Goal: Communication & Community: Answer question/provide support

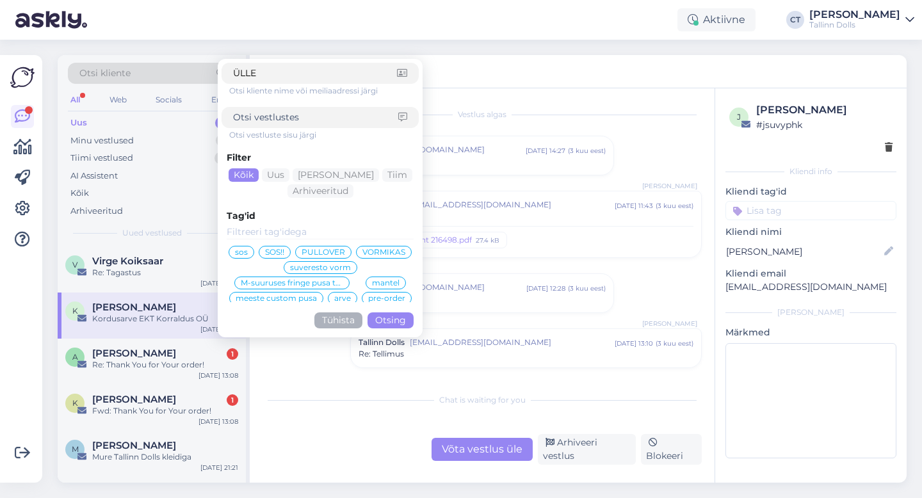
scroll to position [198, 0]
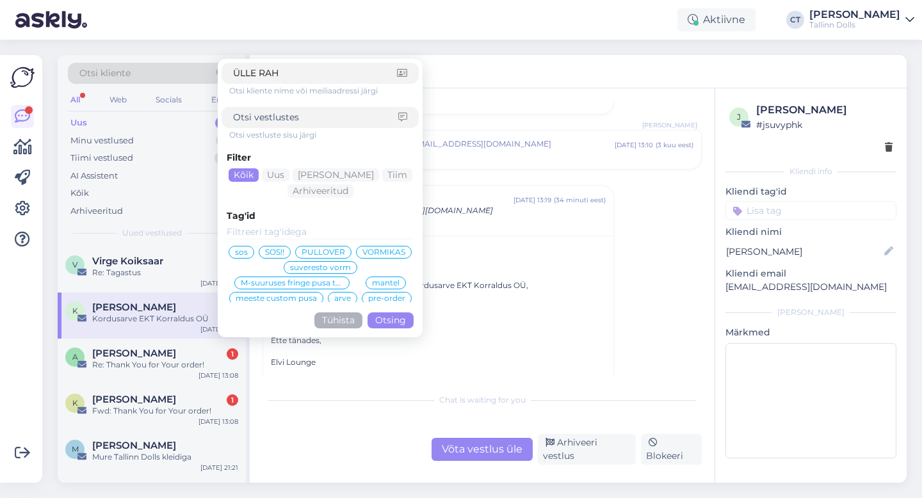
type input "[PERSON_NAME]"
click button "Otsing" at bounding box center [391, 320] width 46 height 16
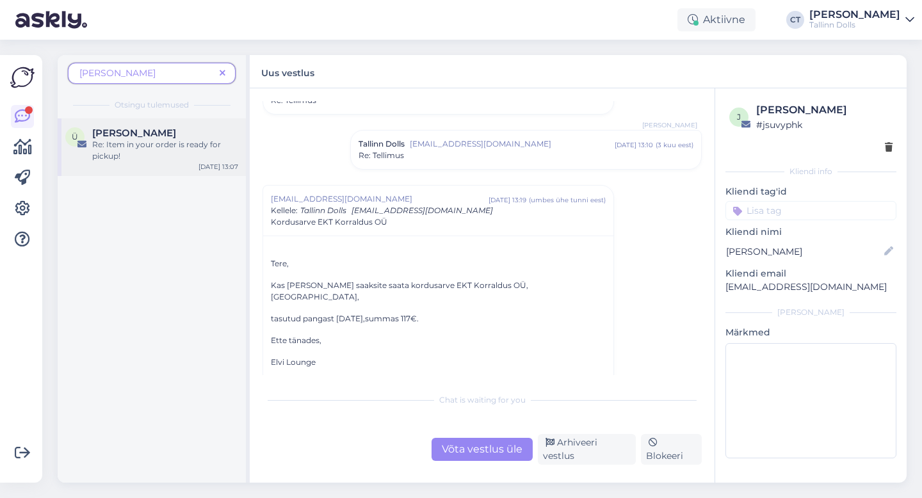
click at [149, 150] on div "Re: Item in your order is ready for pickup!" at bounding box center [165, 150] width 146 height 23
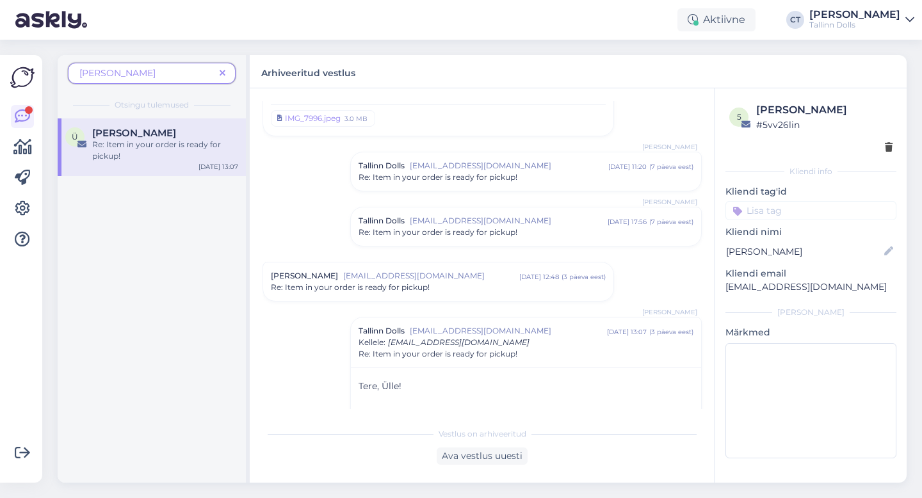
click at [534, 176] on div "Re: Item in your order is ready for pickup!" at bounding box center [526, 178] width 335 height 12
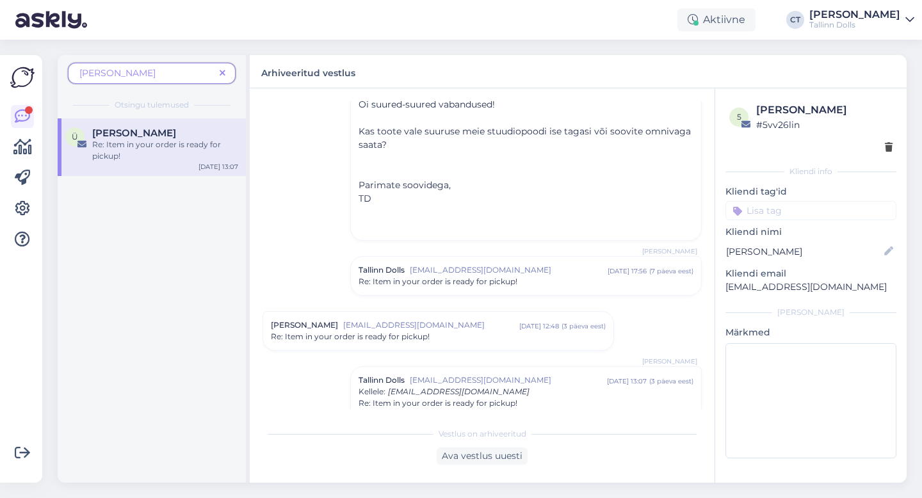
scroll to position [220, 0]
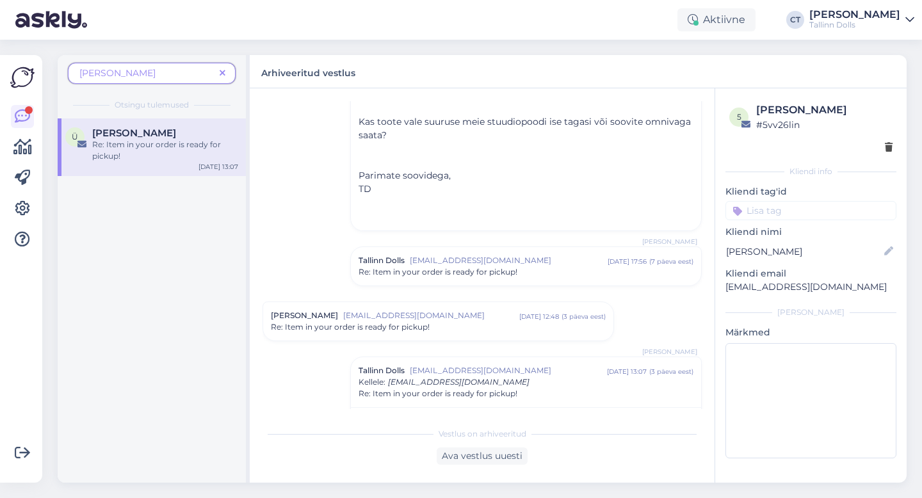
click at [526, 279] on div "Tallinn Dolls [EMAIL_ADDRESS][DOMAIN_NAME] [DATE] 17:56 ( 7 päeva eest ) Re: It…" at bounding box center [526, 266] width 350 height 38
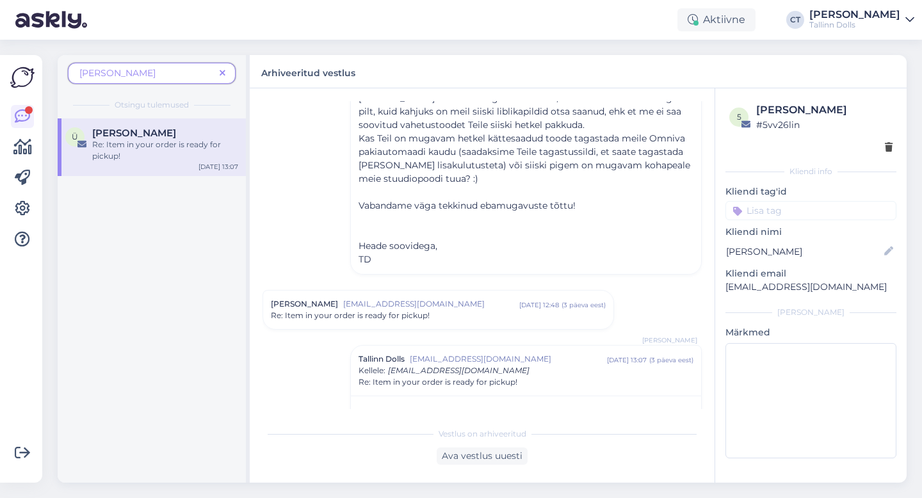
scroll to position [496, 0]
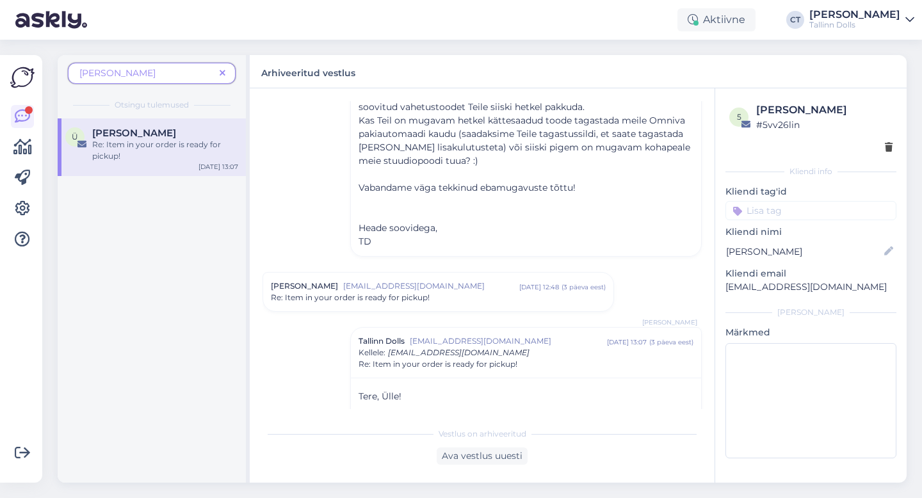
click at [490, 280] on span "[EMAIL_ADDRESS][DOMAIN_NAME]" at bounding box center [431, 286] width 176 height 12
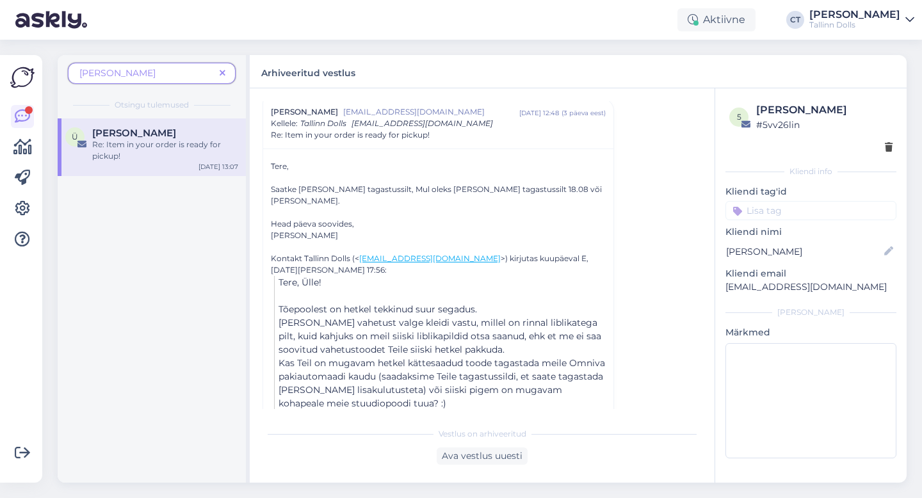
scroll to position [729, 0]
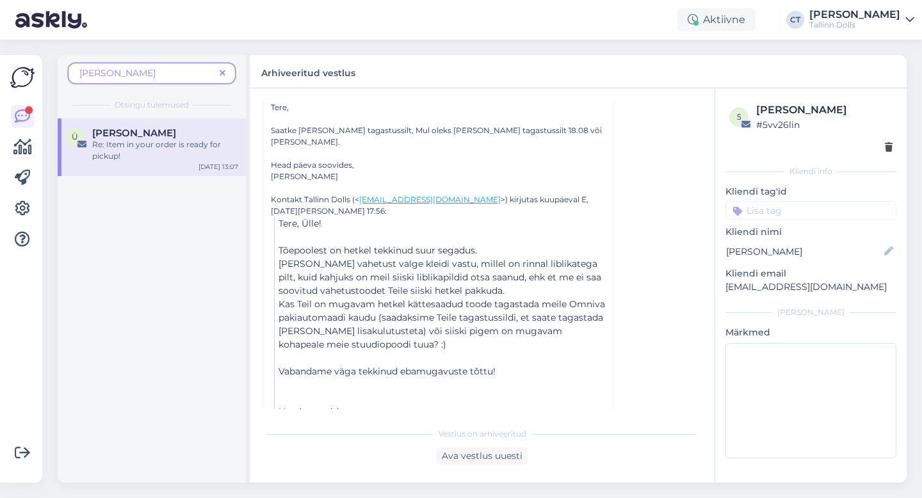
click at [221, 72] on icon at bounding box center [223, 73] width 6 height 9
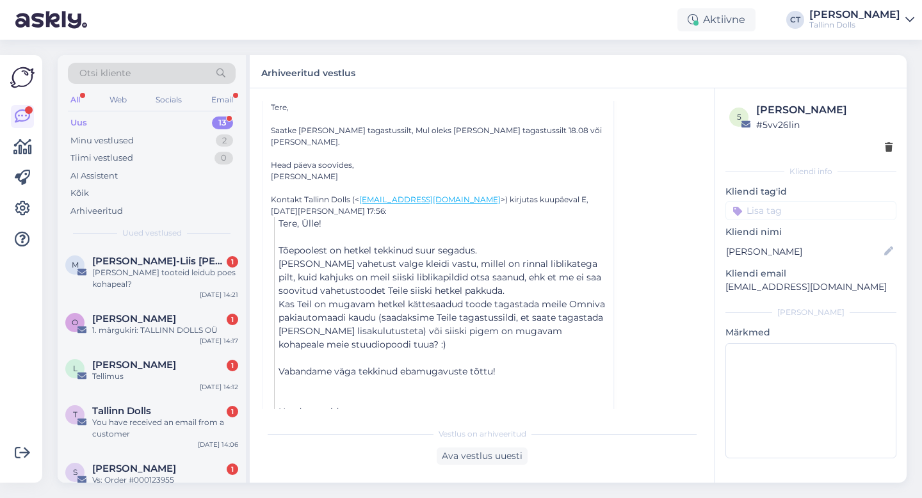
click at [117, 120] on div "Uus 13" at bounding box center [152, 123] width 168 height 18
click at [137, 277] on div "[PERSON_NAME] tooteid leidub poes kohapeal?" at bounding box center [165, 278] width 146 height 23
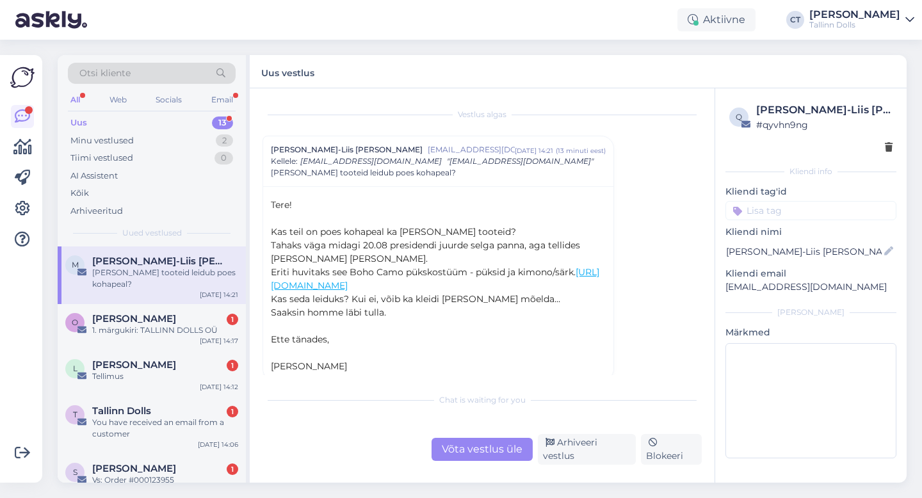
scroll to position [12, 0]
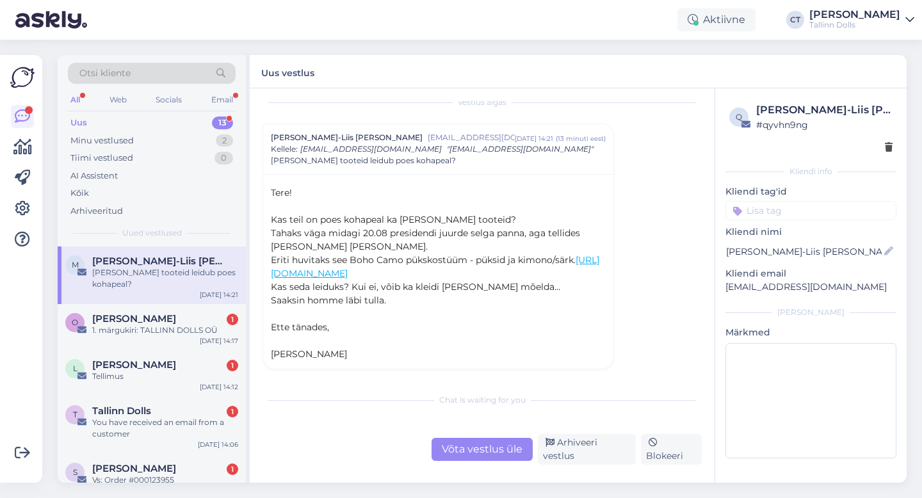
click at [476, 455] on div "Võta vestlus üle" at bounding box center [482, 449] width 101 height 23
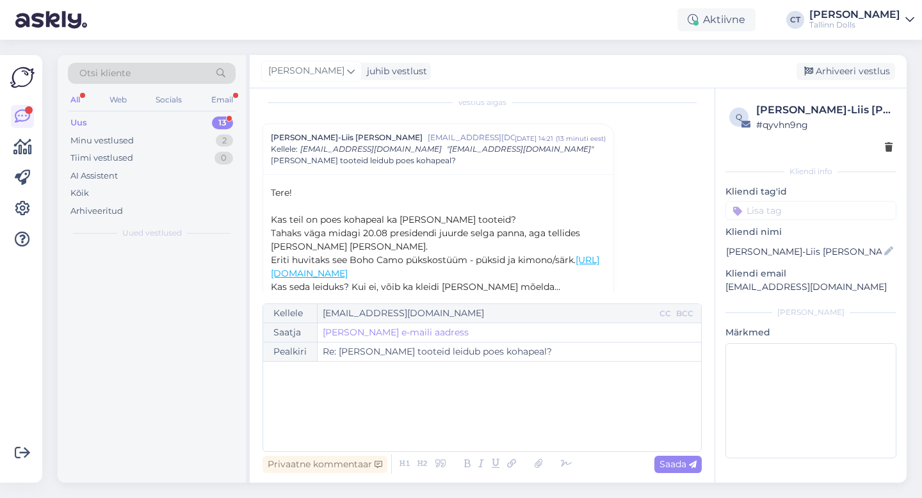
scroll to position [35, 0]
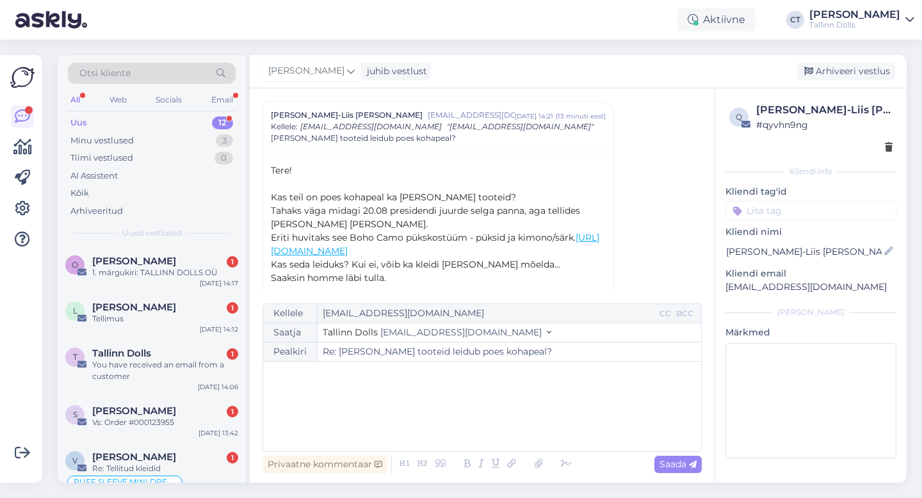
click at [480, 420] on div "﻿" at bounding box center [482, 406] width 425 height 77
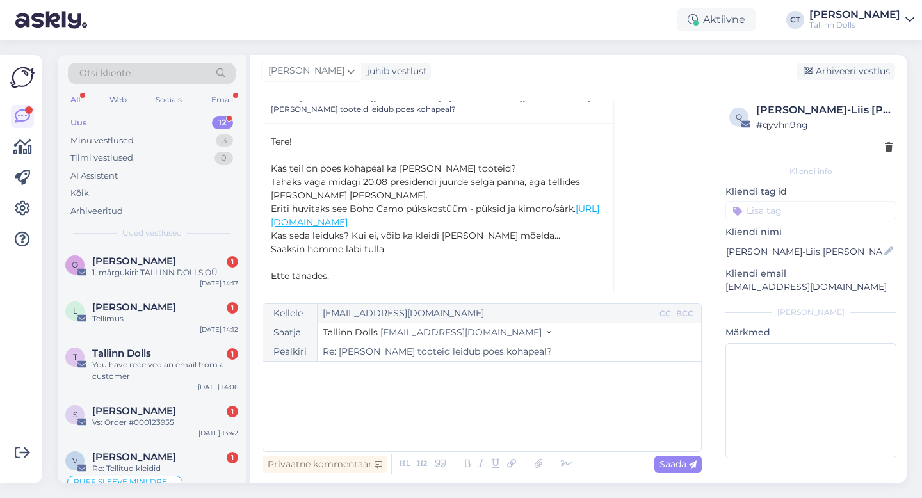
scroll to position [65, 0]
click at [480, 219] on link "[URL][DOMAIN_NAME]" at bounding box center [435, 213] width 328 height 25
click at [374, 405] on p "﻿" at bounding box center [482, 401] width 425 height 13
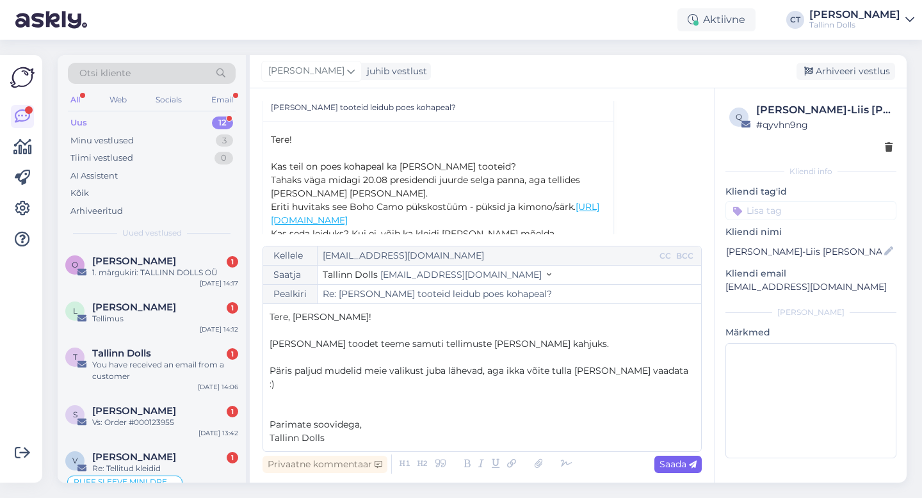
click at [679, 467] on span "Saada" at bounding box center [677, 464] width 37 height 12
type input "Re: Re: Milliseid tooteid leidub poes kohapeal?"
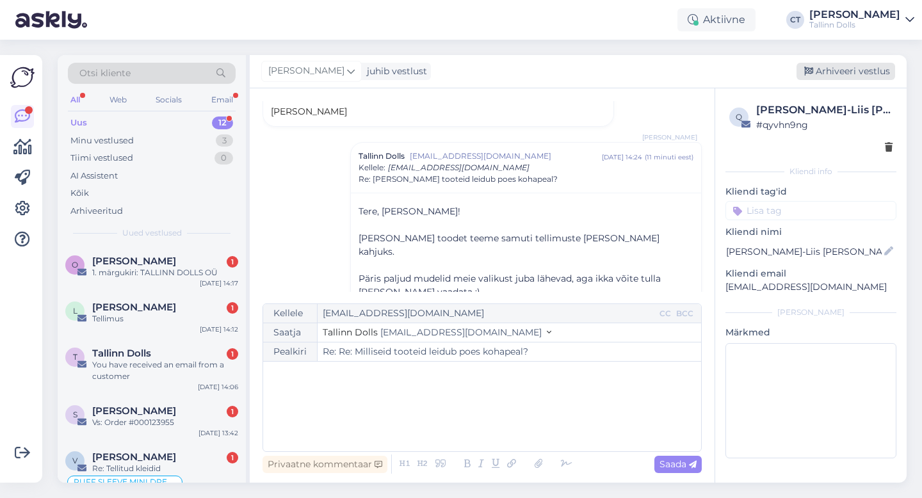
click at [868, 70] on div "Arhiveeri vestlus" at bounding box center [846, 71] width 99 height 17
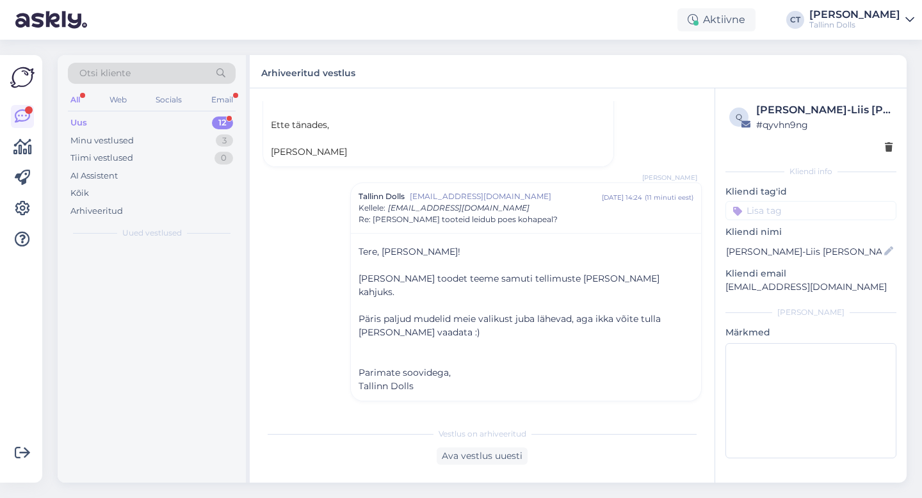
scroll to position [214, 0]
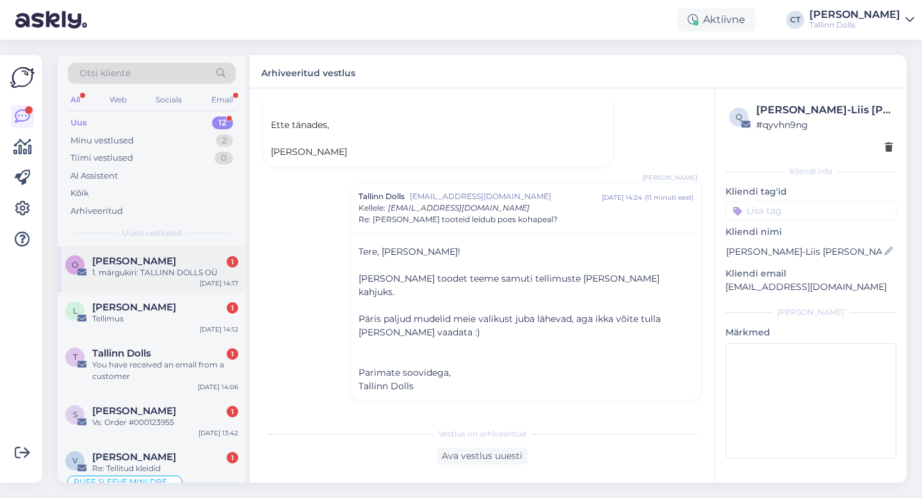
click at [150, 261] on span "[PERSON_NAME]" at bounding box center [134, 261] width 84 height 12
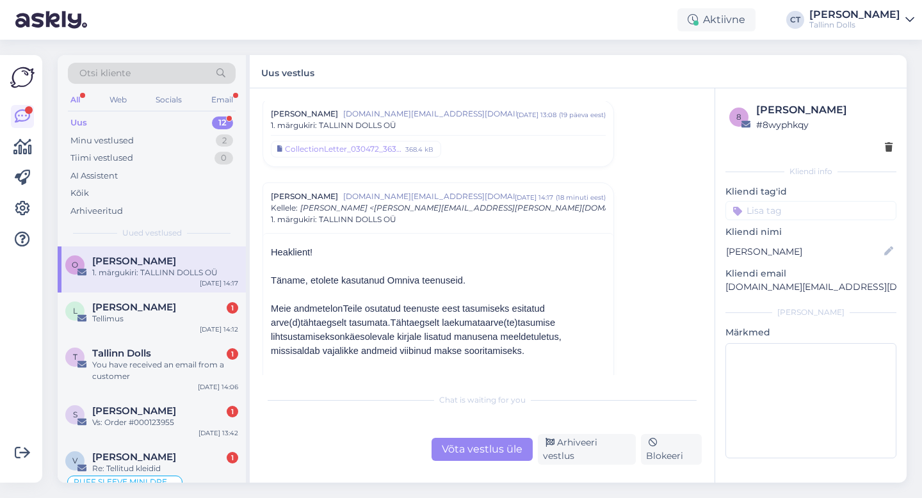
scroll to position [2019, 0]
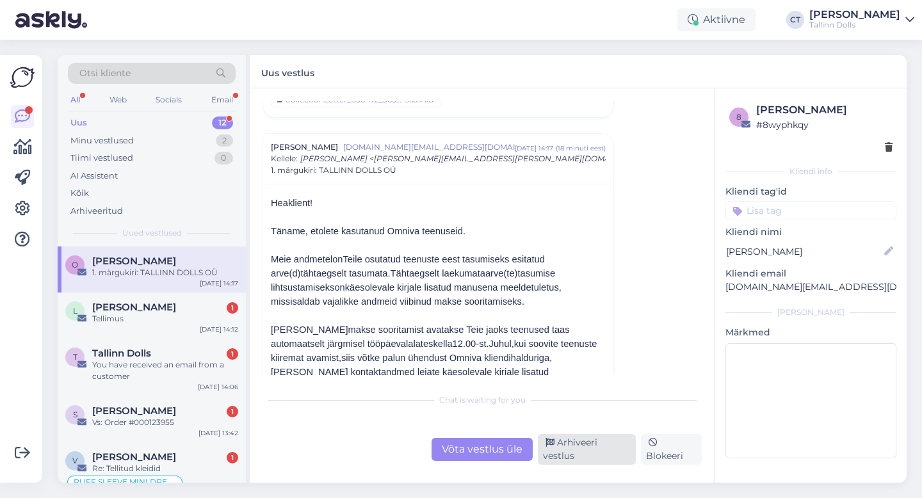
click at [604, 455] on div "Arhiveeri vestlus" at bounding box center [587, 449] width 98 height 31
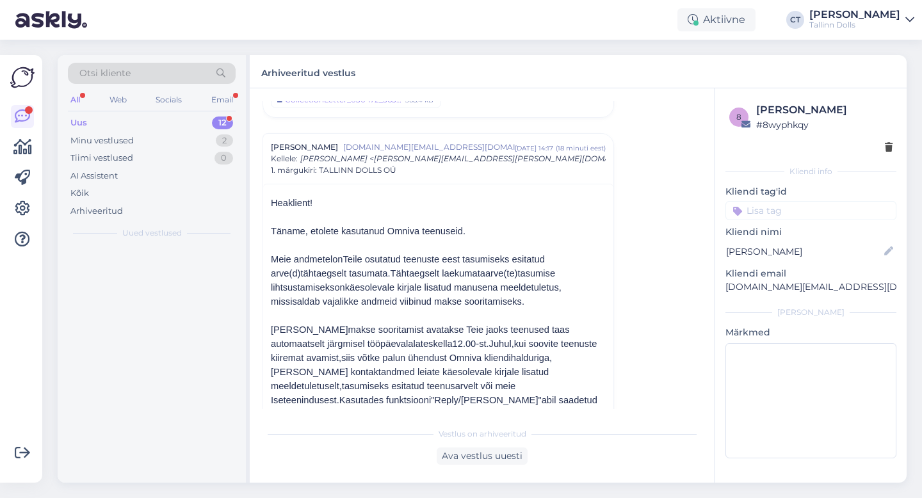
scroll to position [2099, 0]
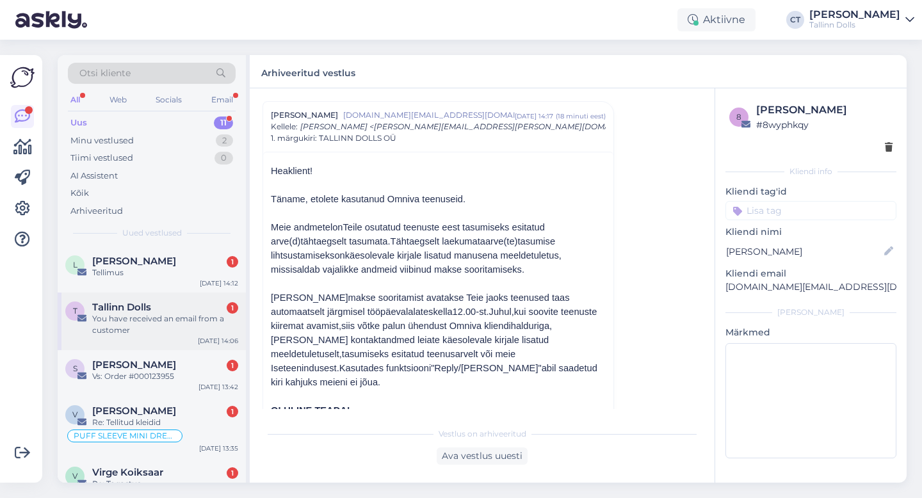
click at [163, 321] on div "You have received an email from a customer" at bounding box center [165, 324] width 146 height 23
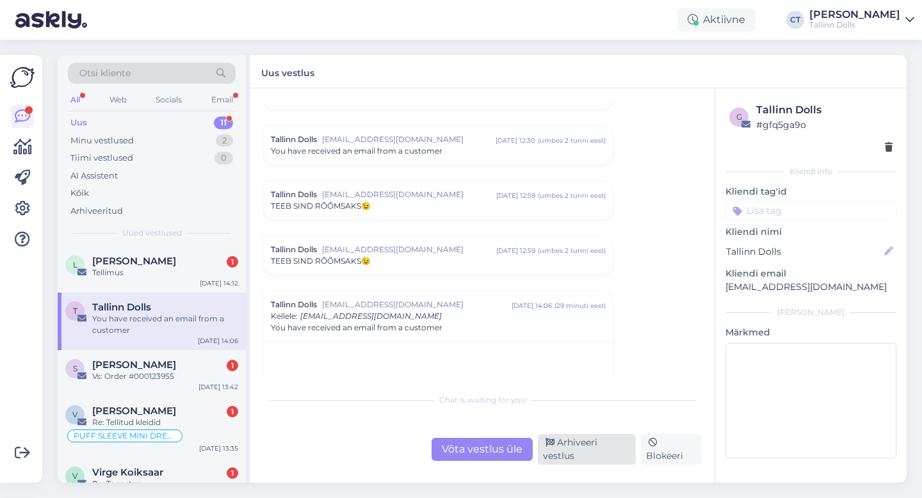
click at [622, 449] on div "Arhiveeri vestlus" at bounding box center [587, 449] width 98 height 31
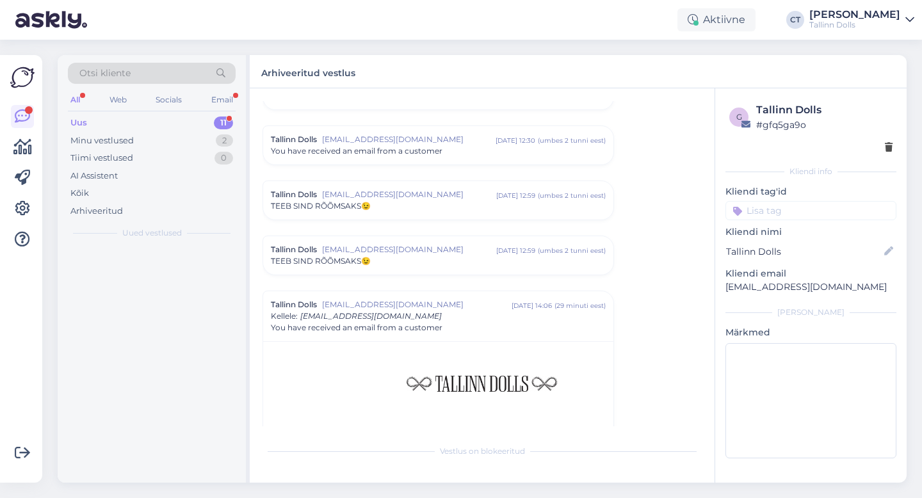
scroll to position [5568, 0]
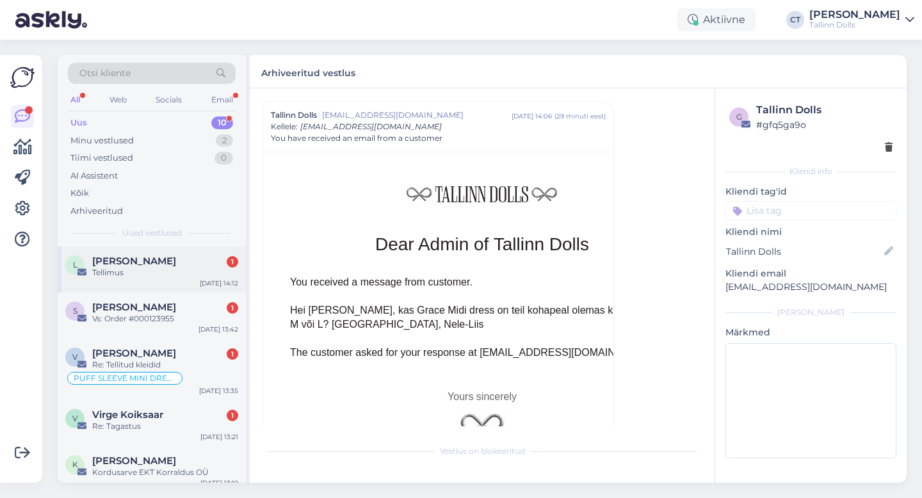
click at [162, 268] on div "Tellimus" at bounding box center [165, 273] width 146 height 12
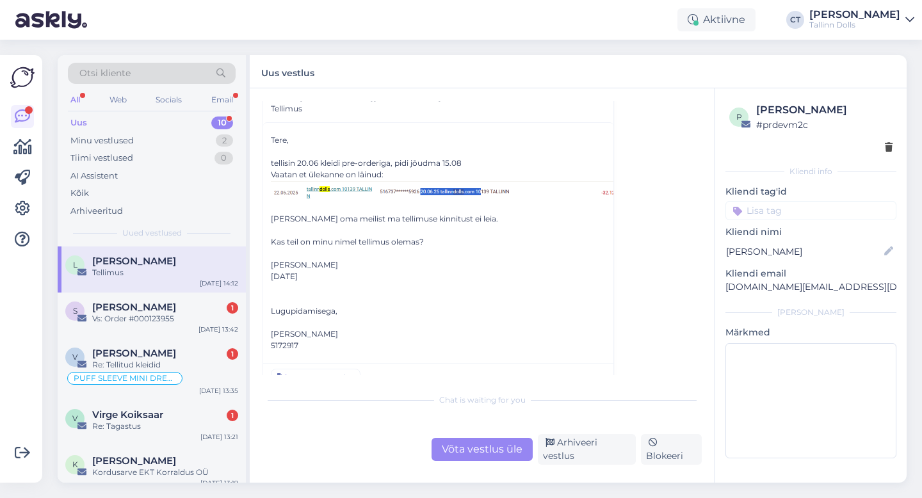
scroll to position [67, 0]
click at [478, 451] on div "Võta vestlus üle" at bounding box center [482, 449] width 101 height 23
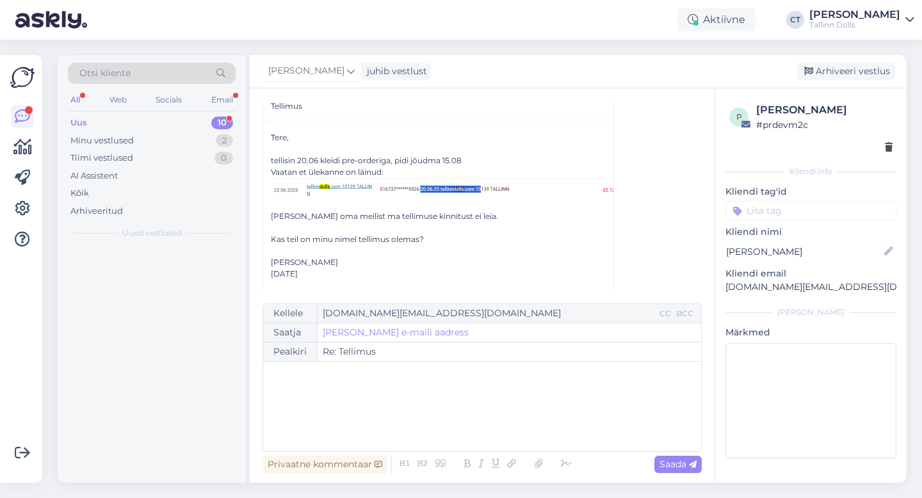
scroll to position [35, 0]
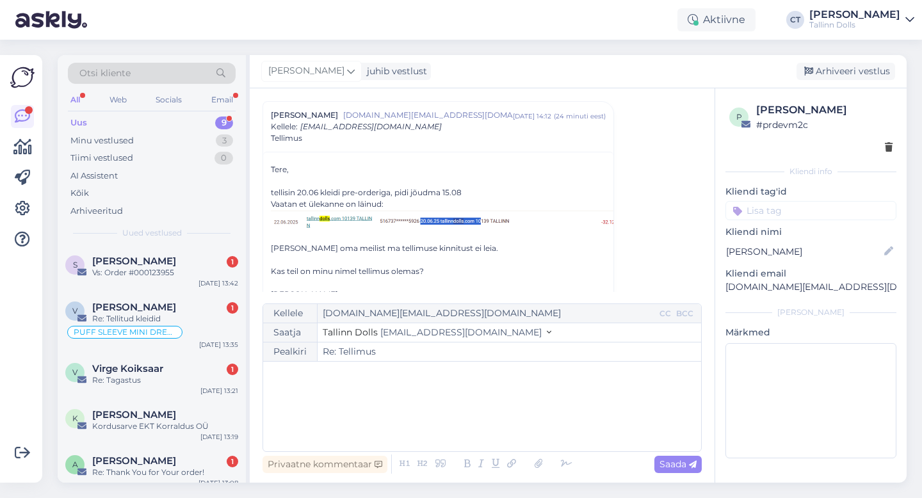
click at [480, 431] on div "﻿" at bounding box center [482, 406] width 425 height 77
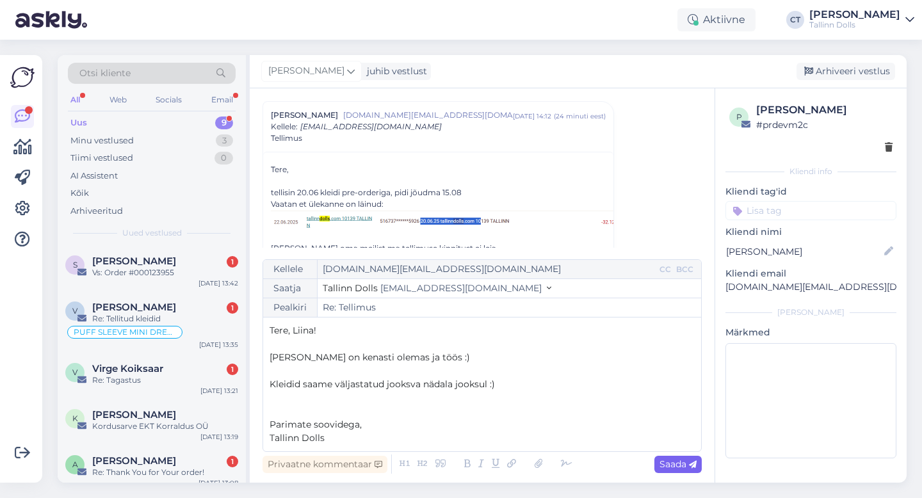
click at [665, 463] on span "Saada" at bounding box center [677, 464] width 37 height 12
type input "Re: Re: Tellimus"
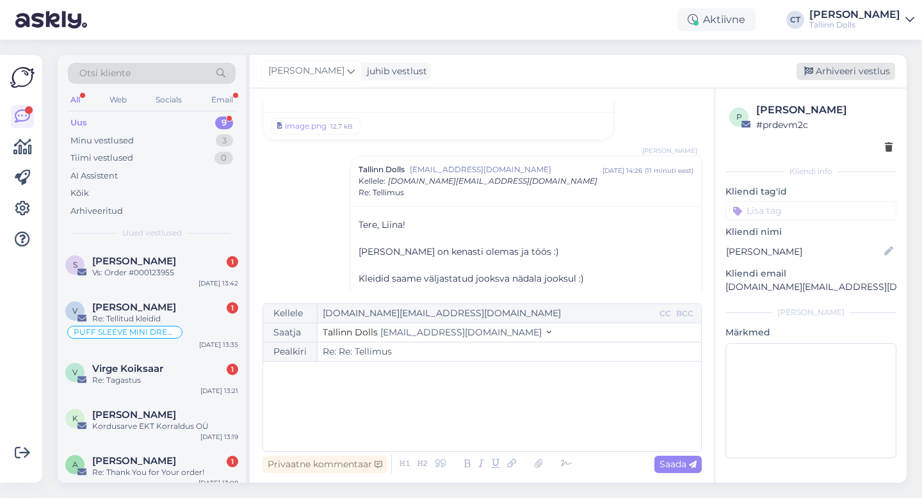
click at [869, 74] on div "Arhiveeri vestlus" at bounding box center [846, 71] width 99 height 17
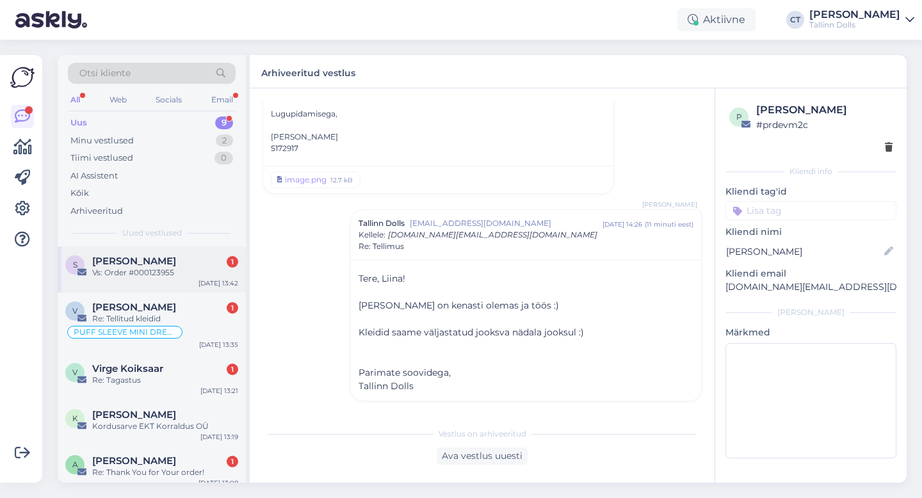
click at [180, 275] on div "Vs: Order #000123955" at bounding box center [165, 273] width 146 height 12
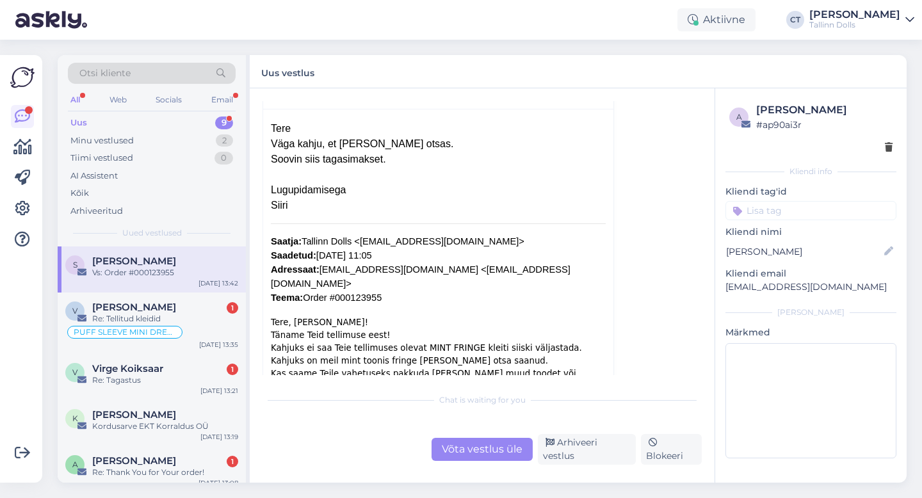
scroll to position [78, 0]
click at [483, 453] on div "Võta vestlus üle" at bounding box center [482, 449] width 101 height 23
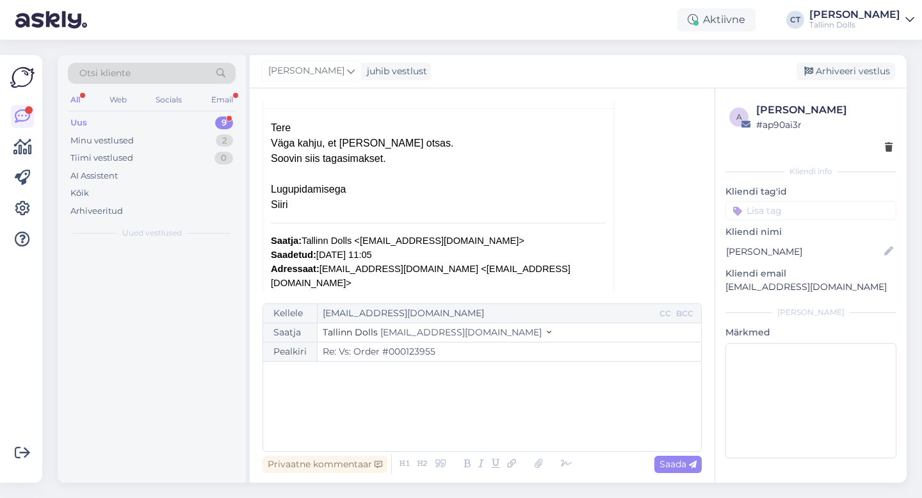
scroll to position [35, 0]
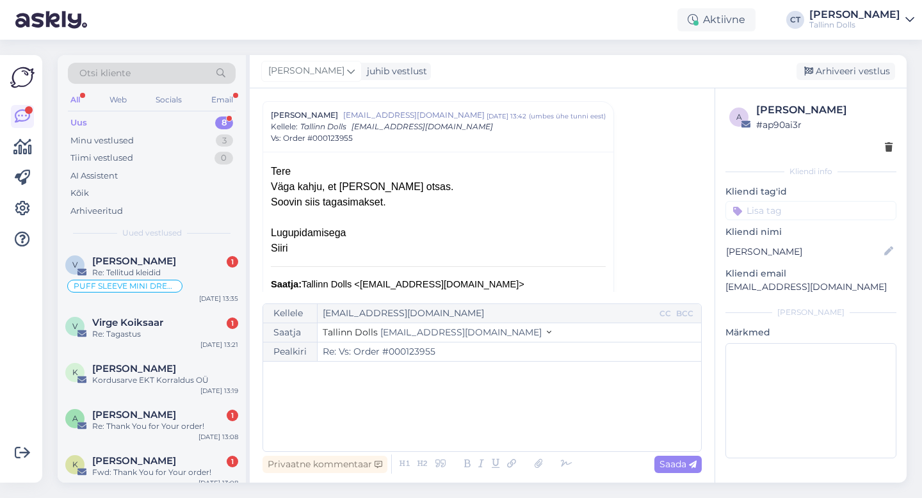
click at [490, 419] on div "﻿" at bounding box center [482, 406] width 425 height 77
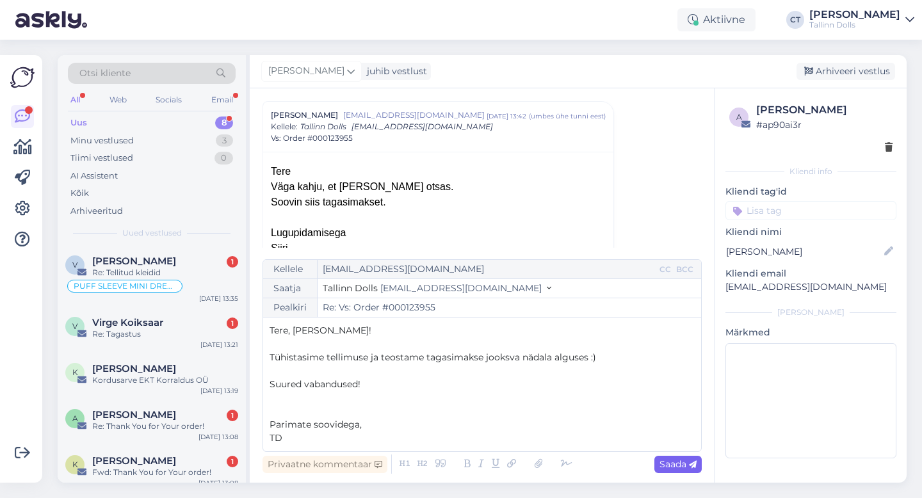
click at [682, 462] on span "Saada" at bounding box center [677, 464] width 37 height 12
type input "Re: Vs: Order #000123955"
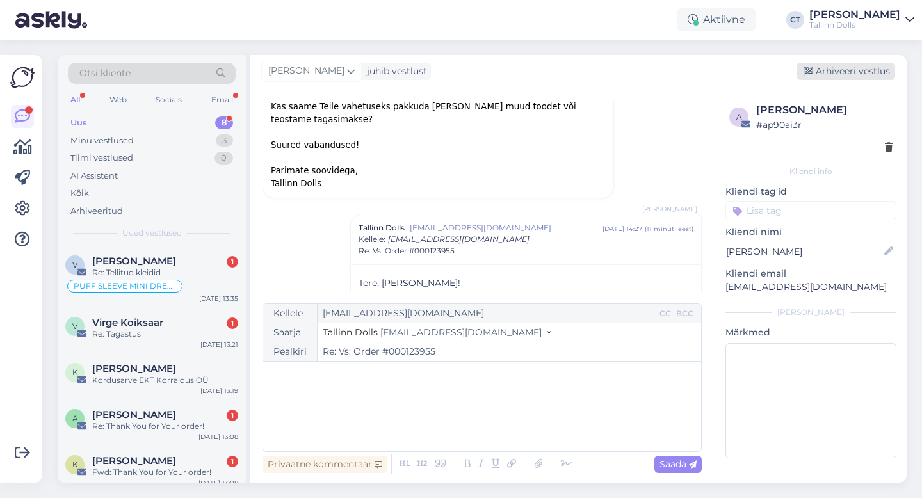
click at [842, 72] on div "Arhiveeri vestlus" at bounding box center [846, 71] width 99 height 17
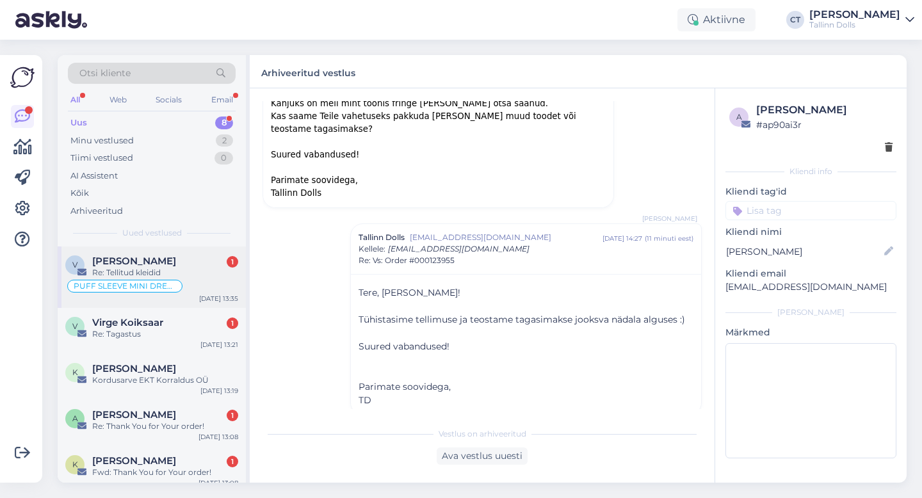
click at [175, 255] on span "[PERSON_NAME]" at bounding box center [134, 261] width 84 height 12
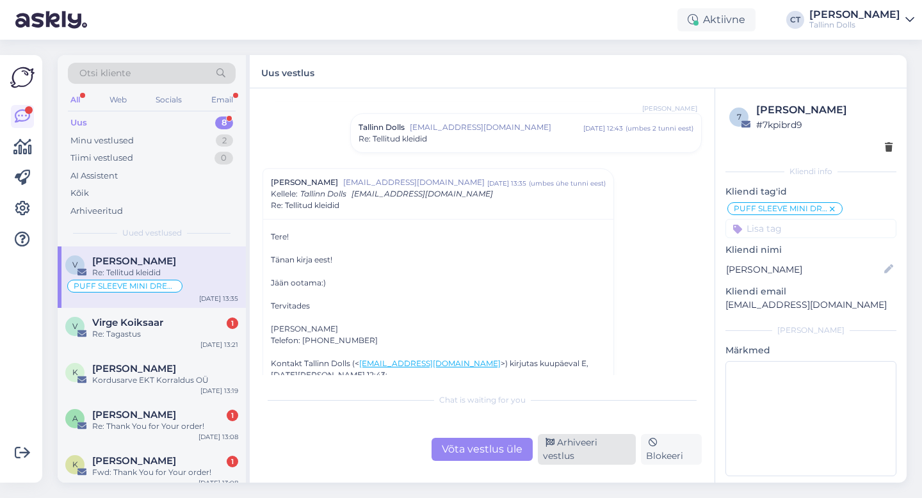
click at [596, 455] on div "Arhiveeri vestlus" at bounding box center [587, 449] width 98 height 31
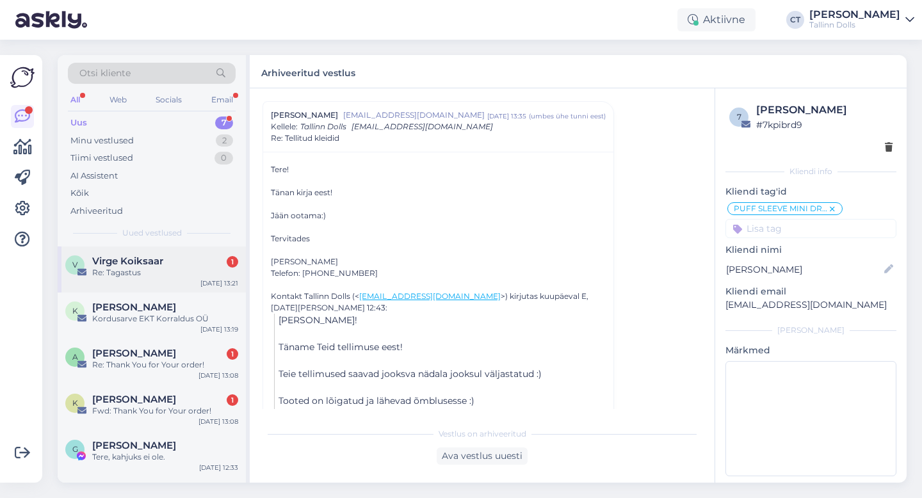
click at [111, 268] on div "Re: Tagastus" at bounding box center [165, 273] width 146 height 12
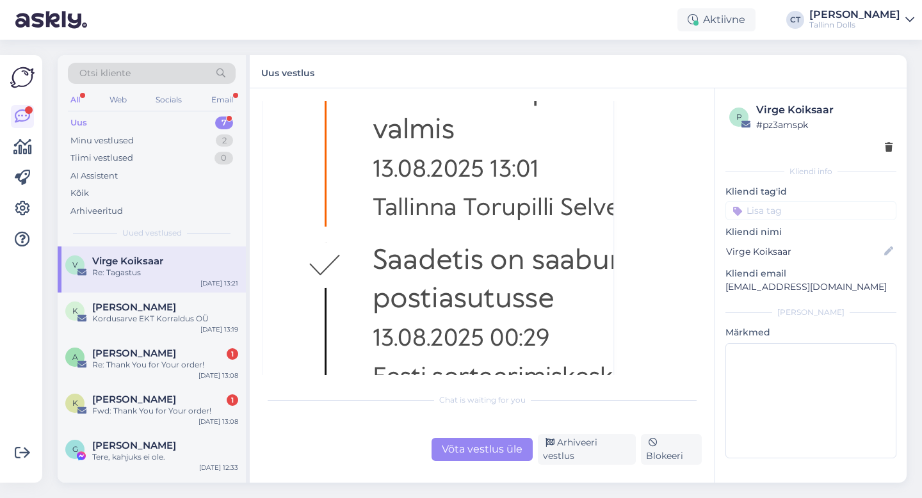
scroll to position [909, 0]
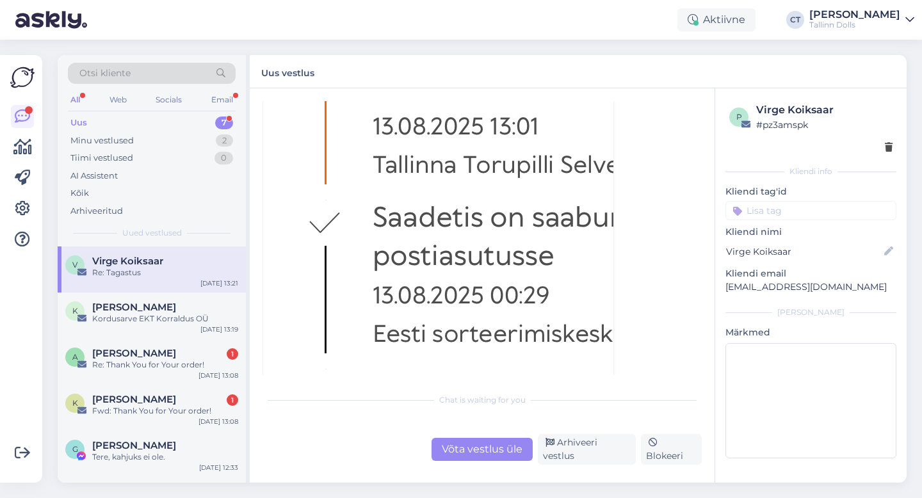
click at [486, 453] on div "Võta vestlus üle" at bounding box center [482, 449] width 101 height 23
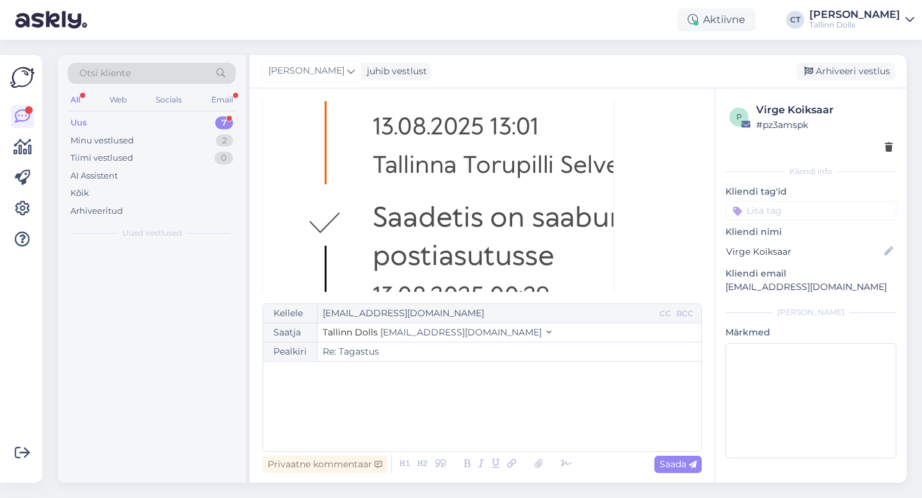
scroll to position [365, 0]
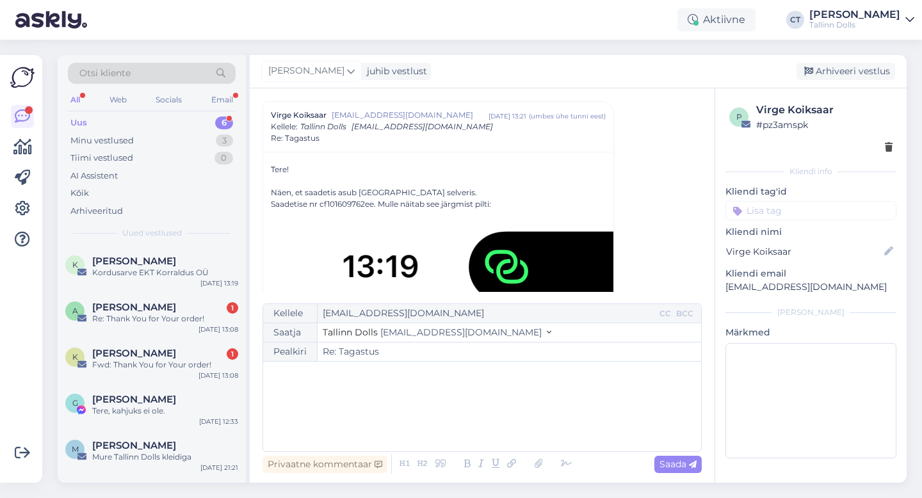
click at [489, 419] on div "﻿" at bounding box center [482, 406] width 425 height 77
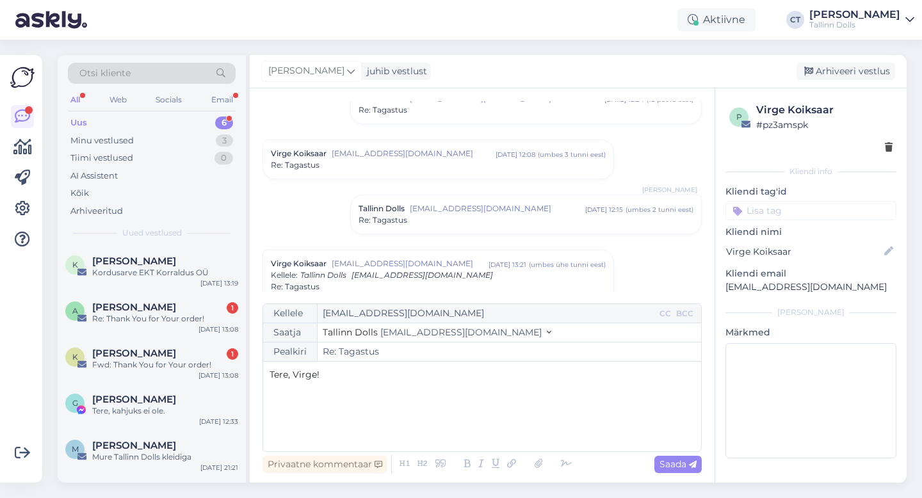
click at [533, 223] on div "Re: Tagastus" at bounding box center [526, 220] width 335 height 12
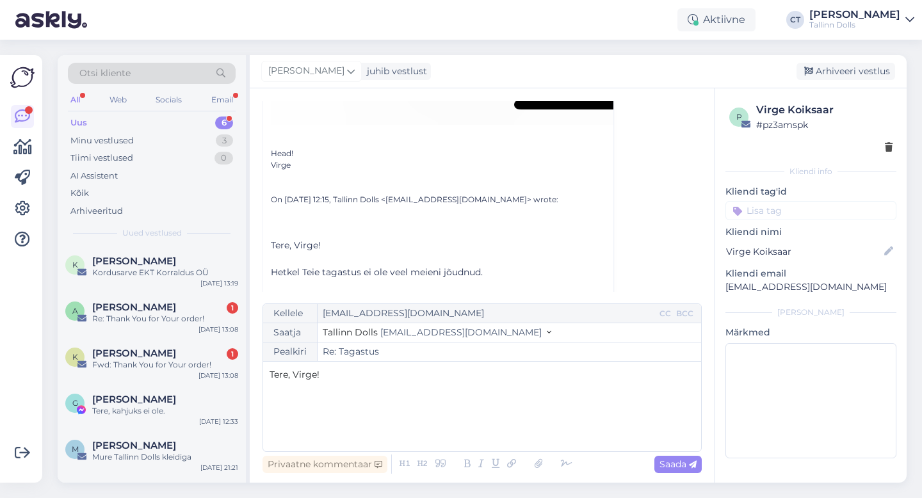
scroll to position [2277, 0]
click at [430, 406] on p "﻿" at bounding box center [482, 401] width 425 height 13
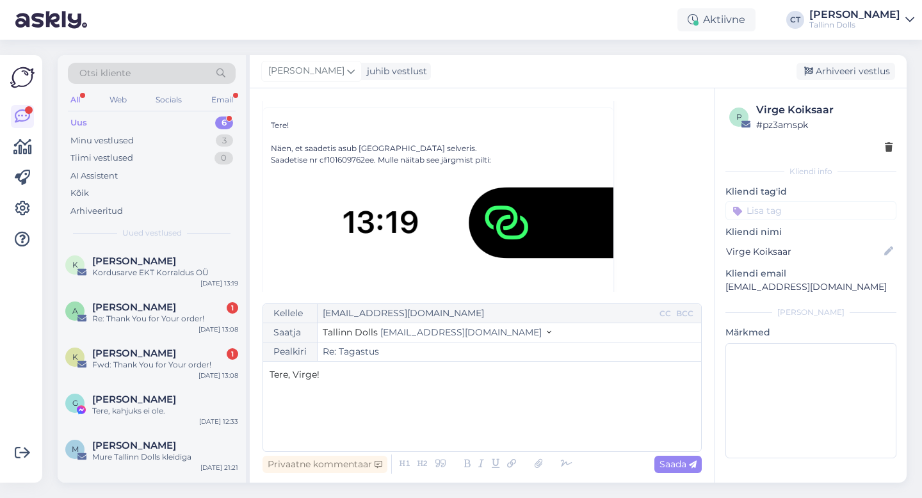
scroll to position [577, 0]
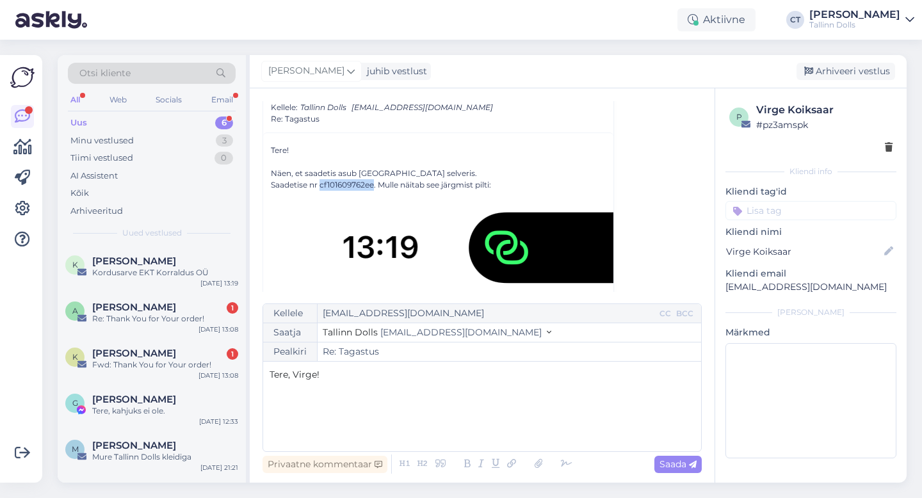
drag, startPoint x: 321, startPoint y: 185, endPoint x: 375, endPoint y: 185, distance: 53.1
click at [375, 185] on div "Saadetise nr cf101609762ee. Mulle näitab see järgmist pilti:" at bounding box center [438, 185] width 335 height 12
copy div "cf101609762ee"
click at [433, 389] on p "﻿" at bounding box center [482, 388] width 425 height 13
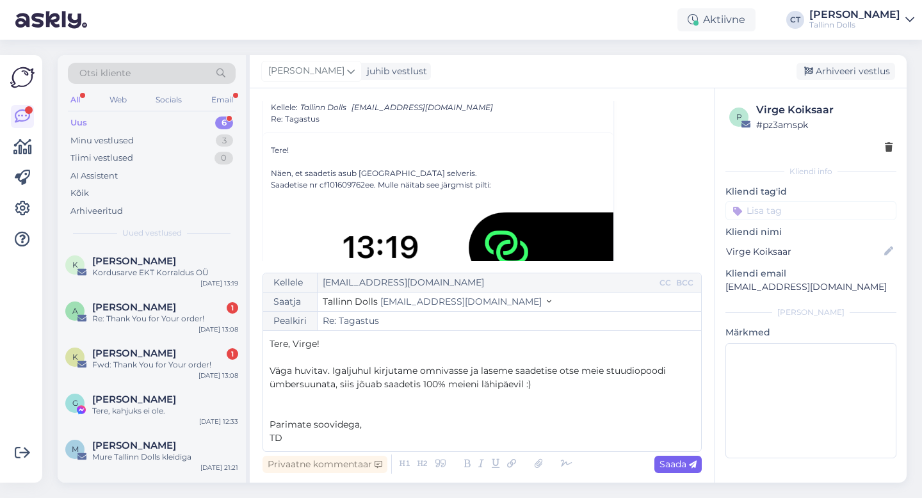
click at [672, 465] on span "Saada" at bounding box center [677, 464] width 37 height 12
type input "Re: Re: Tagastus"
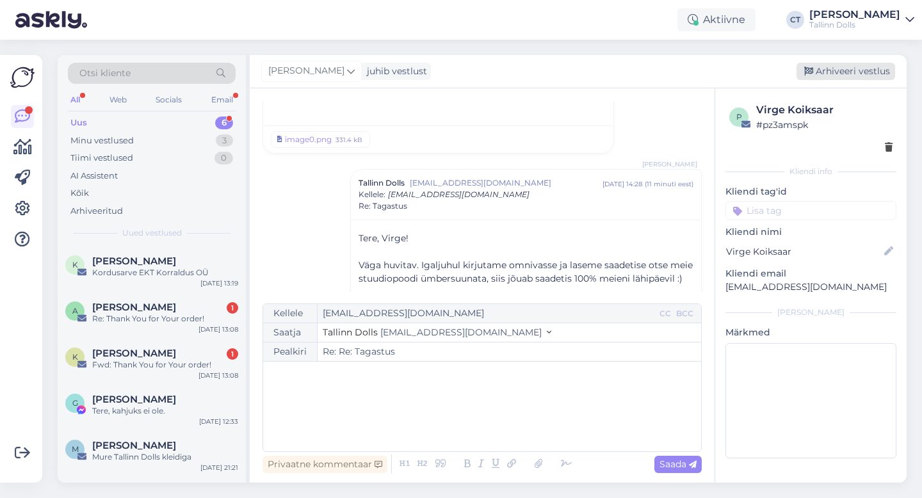
click at [861, 70] on div "Arhiveeri vestlus" at bounding box center [846, 71] width 99 height 17
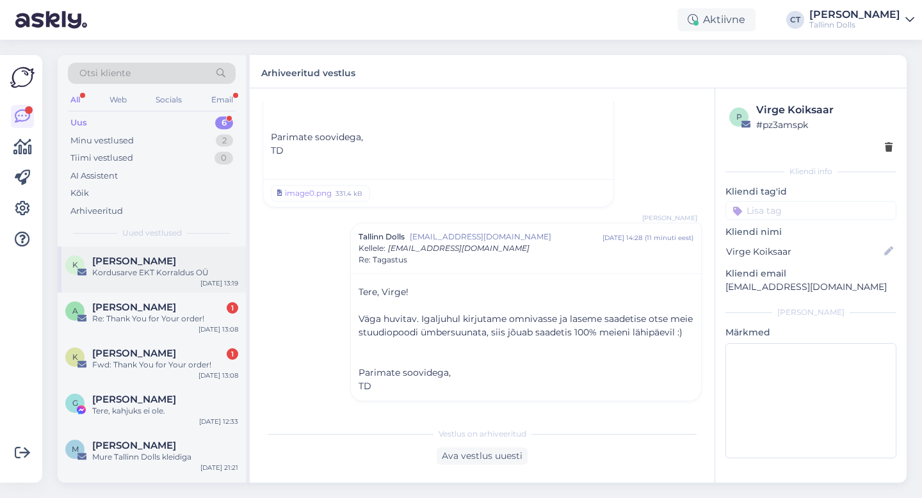
click at [169, 268] on div "Kordusarve EKT Korraldus OÜ" at bounding box center [165, 273] width 146 height 12
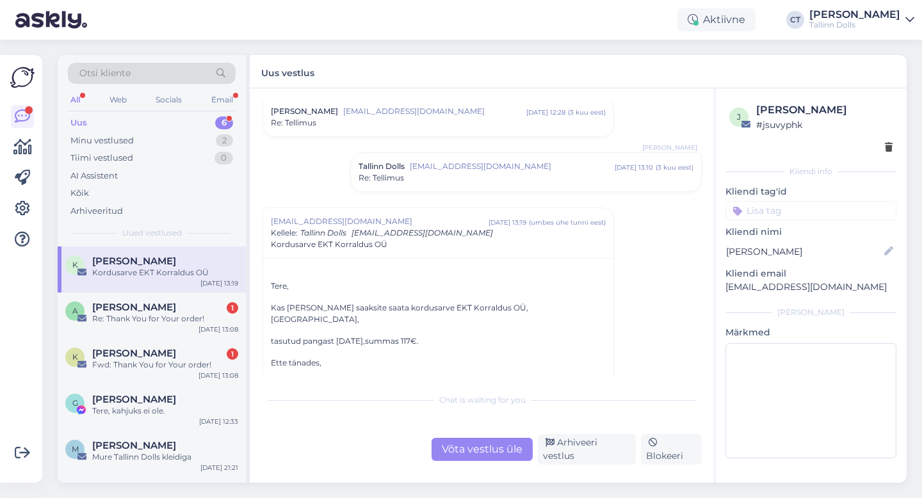
scroll to position [198, 0]
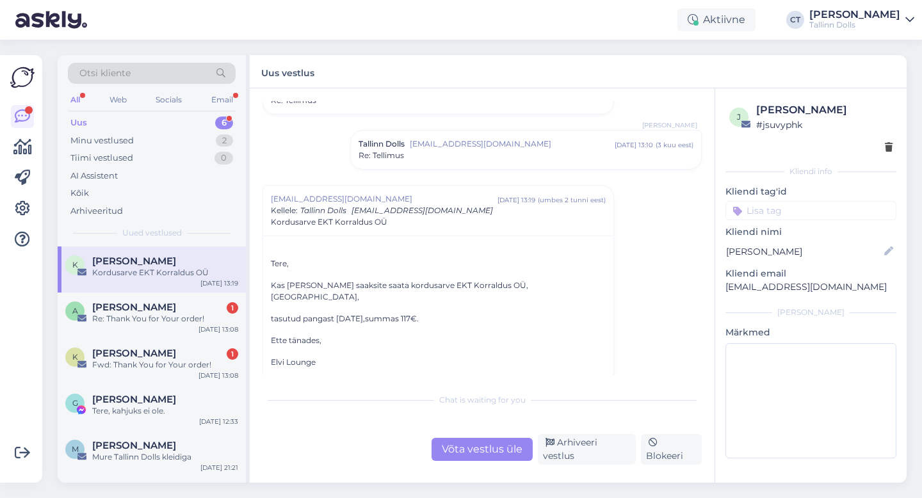
click at [103, 122] on div "Uus 6" at bounding box center [152, 123] width 168 height 18
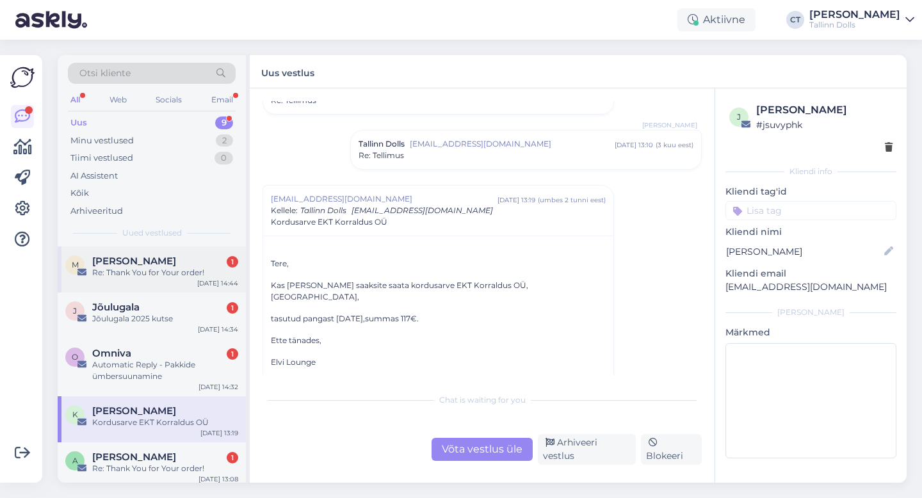
click at [145, 258] on span "[PERSON_NAME]" at bounding box center [134, 261] width 84 height 12
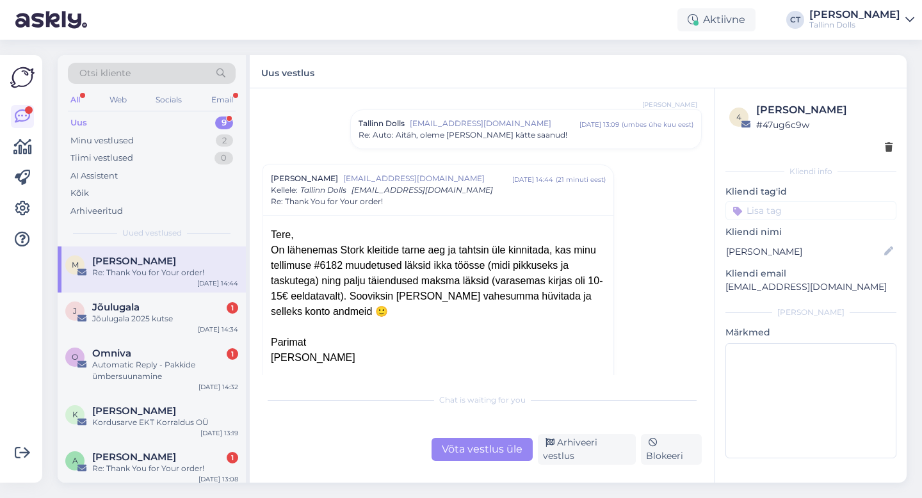
scroll to position [1593, 0]
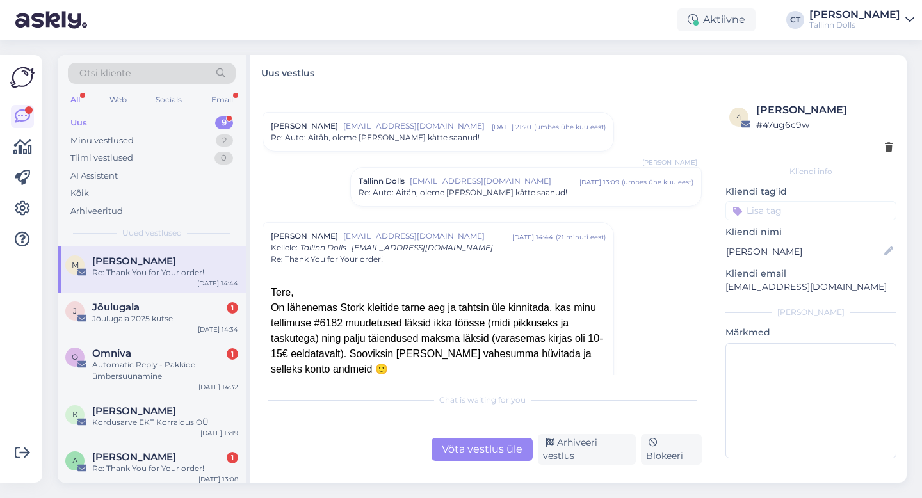
click at [466, 175] on span "[EMAIL_ADDRESS][DOMAIN_NAME]" at bounding box center [495, 181] width 170 height 12
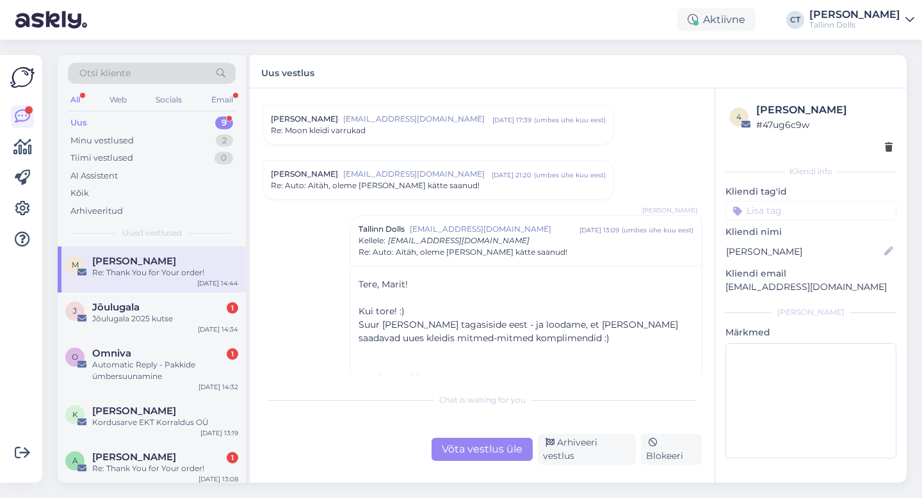
scroll to position [1546, 0]
click at [467, 201] on div "Vestlus [PERSON_NAME] Laats [EMAIL_ADDRESS][PERSON_NAME][DOMAIN_NAME] [DATE] 21…" at bounding box center [488, 238] width 451 height 274
click at [466, 179] on div "Re: Auto: Aitäh, oleme [PERSON_NAME] kätte saanud!" at bounding box center [438, 185] width 335 height 12
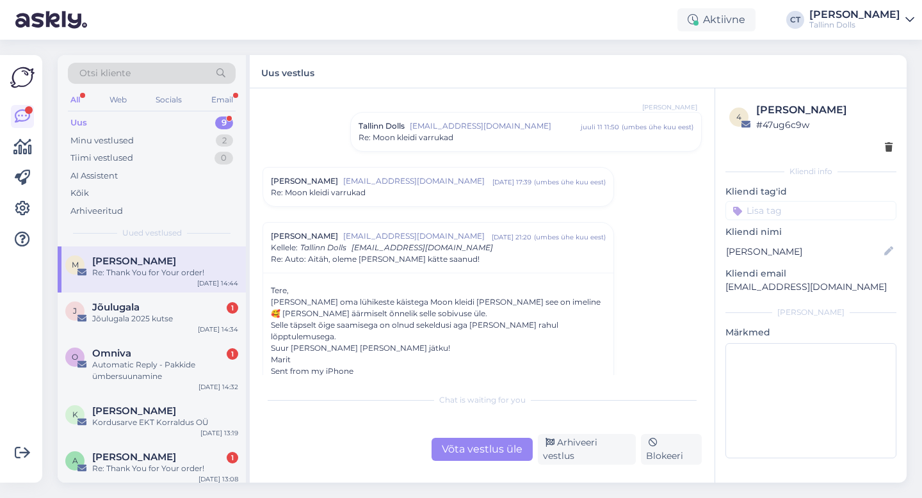
scroll to position [1451, 0]
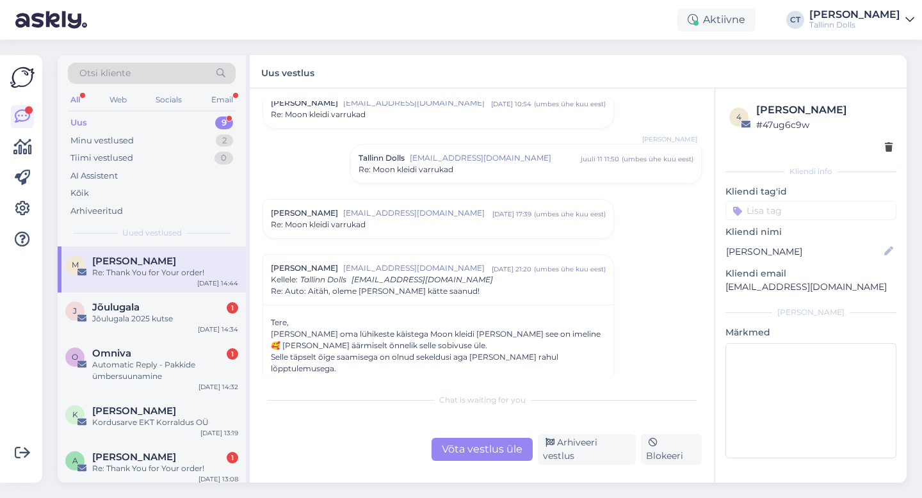
click at [465, 209] on span "[EMAIL_ADDRESS][DOMAIN_NAME]" at bounding box center [417, 213] width 149 height 12
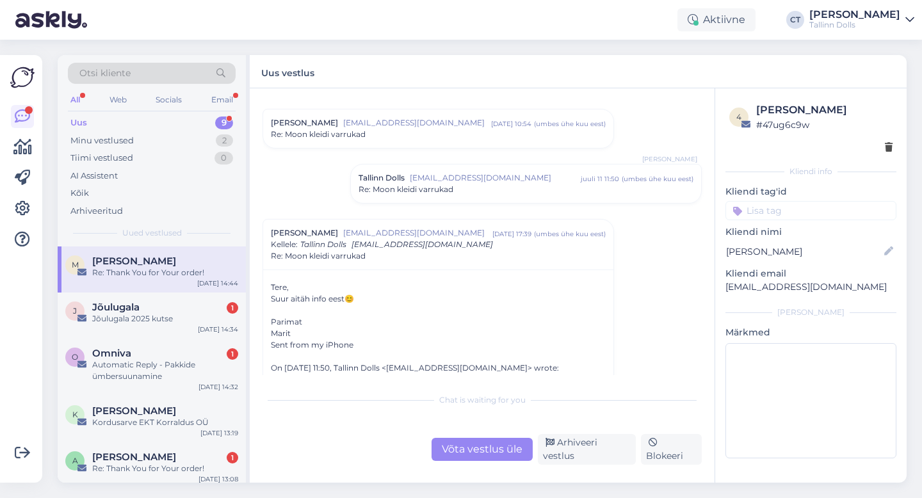
scroll to position [1426, 0]
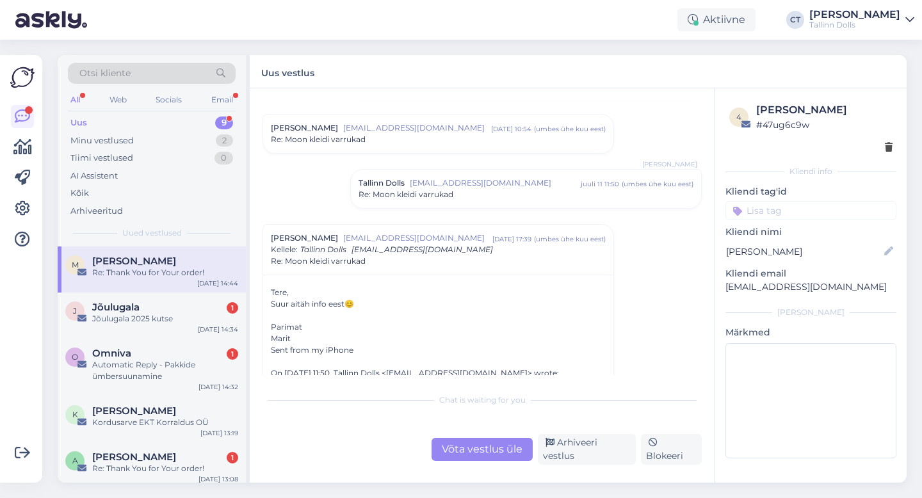
click at [473, 204] on div "Tallinn Dolls [EMAIL_ADDRESS][DOMAIN_NAME] [DATE] 11:50 ( umbes ühe kuu eest ) …" at bounding box center [526, 189] width 350 height 38
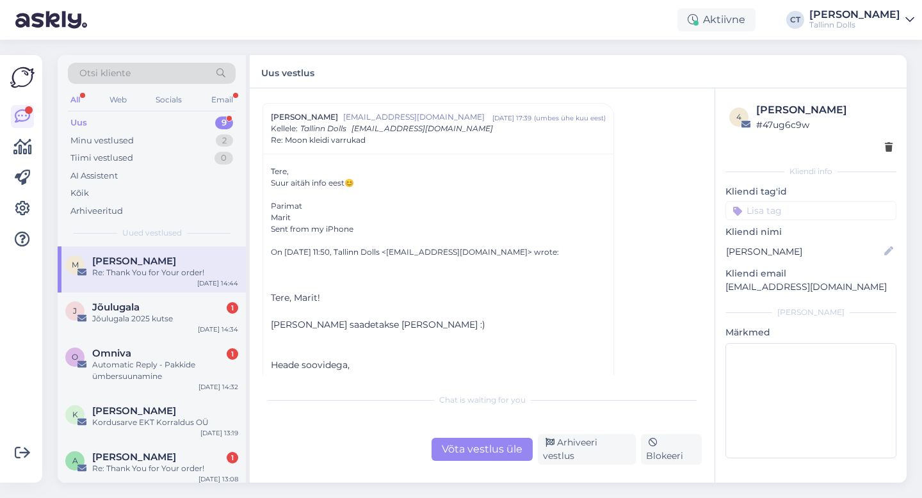
scroll to position [1658, 0]
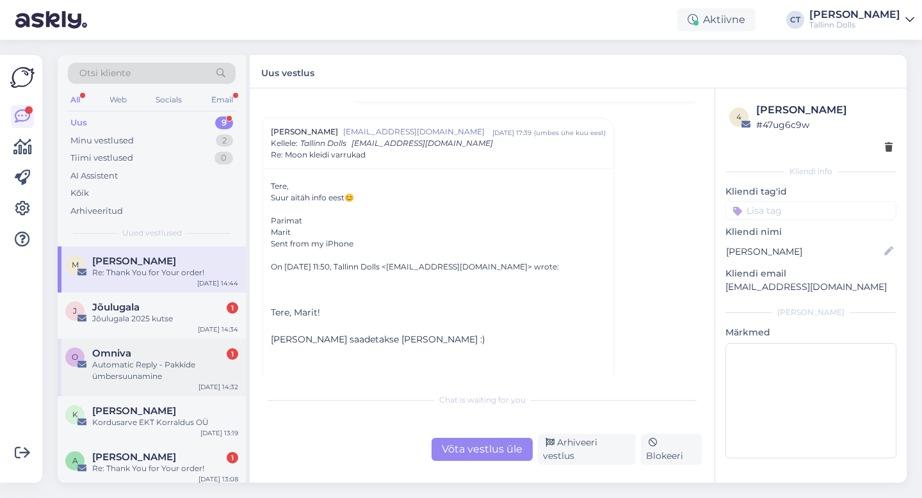
click at [183, 375] on div "Automatic Reply - Pakkide ümbersuunamine" at bounding box center [165, 370] width 146 height 23
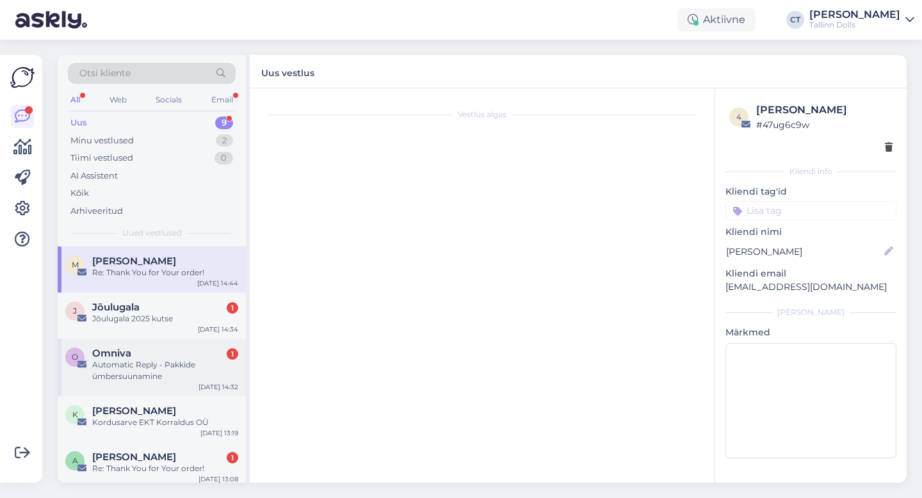
scroll to position [5489, 0]
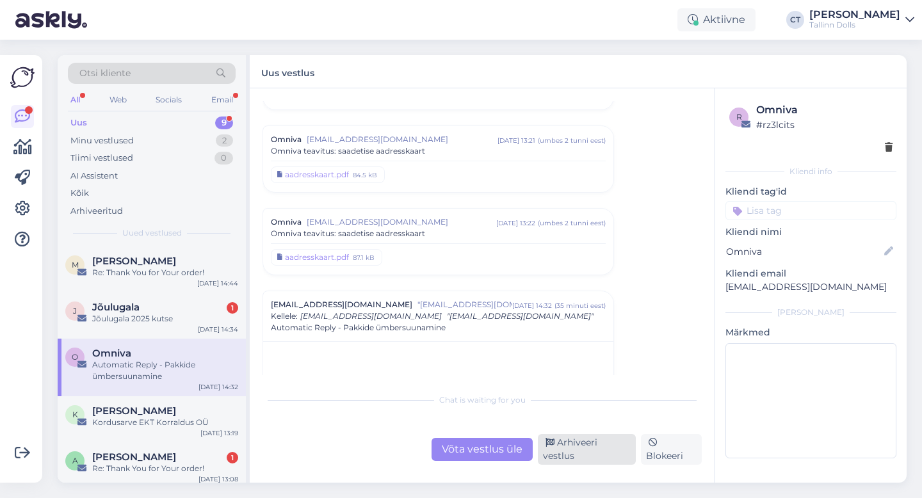
click at [592, 450] on div "Arhiveeri vestlus" at bounding box center [587, 449] width 98 height 31
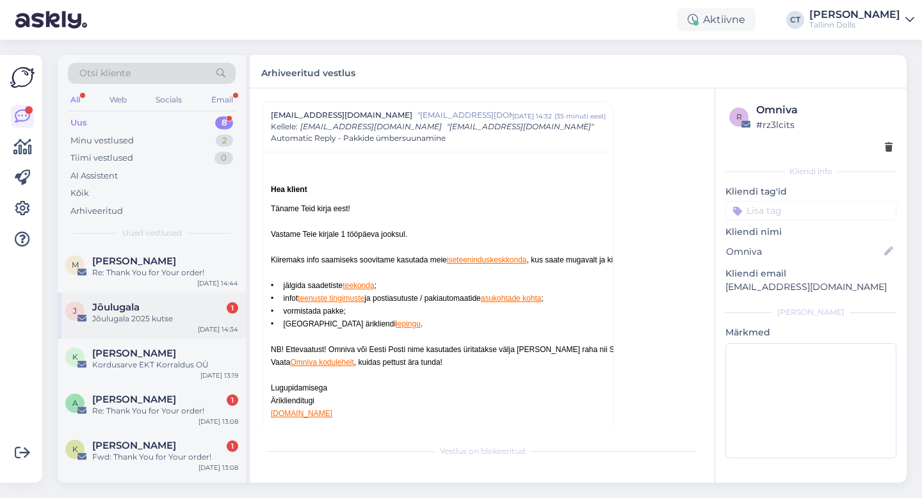
click at [193, 315] on div "Jõulugala 2025 kutse" at bounding box center [165, 319] width 146 height 12
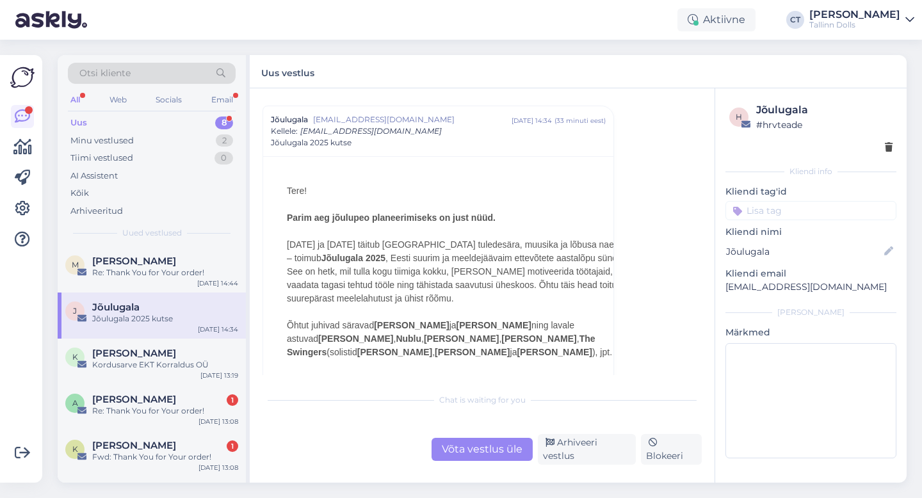
scroll to position [306, 0]
click at [569, 452] on div "Arhiveeri vestlus" at bounding box center [587, 449] width 98 height 31
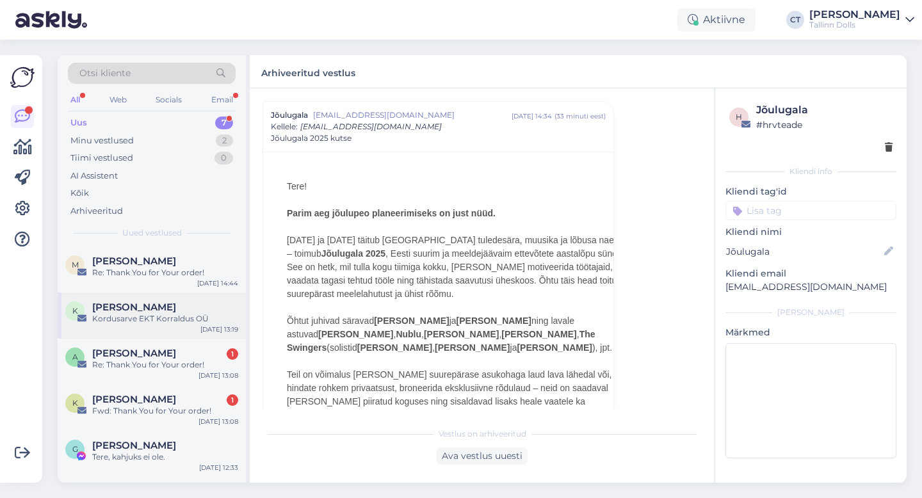
click at [178, 319] on div "Kordusarve EKT Korraldus OÜ" at bounding box center [165, 319] width 146 height 12
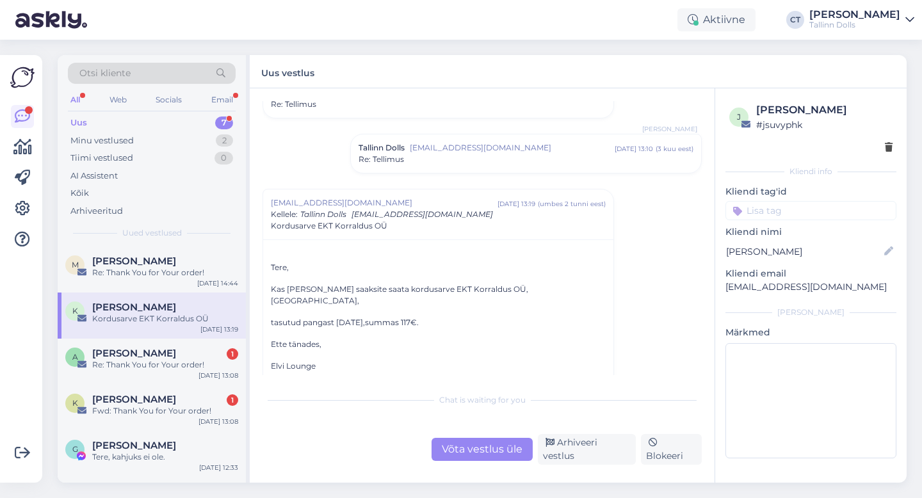
scroll to position [195, 0]
click at [476, 451] on div "Võta vestlus üle" at bounding box center [482, 449] width 101 height 23
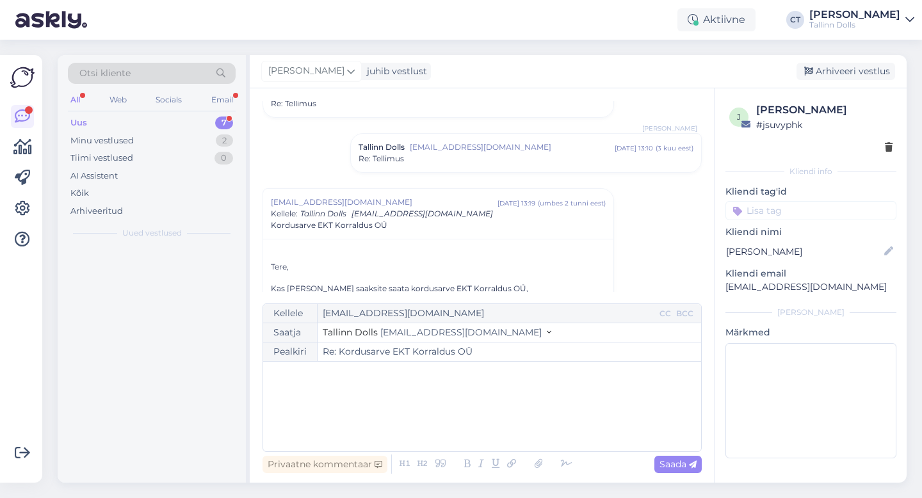
scroll to position [282, 0]
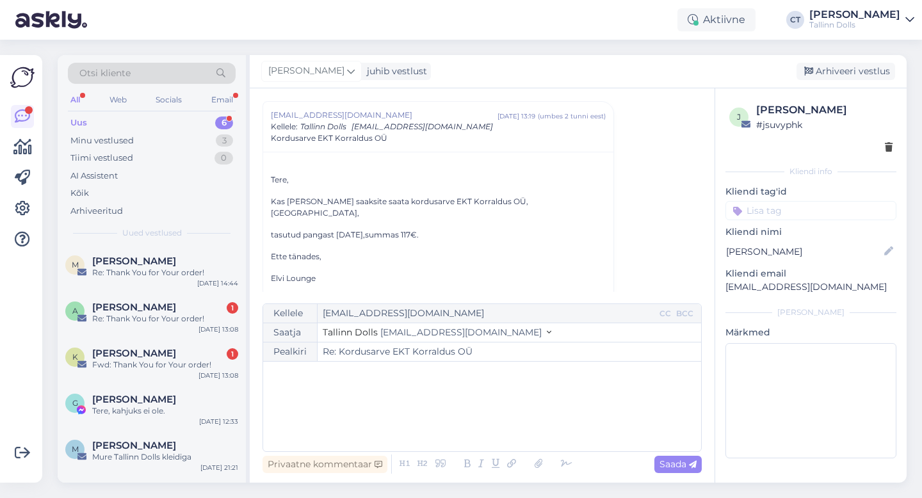
click at [482, 435] on div "﻿" at bounding box center [482, 406] width 425 height 77
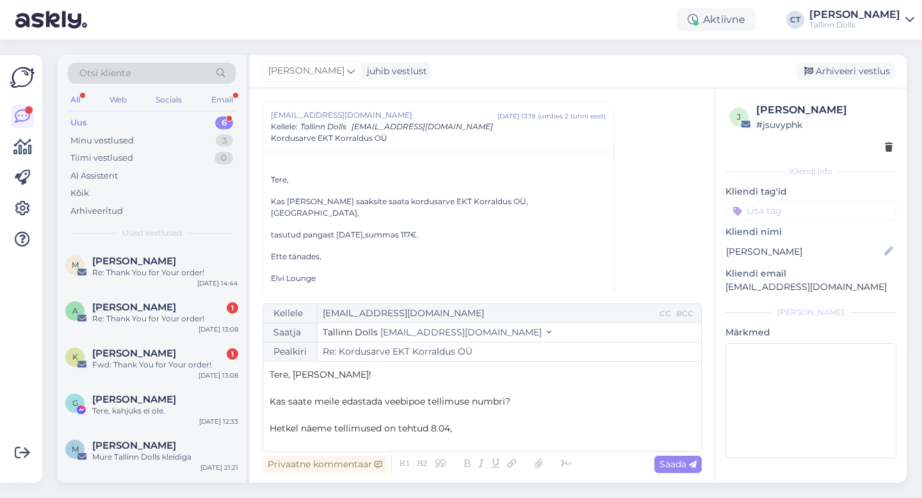
drag, startPoint x: 462, startPoint y: 432, endPoint x: 271, endPoint y: 394, distance: 194.5
click at [271, 394] on div "Tere, [PERSON_NAME]! ﻿ Kas saate meile edastada veebipoe tellimuse numbri? ﻿ He…" at bounding box center [482, 406] width 425 height 77
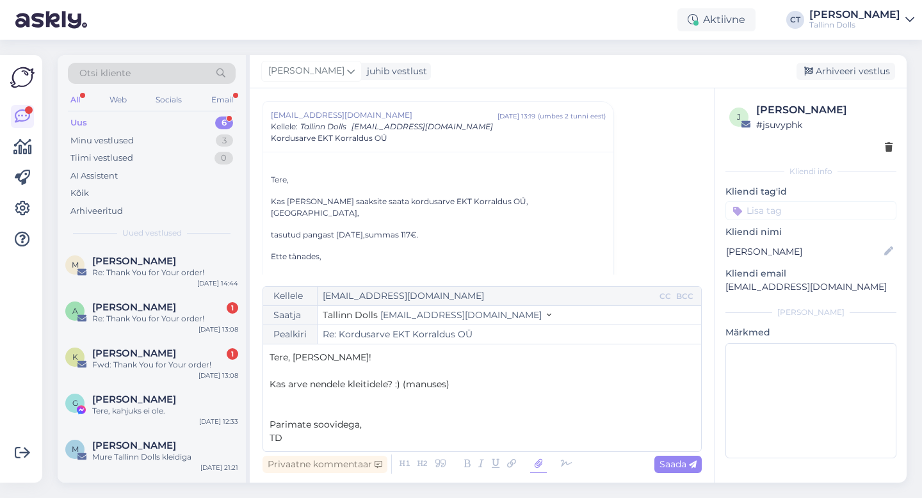
click at [541, 464] on icon at bounding box center [538, 464] width 17 height 18
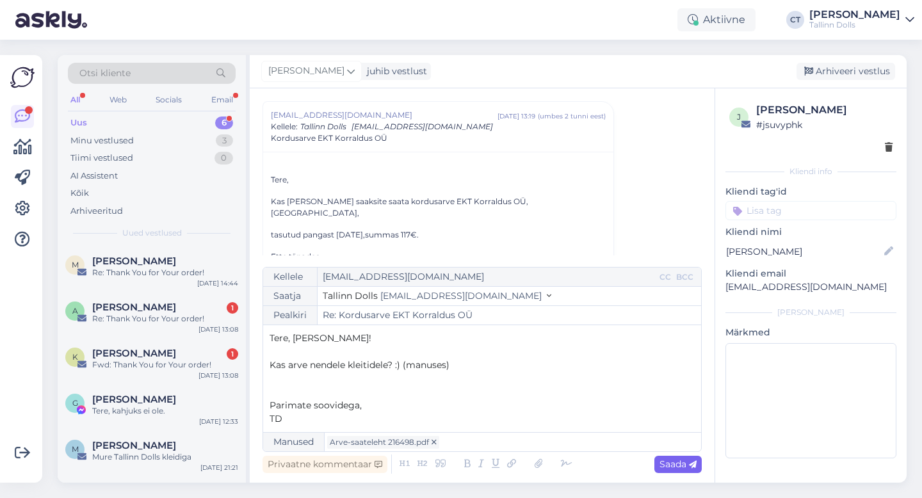
click at [684, 464] on span "Saada" at bounding box center [677, 464] width 37 height 12
type input "Re: Re: Kordusarve EKT Korraldus OÜ"
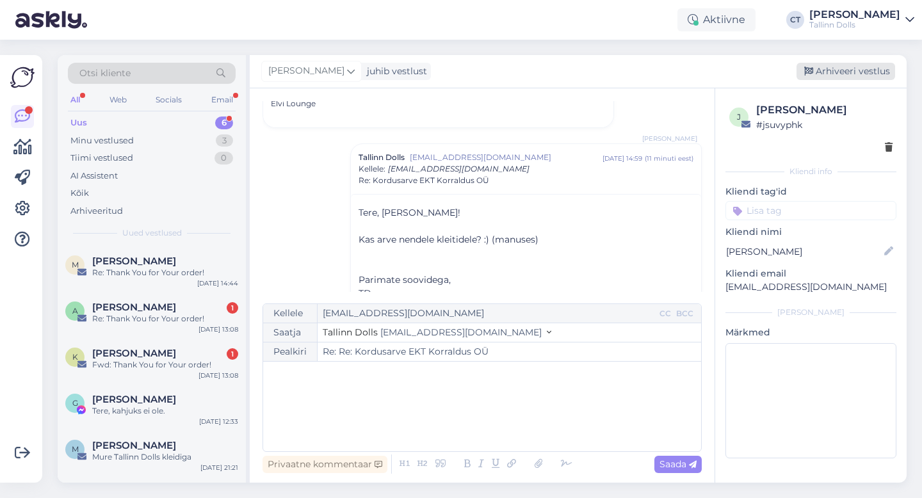
click at [850, 69] on div "Arhiveeri vestlus" at bounding box center [846, 71] width 99 height 17
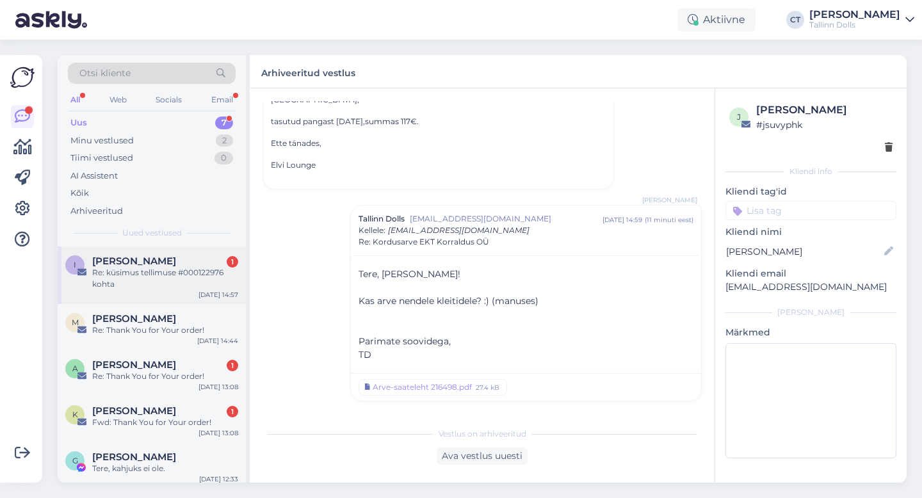
scroll to position [384, 0]
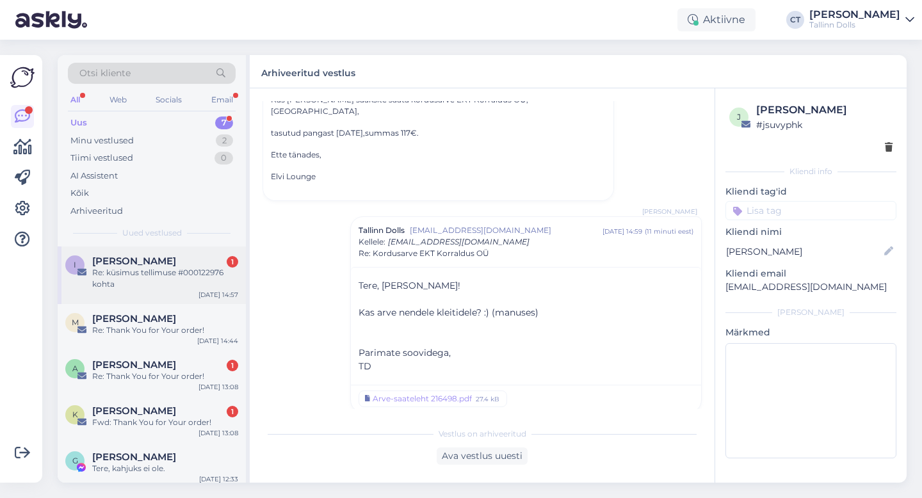
click at [192, 291] on div "I [PERSON_NAME] 1 Re: küsimus tellimuse #000122976 kohta [DATE] 14:57" at bounding box center [152, 276] width 188 height 58
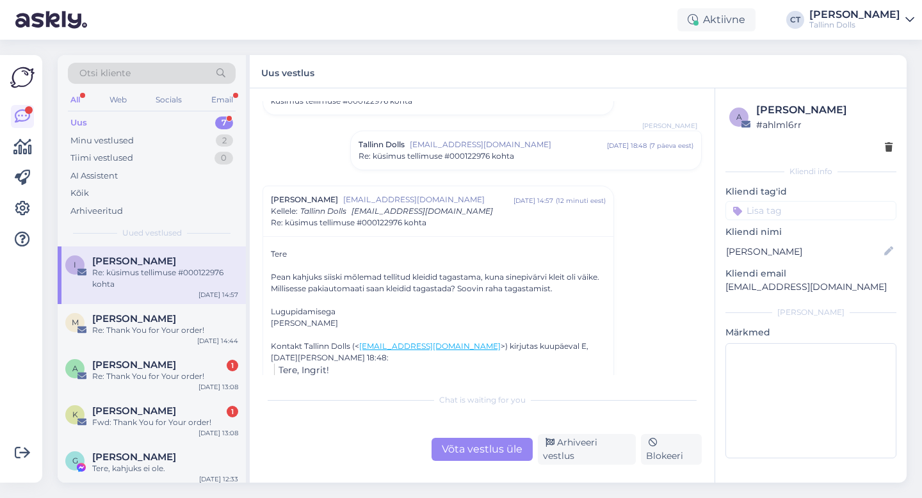
scroll to position [61, 0]
click at [473, 452] on div "Võta vestlus üle" at bounding box center [482, 449] width 101 height 23
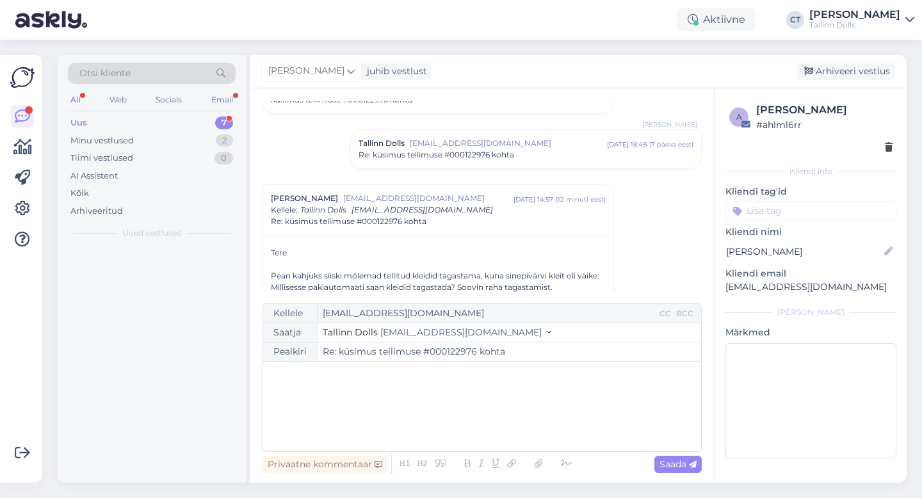
scroll to position [145, 0]
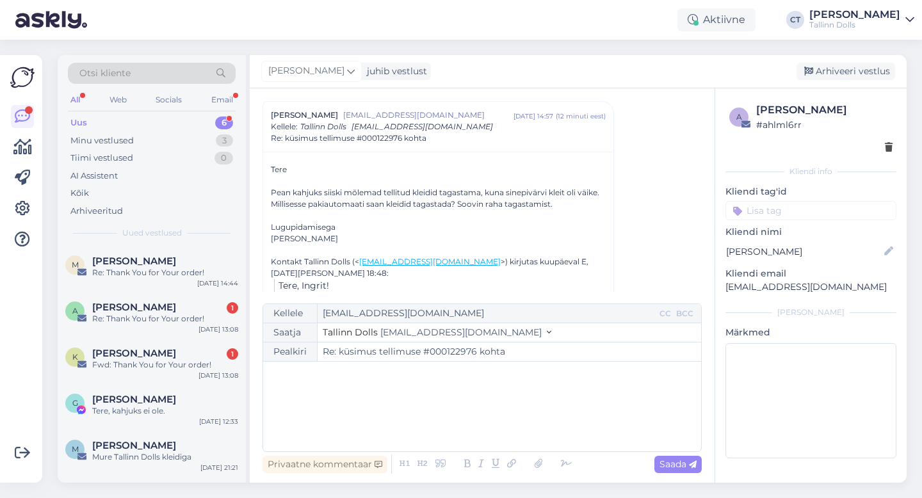
click at [474, 410] on div "﻿" at bounding box center [482, 406] width 425 height 77
click at [341, 430] on div "﻿" at bounding box center [482, 406] width 425 height 77
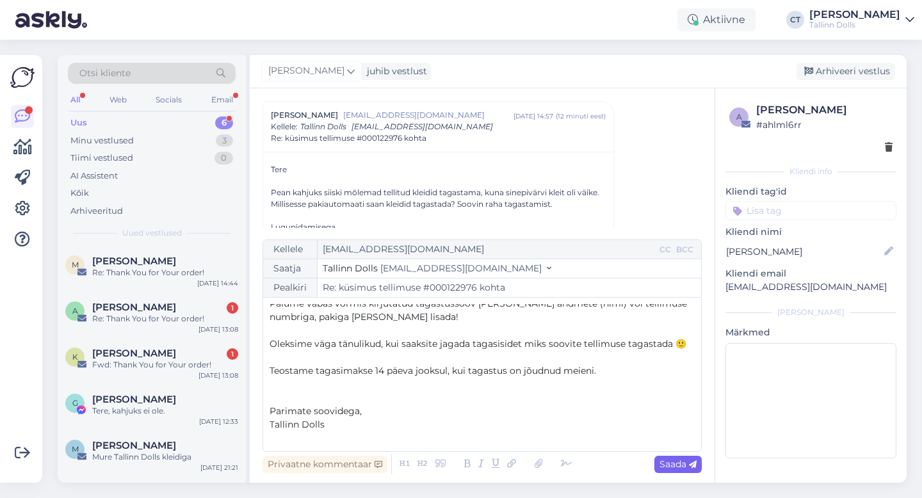
click at [675, 465] on span "Saada" at bounding box center [677, 464] width 37 height 12
type input "Re: Re: küsimus tellimuse #000122976 kohta"
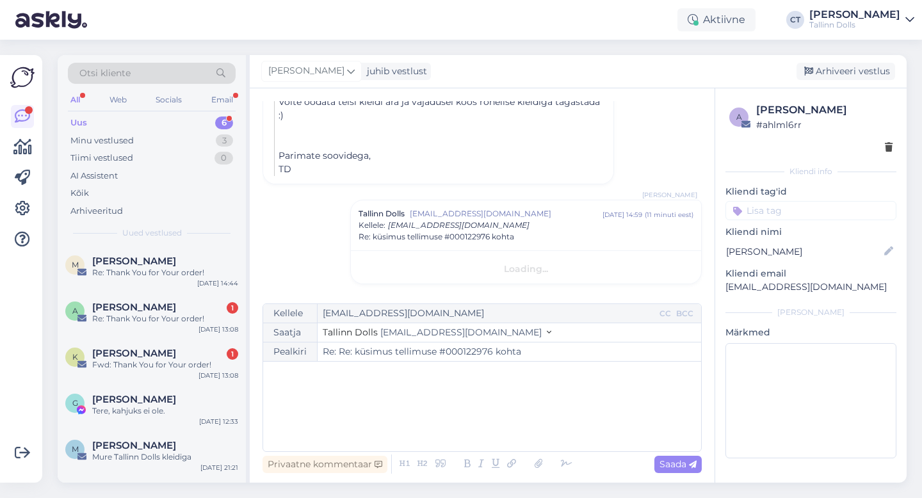
scroll to position [0, 0]
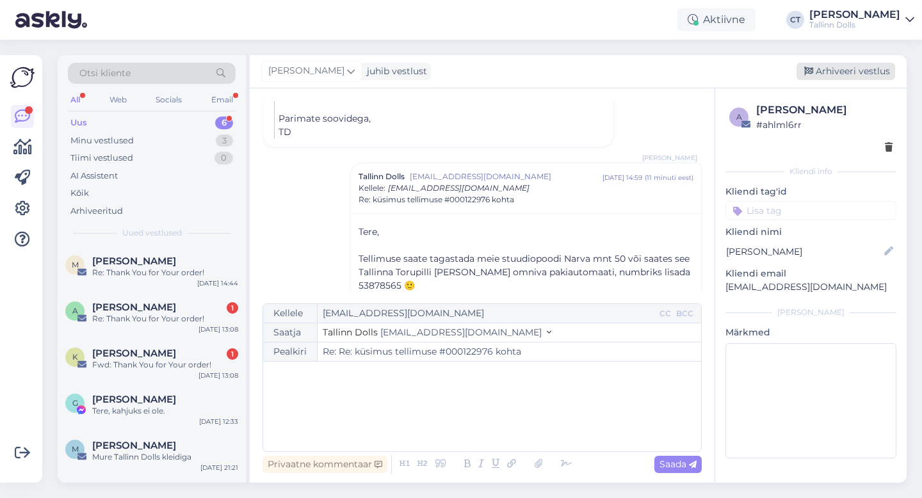
click at [866, 69] on div "Arhiveeri vestlus" at bounding box center [846, 71] width 99 height 17
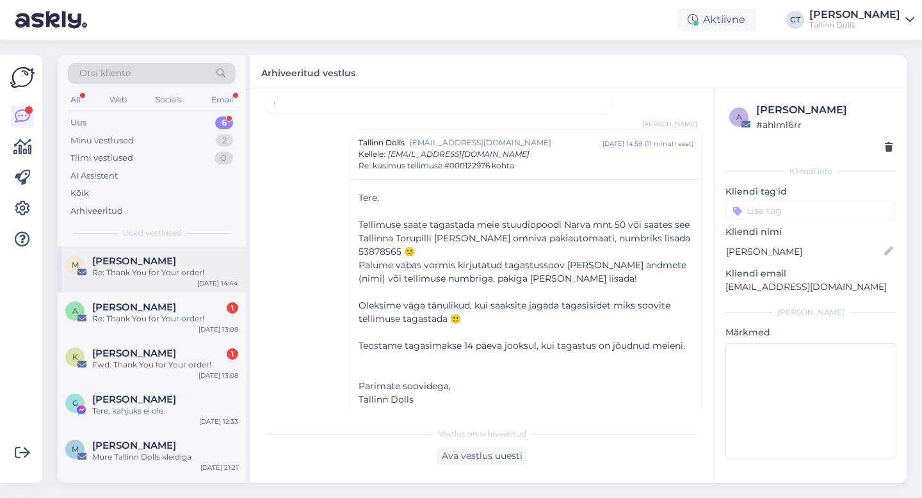
click at [187, 273] on div "Re: Thank You for Your order!" at bounding box center [165, 273] width 146 height 12
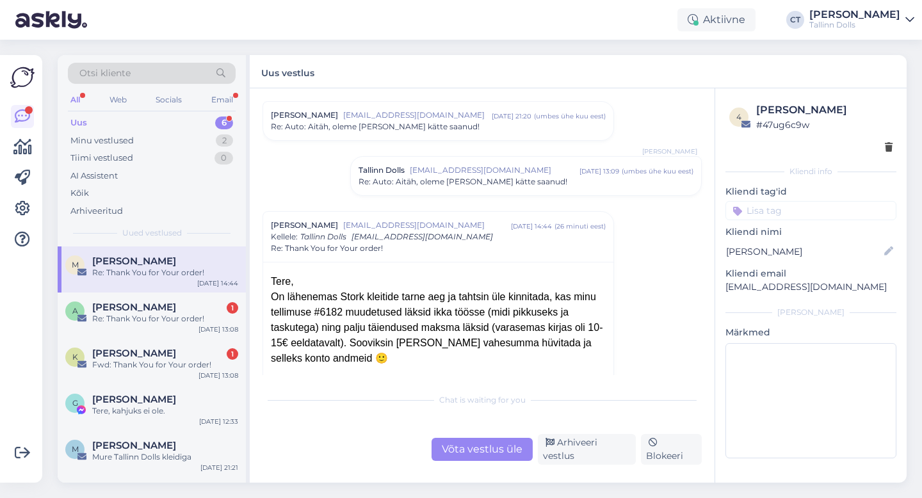
click at [147, 281] on div "M [PERSON_NAME] Re: Thank You for Your order! [DATE] 14:44" at bounding box center [152, 270] width 188 height 46
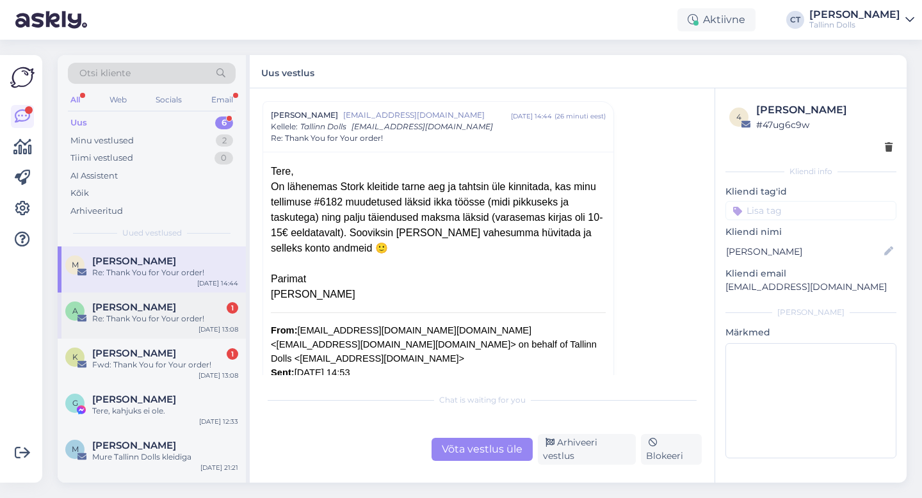
click at [149, 309] on span "[PERSON_NAME]" at bounding box center [134, 308] width 84 height 12
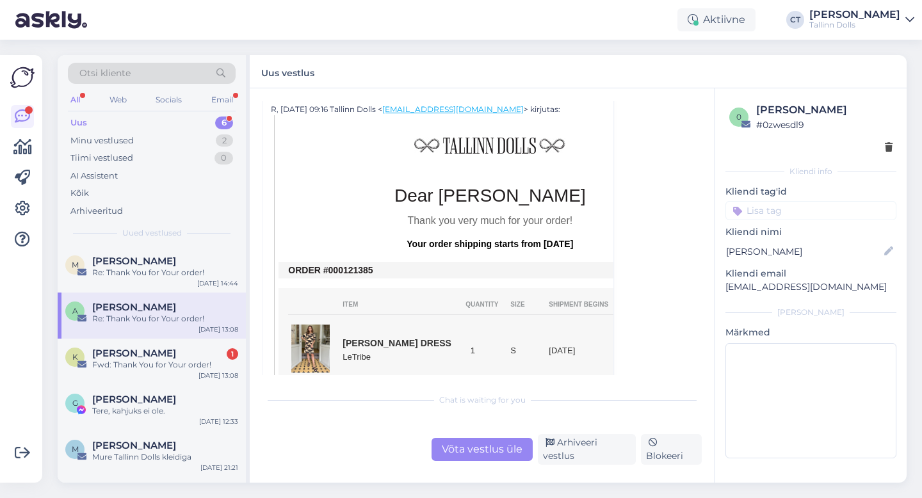
scroll to position [1273, 0]
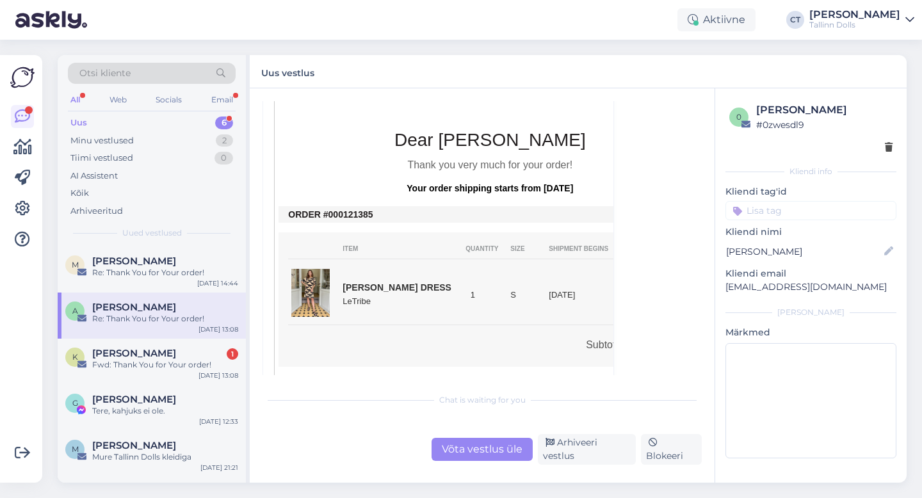
click at [490, 457] on div "Võta vestlus üle" at bounding box center [482, 449] width 101 height 23
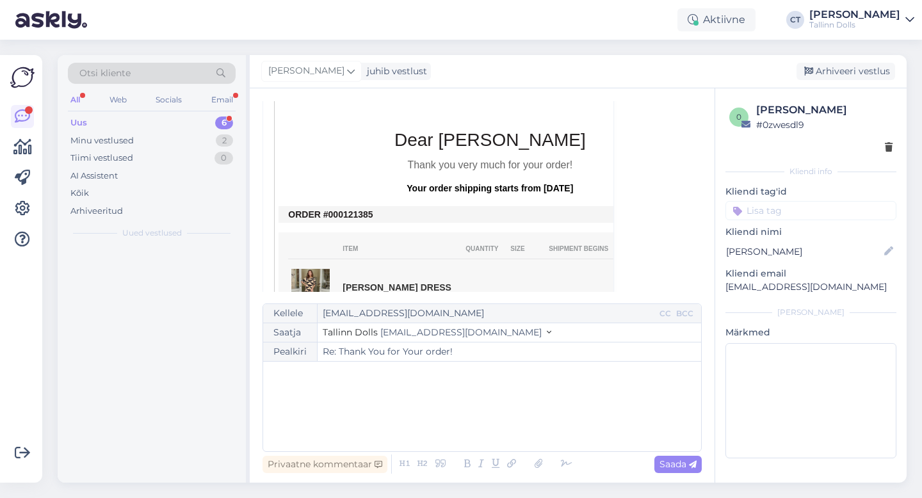
scroll to position [1053, 0]
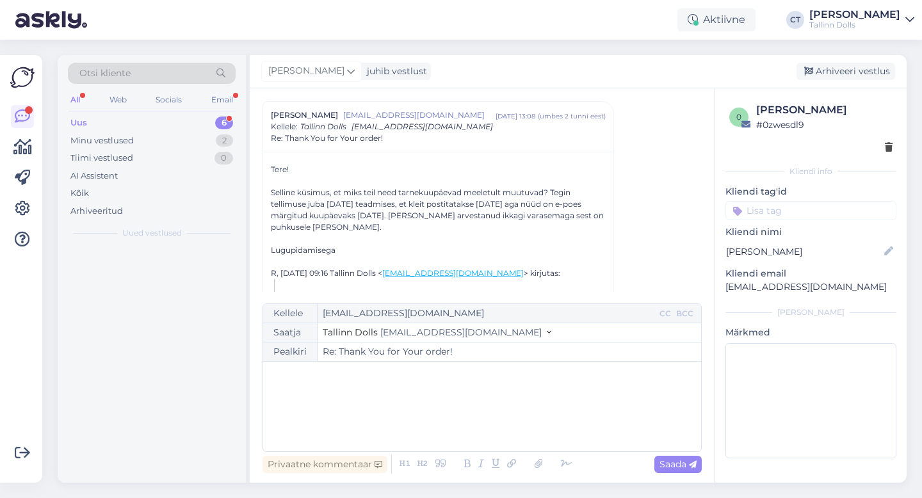
click at [503, 426] on div "﻿" at bounding box center [482, 406] width 425 height 77
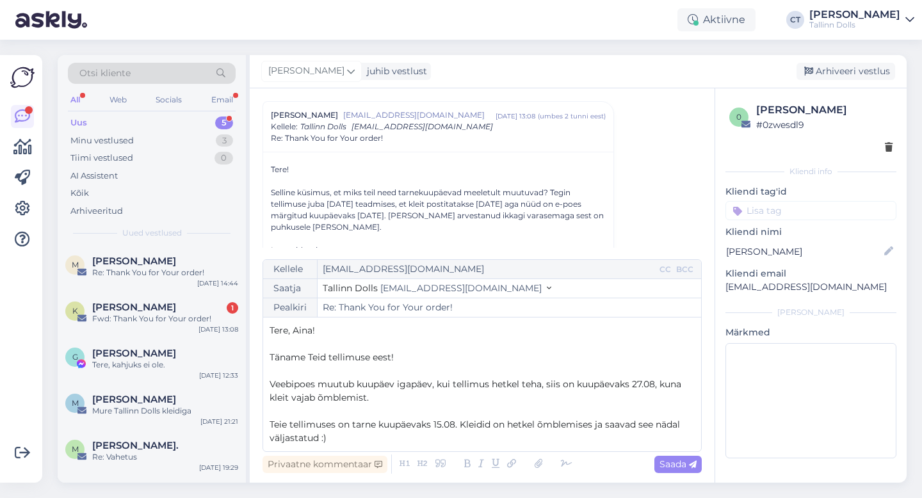
click at [455, 425] on span "Teie tellimuses on tarne kuupäevaks 15.08. Kleidid on hetkel õmblemises ja saav…" at bounding box center [476, 431] width 413 height 25
click at [407, 439] on p "Teie tellimuses on tarne kuupäevaks 15.08 ja see ei muutu :) Kleidid on hetkel …" at bounding box center [482, 431] width 425 height 27
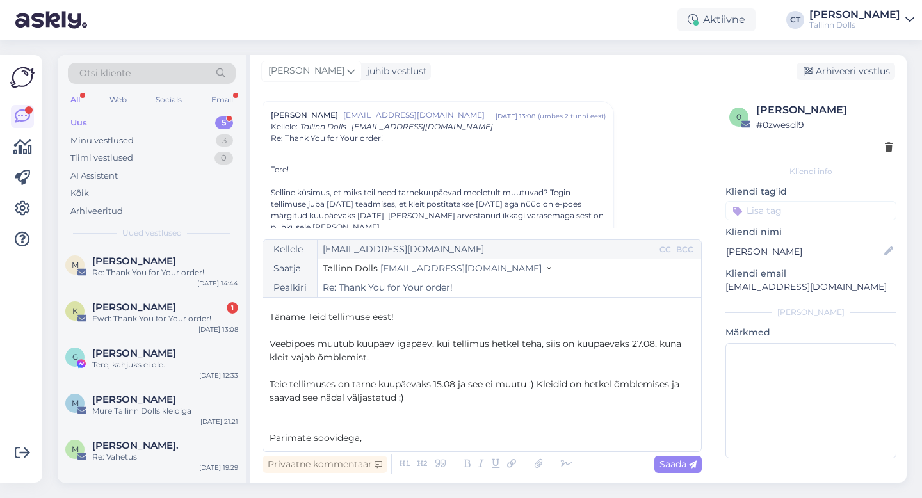
scroll to position [34, 0]
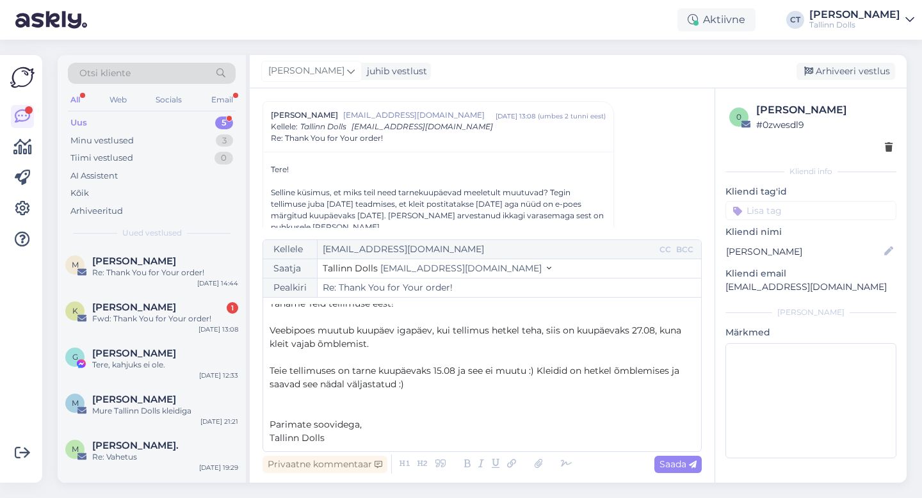
click at [677, 475] on div "Privaatne kommentaar Saada" at bounding box center [482, 464] width 439 height 24
click at [678, 467] on span "Saada" at bounding box center [677, 464] width 37 height 12
type input "Re: Re: Thank You for Your order!"
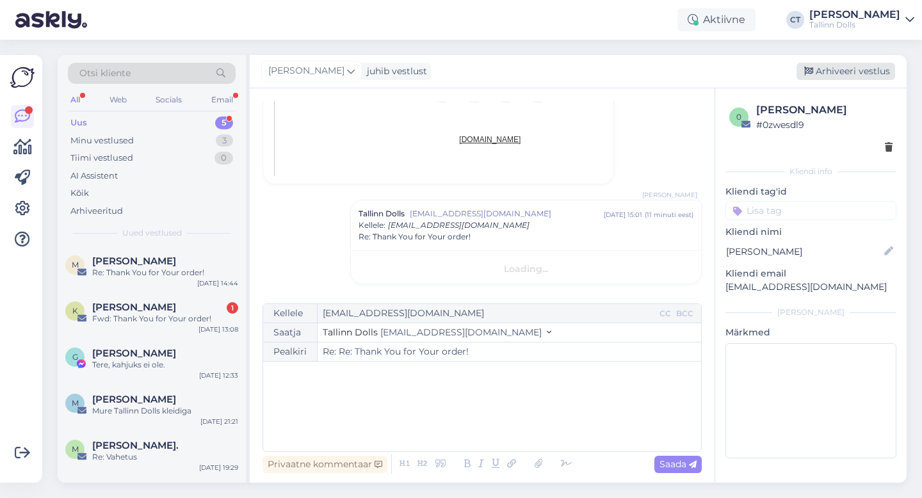
scroll to position [0, 0]
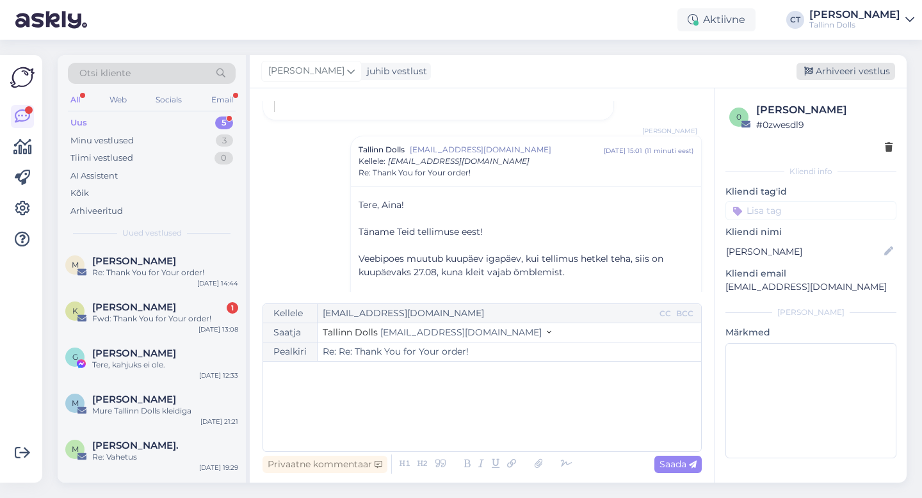
click at [855, 72] on div "Arhiveeri vestlus" at bounding box center [846, 71] width 99 height 17
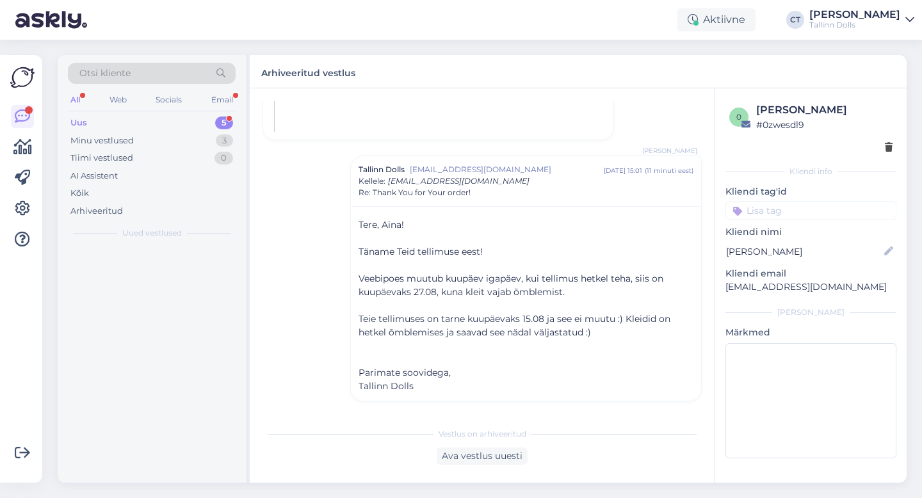
scroll to position [1809, 0]
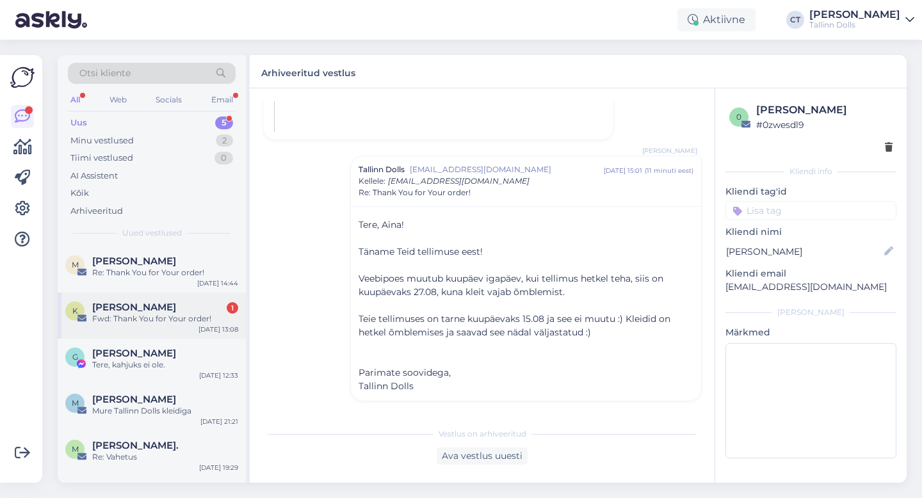
click at [181, 314] on div "Fwd: Thank You for Your order!" at bounding box center [165, 319] width 146 height 12
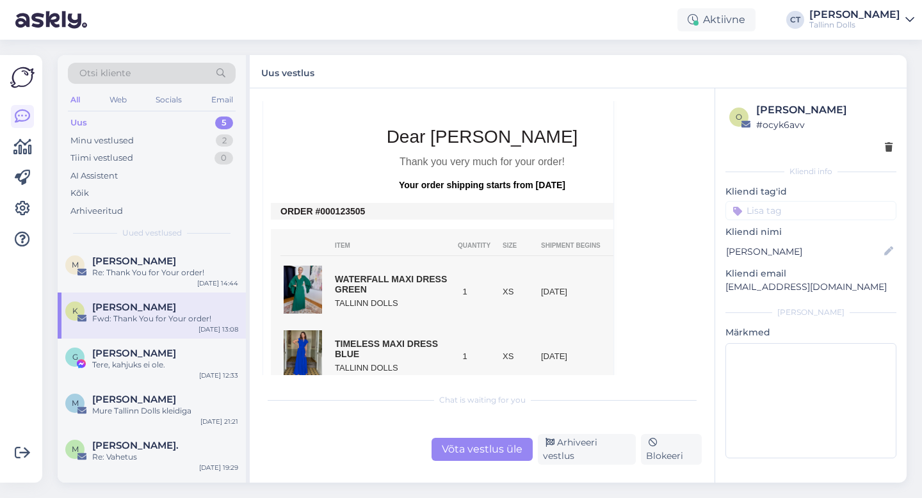
scroll to position [401, 0]
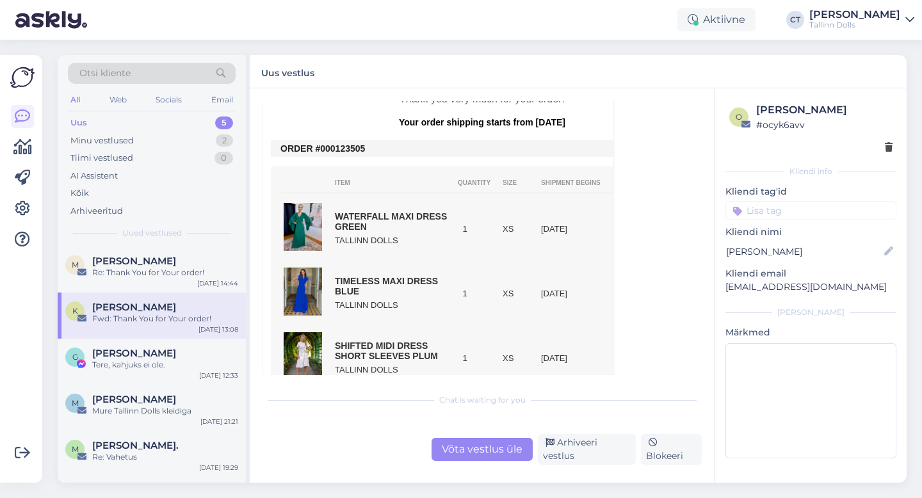
drag, startPoint x: 374, startPoint y: 147, endPoint x: 331, endPoint y: 147, distance: 42.9
click at [331, 147] on td "ORDER #000123505" at bounding box center [481, 148] width 403 height 10
copy td "0123505"
click at [483, 447] on div "Võta vestlus üle" at bounding box center [482, 449] width 101 height 23
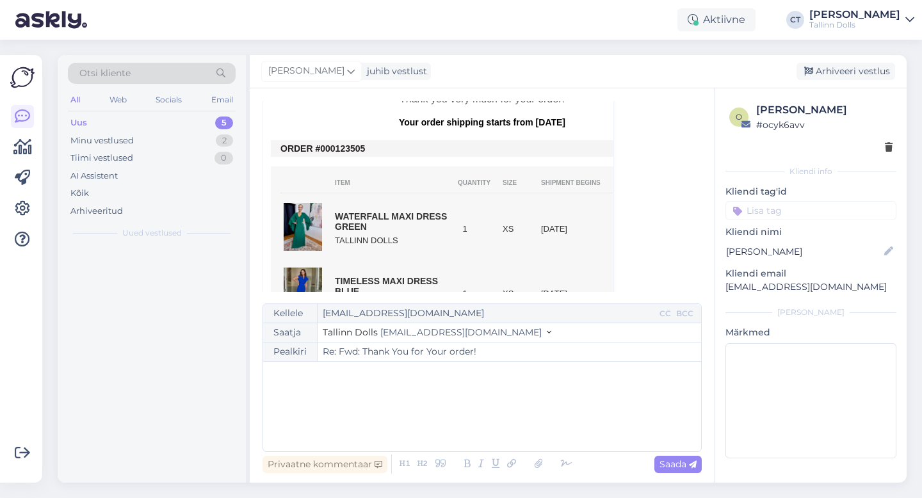
scroll to position [35, 0]
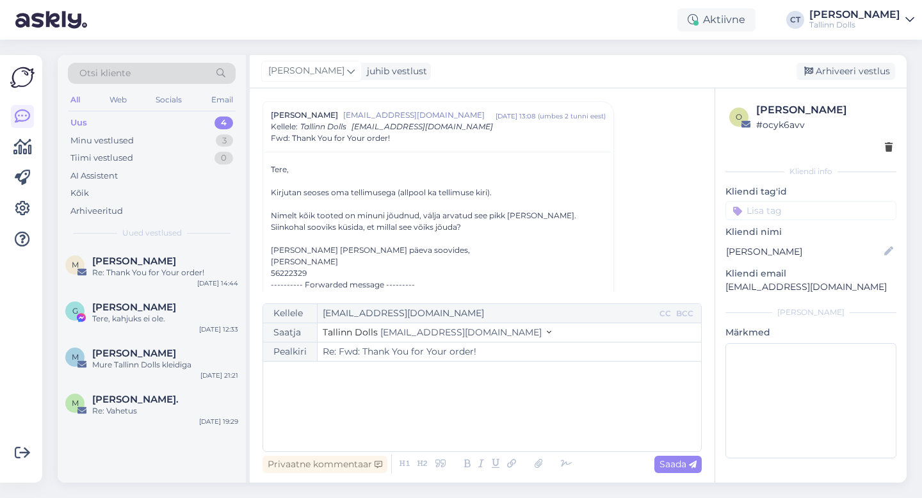
click at [492, 425] on div "﻿" at bounding box center [482, 406] width 425 height 77
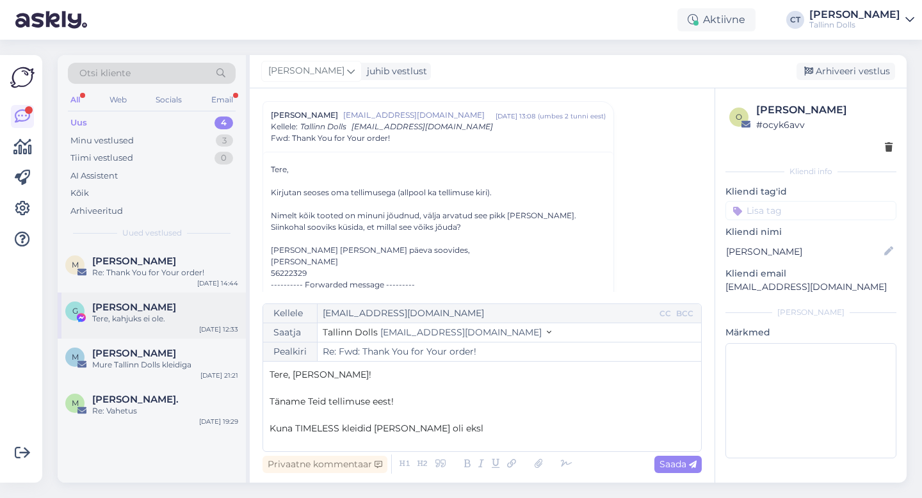
click at [140, 330] on div "G Grete Taro Tere, kahjuks ei ole. [DATE] 12:33" at bounding box center [152, 316] width 188 height 46
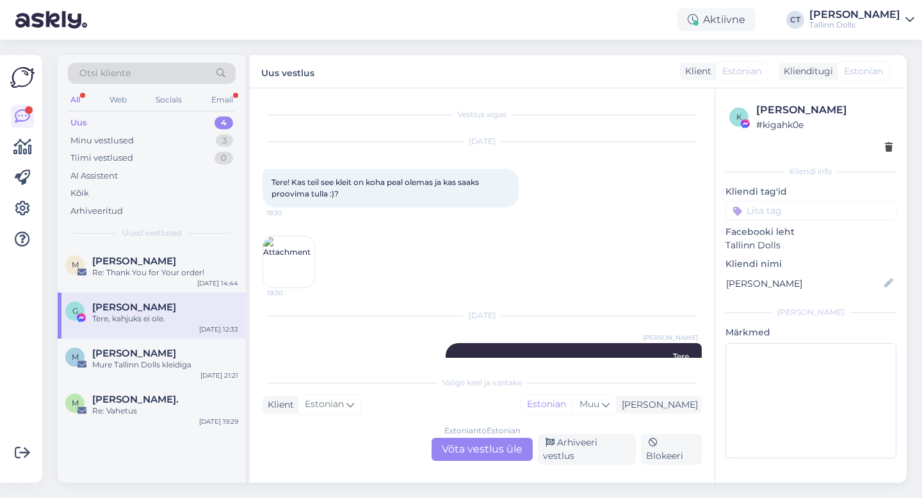
scroll to position [269, 0]
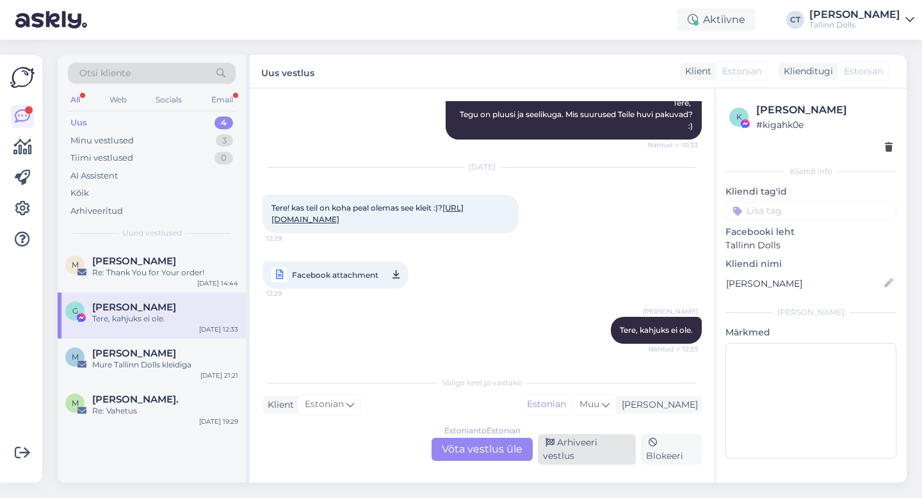
click at [613, 450] on div "Arhiveeri vestlus" at bounding box center [587, 449] width 98 height 31
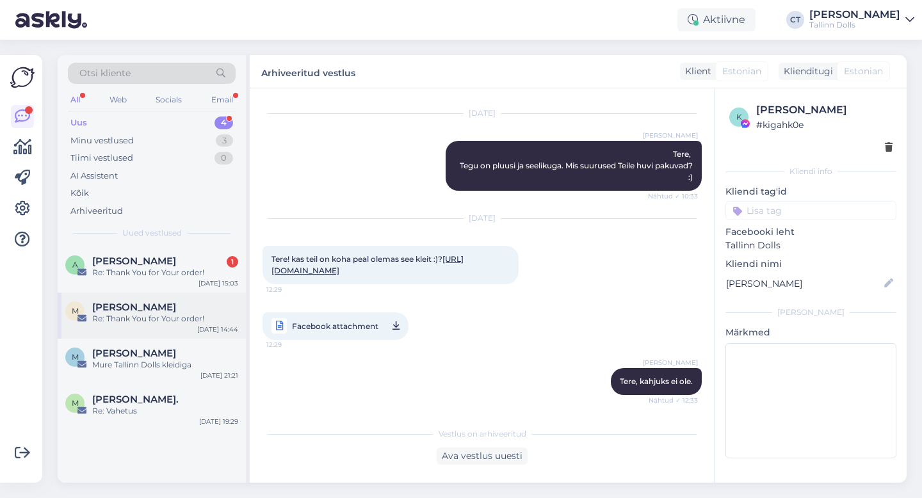
click at [143, 309] on span "[PERSON_NAME]" at bounding box center [134, 308] width 84 height 12
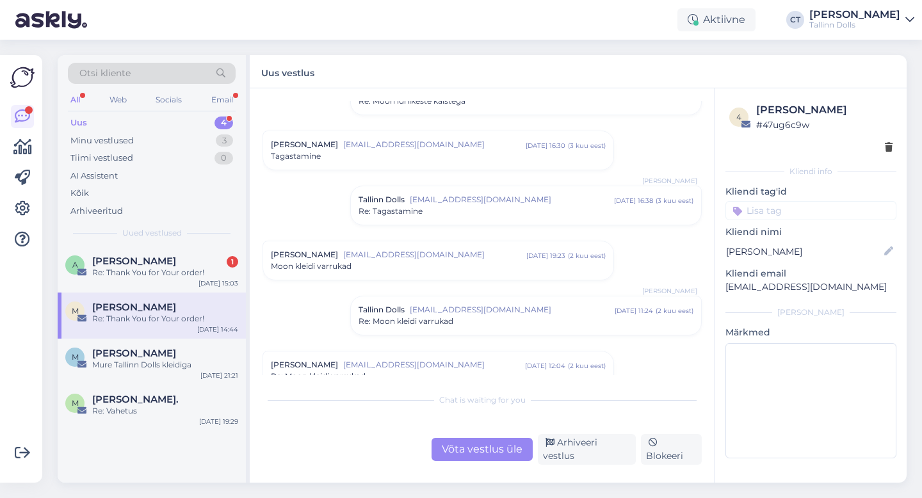
scroll to position [1524, 0]
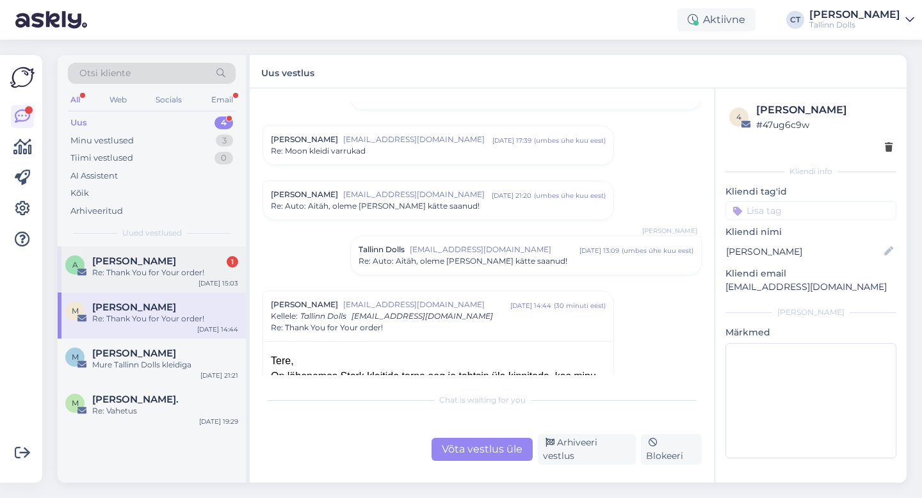
click at [157, 252] on div "A [PERSON_NAME] 1 Re: Thank You for Your order! [DATE] 15:03" at bounding box center [152, 270] width 188 height 46
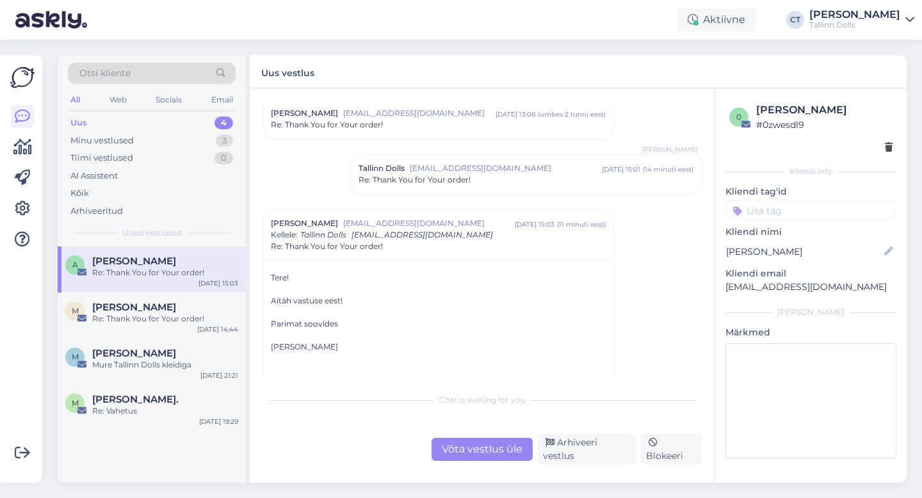
scroll to position [1037, 0]
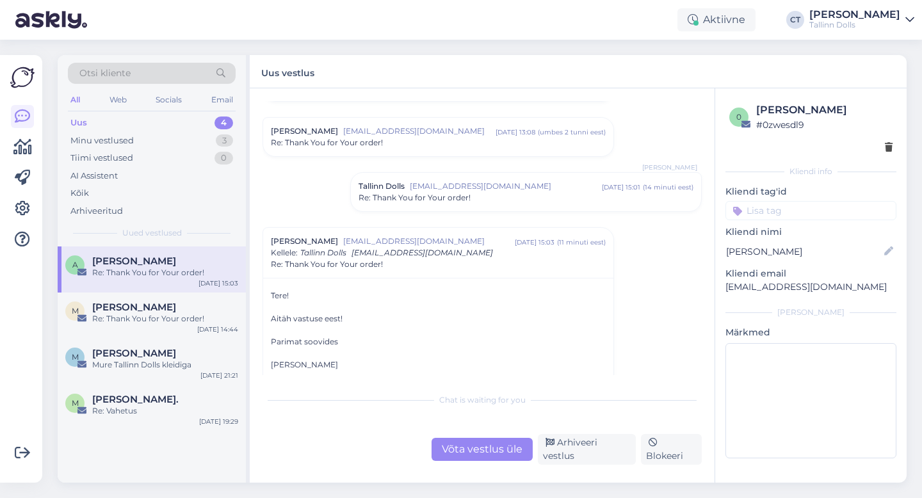
click at [513, 207] on div "Tallinn Dolls [EMAIL_ADDRESS][DOMAIN_NAME] [DATE] 15:01 ( 14 minuti eest ) Re: …" at bounding box center [526, 192] width 350 height 38
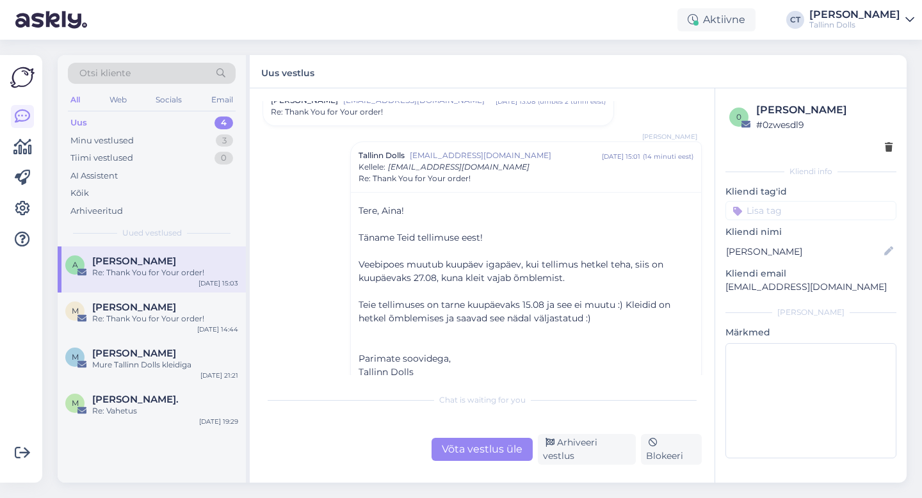
scroll to position [1078, 0]
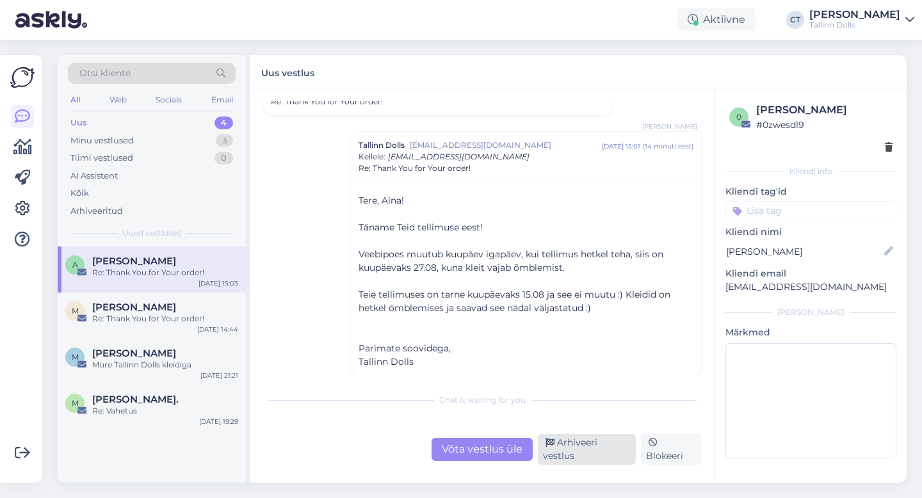
click at [604, 451] on div "Arhiveeri vestlus" at bounding box center [587, 449] width 98 height 31
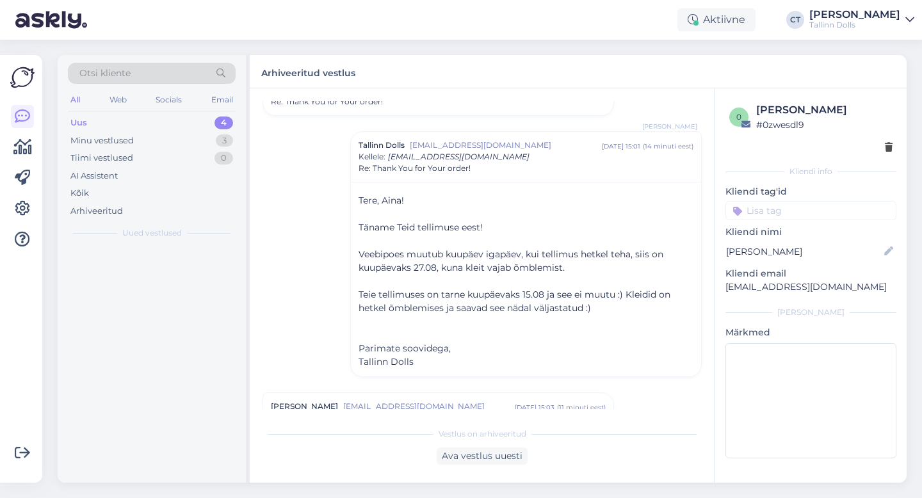
scroll to position [1370, 0]
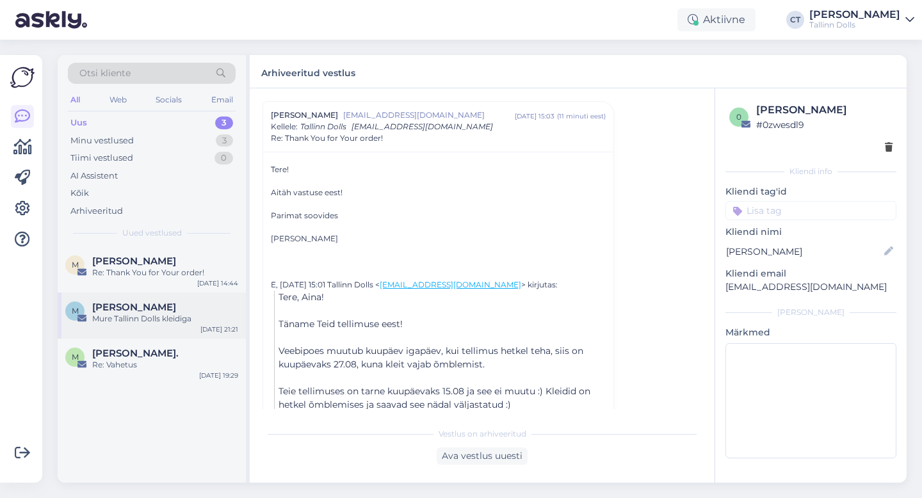
click at [189, 323] on div "Mure Tallinn Dolls kleidiga" at bounding box center [165, 319] width 146 height 12
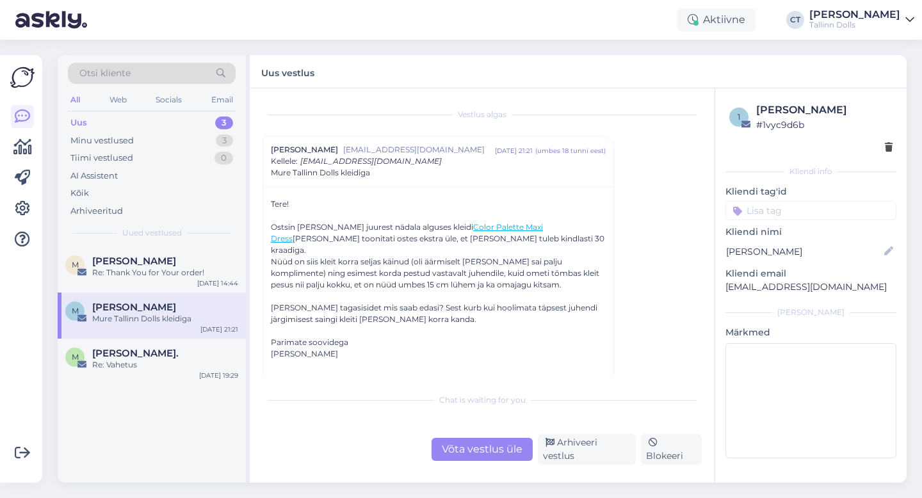
scroll to position [4, 0]
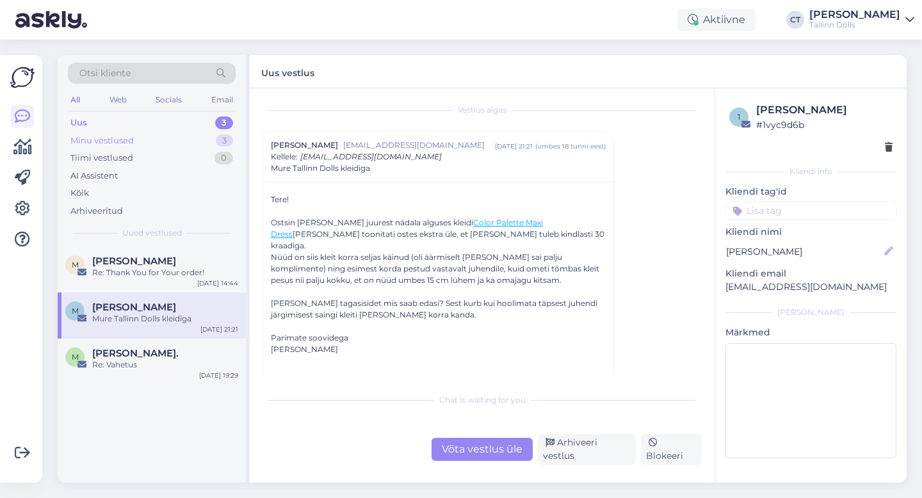
click at [125, 138] on div "Minu vestlused" at bounding box center [101, 140] width 63 height 13
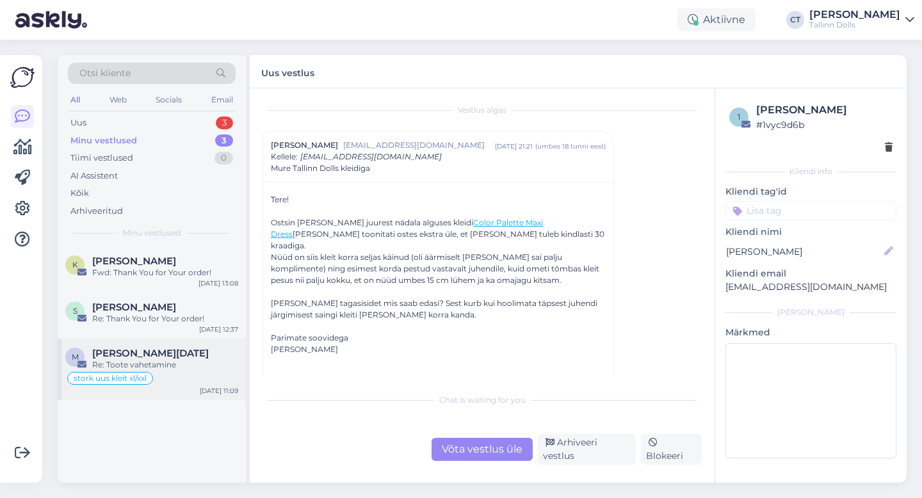
click at [157, 342] on div "M [PERSON_NAME][DATE] Re: Toote vahetamine stork uus kleit xl/xxl [DATE] 11:09" at bounding box center [152, 369] width 188 height 61
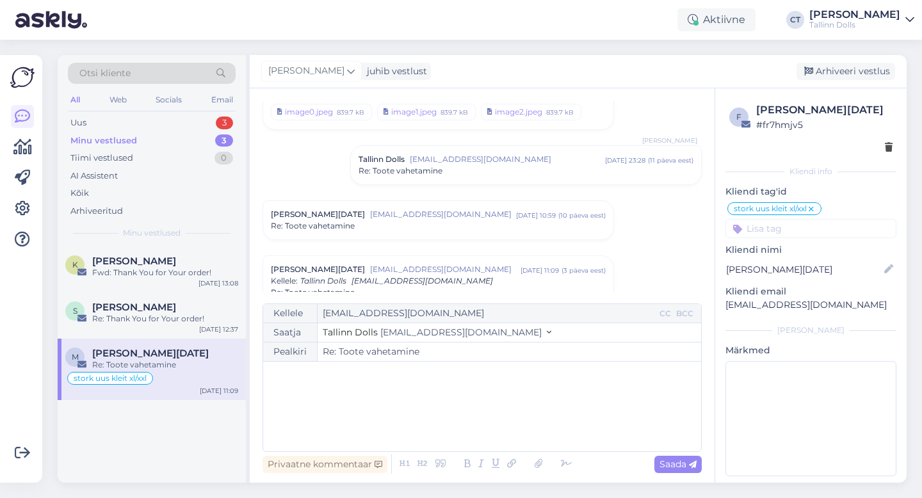
scroll to position [0, 0]
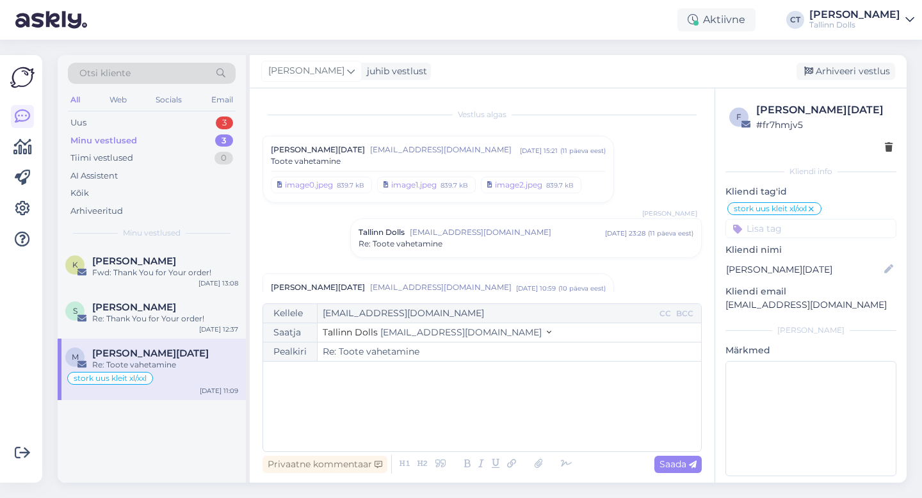
click at [421, 145] on span "[EMAIL_ADDRESS][DOMAIN_NAME]" at bounding box center [445, 150] width 150 height 12
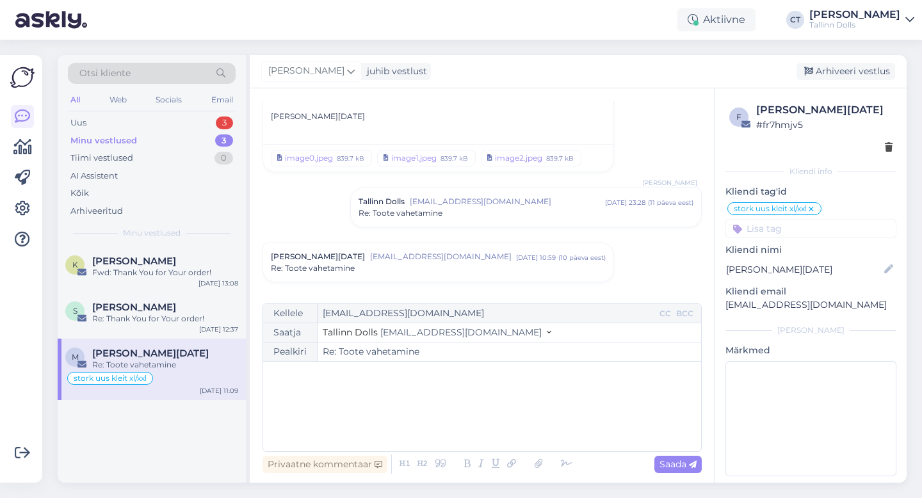
scroll to position [321, 0]
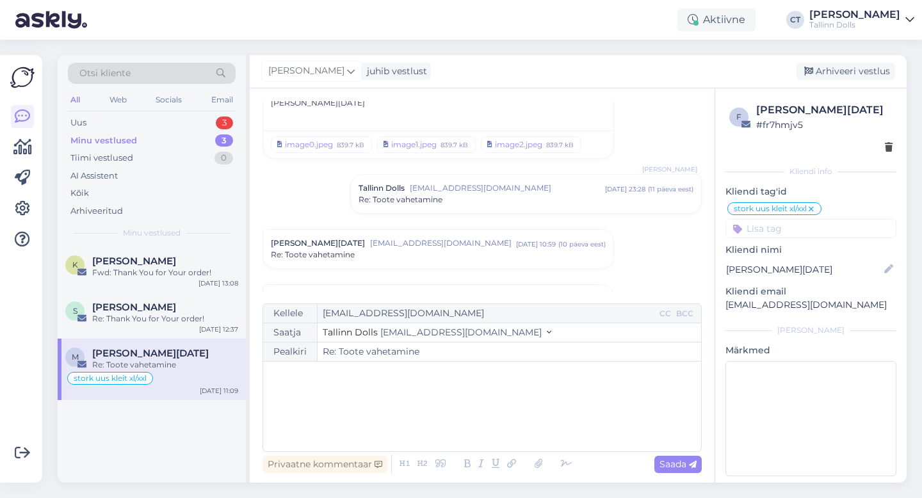
click at [445, 182] on div "Tallinn Dolls [EMAIL_ADDRESS][DOMAIN_NAME] [DATE] 23:28 ( 11 päeva eest ) Re: T…" at bounding box center [526, 194] width 350 height 38
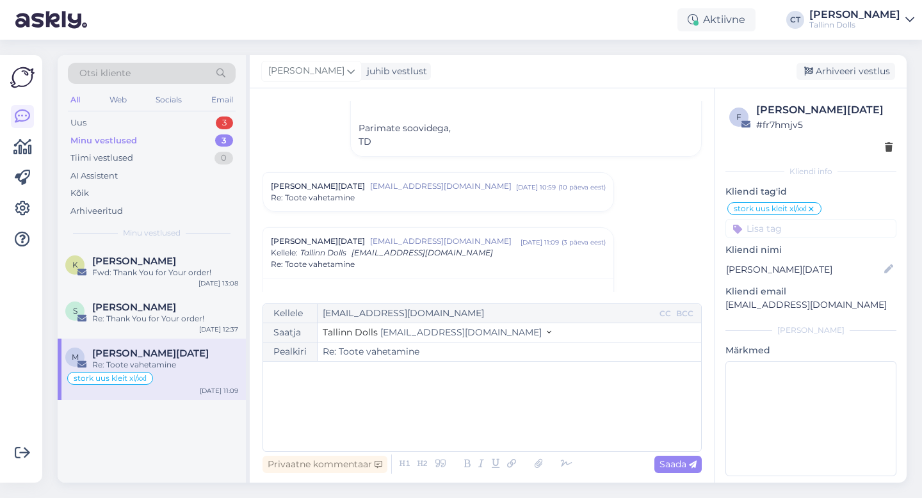
scroll to position [663, 0]
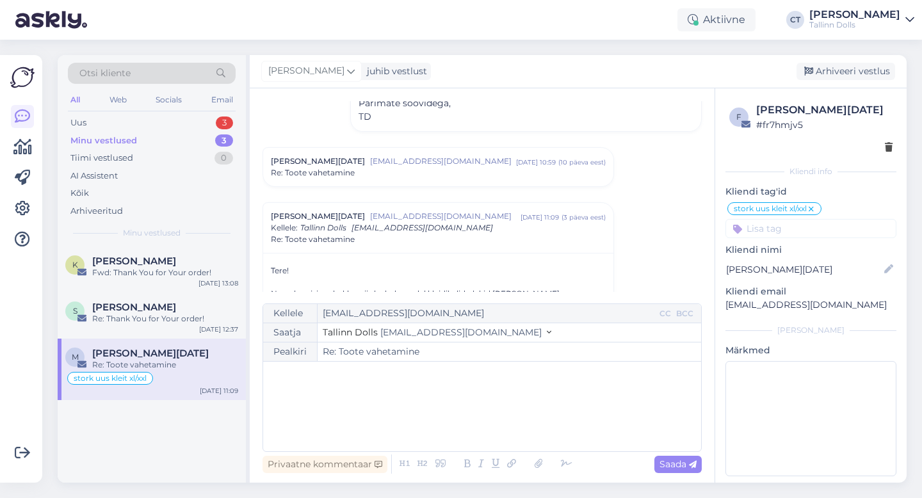
click at [366, 159] on div "[PERSON_NAME][DATE] [PERSON_NAME][EMAIL_ADDRESS][DOMAIN_NAME] [DATE] 10:59 ( 10…" at bounding box center [438, 167] width 350 height 38
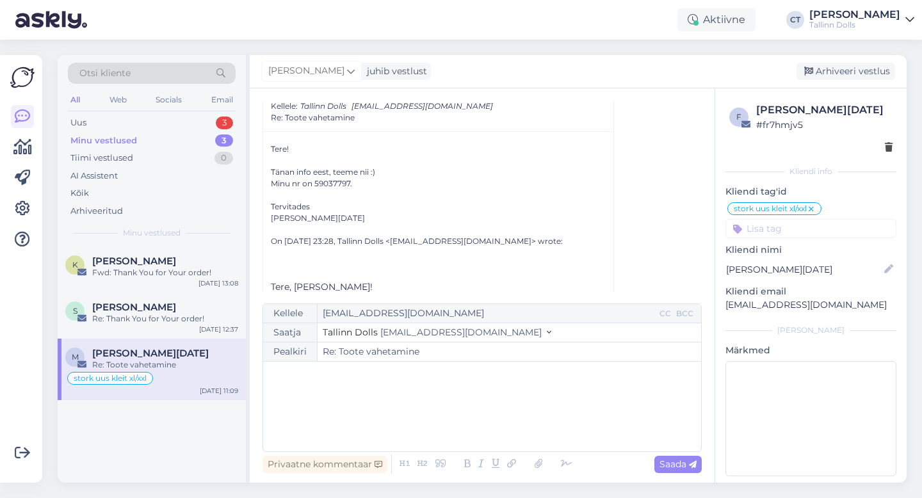
scroll to position [733, 0]
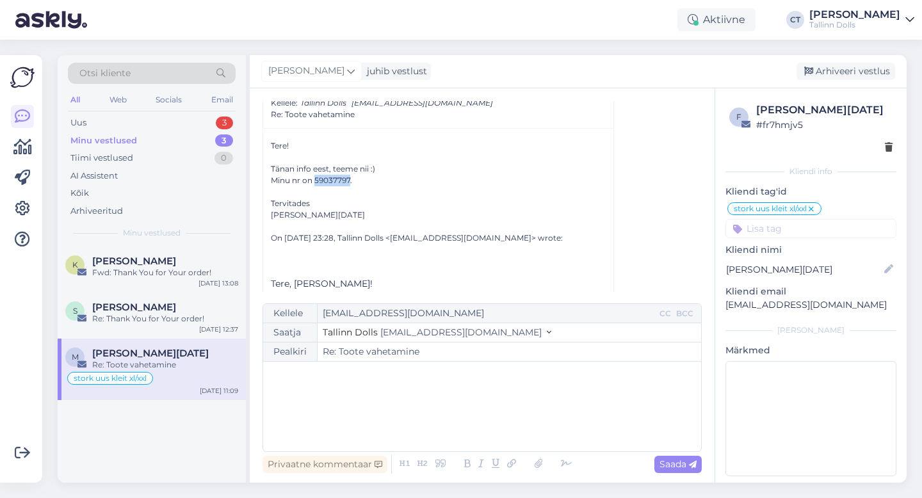
drag, startPoint x: 316, startPoint y: 156, endPoint x: 350, endPoint y: 155, distance: 34.0
click at [350, 175] on div "Minu nr on 59037797." at bounding box center [438, 181] width 335 height 12
copy div "59037797"
click at [158, 314] on div "Re: Thank You for Your order!" at bounding box center [165, 319] width 146 height 12
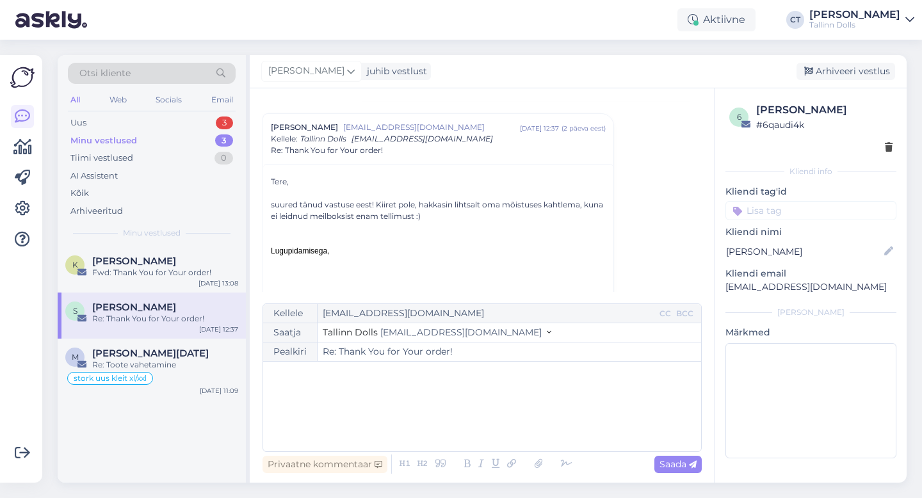
scroll to position [152, 0]
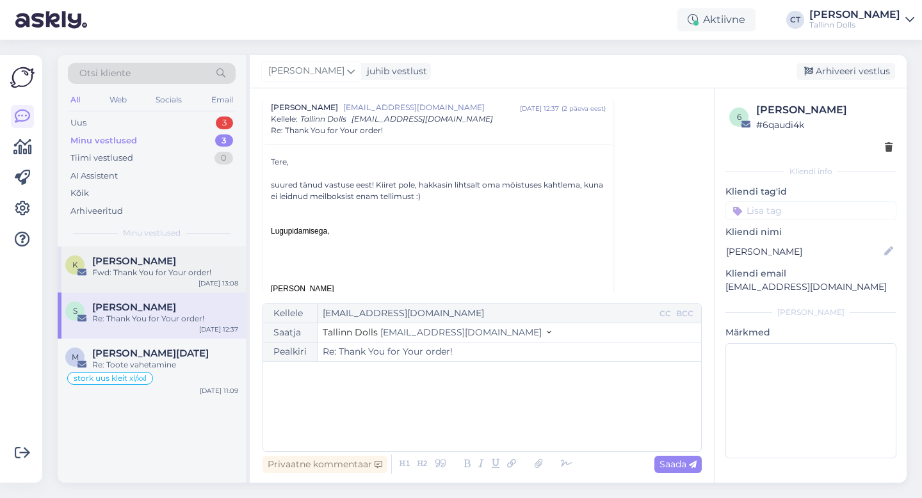
click at [158, 272] on div "Fwd: Thank You for Your order!" at bounding box center [165, 273] width 146 height 12
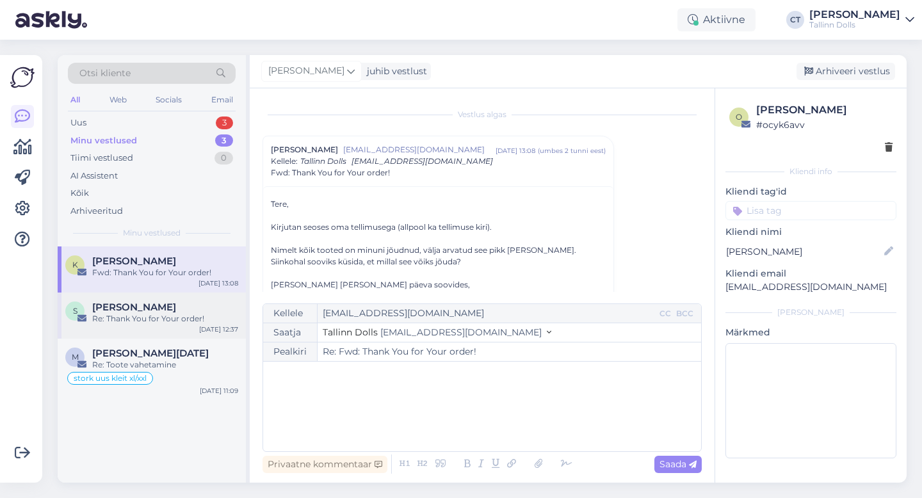
click at [152, 308] on div "[PERSON_NAME]" at bounding box center [165, 308] width 146 height 12
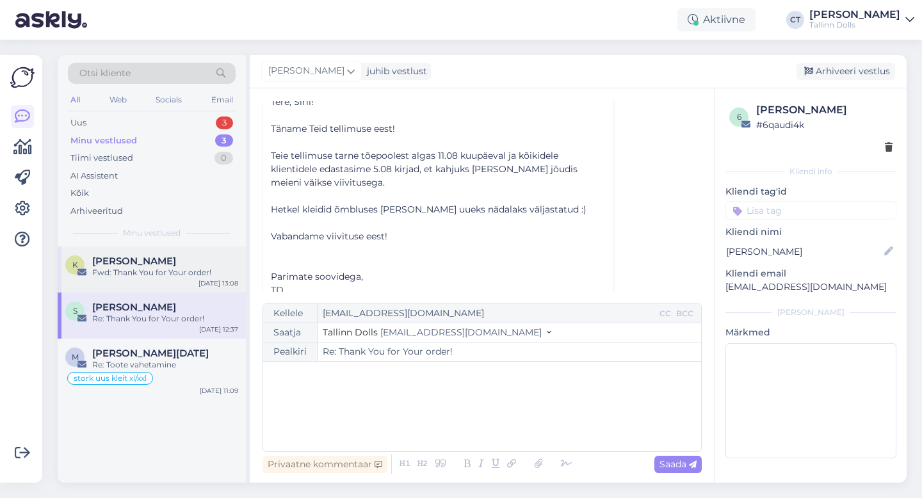
scroll to position [627, 0]
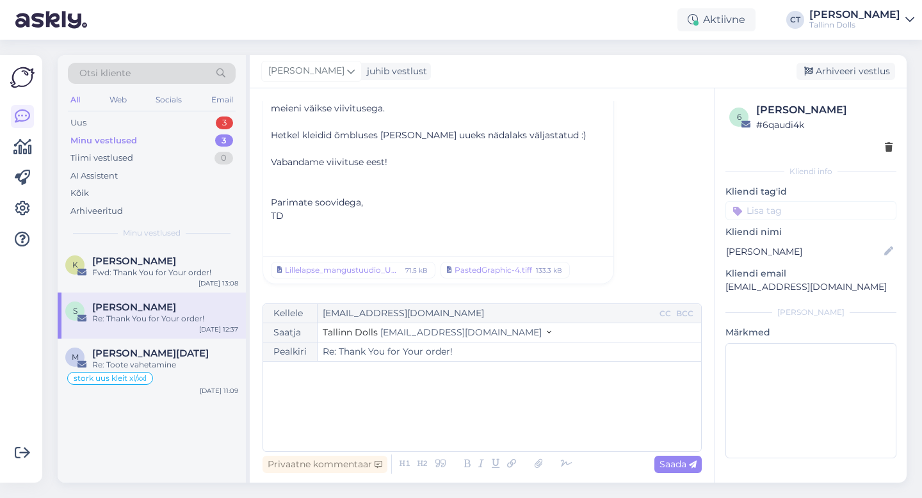
click at [433, 400] on div "﻿" at bounding box center [482, 406] width 425 height 77
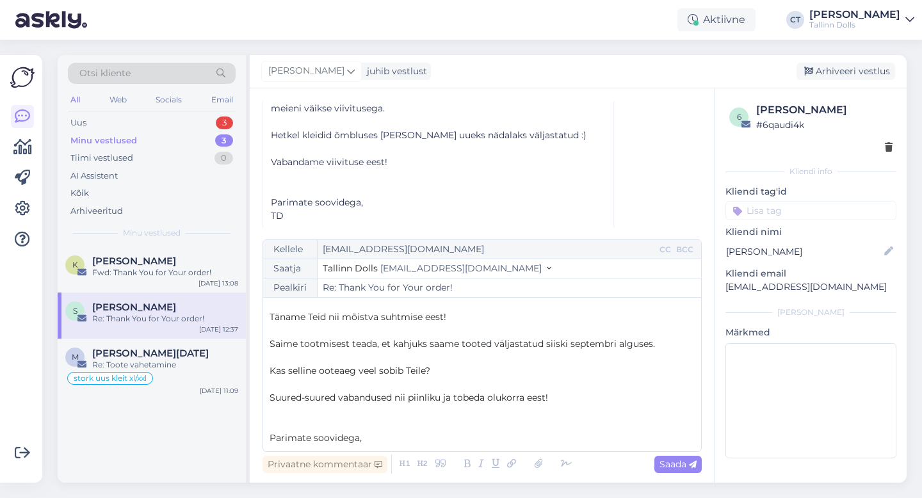
scroll to position [34, 0]
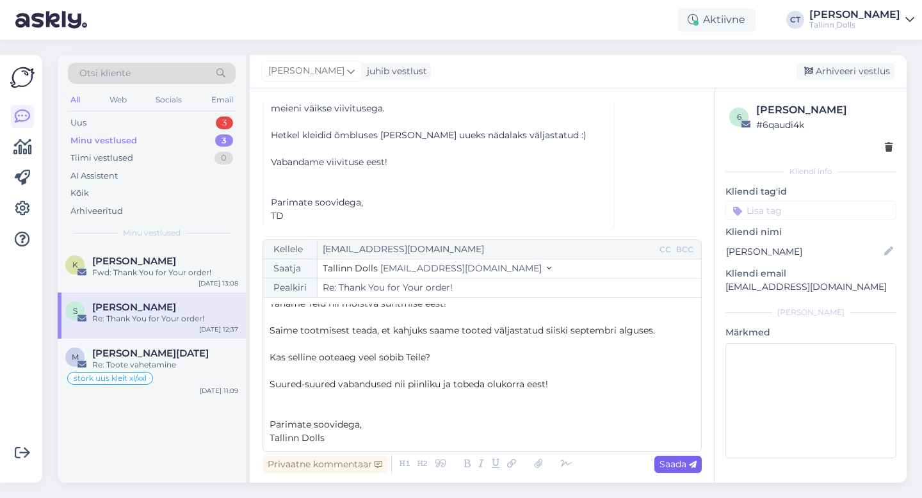
click at [677, 462] on span "Saada" at bounding box center [677, 464] width 37 height 12
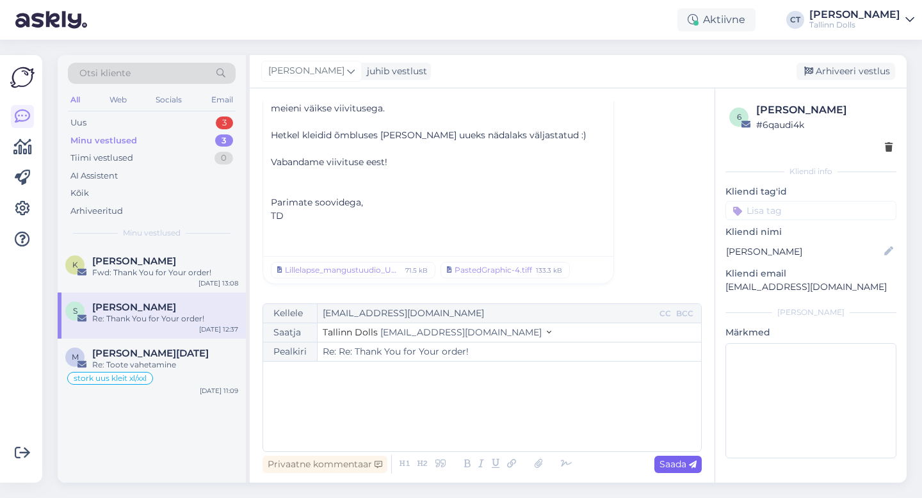
type input "Re: Thank You for Your order!"
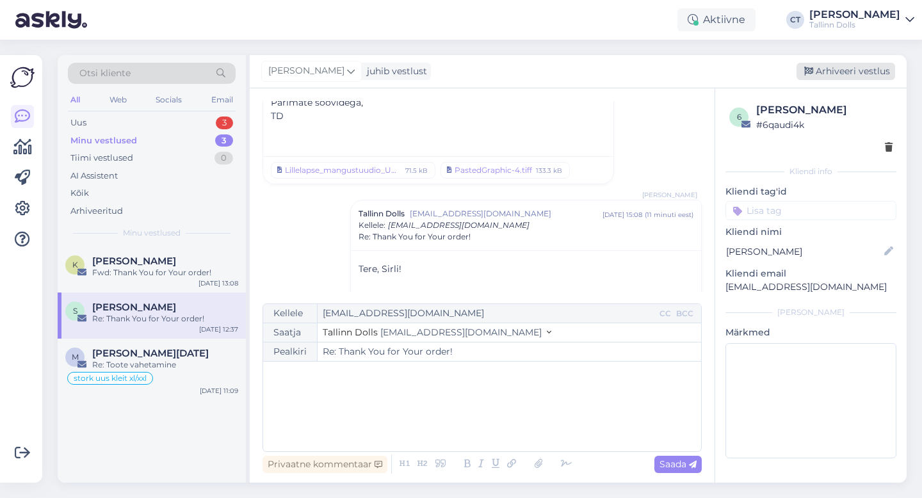
click at [844, 72] on div "Arhiveeri vestlus" at bounding box center [846, 71] width 99 height 17
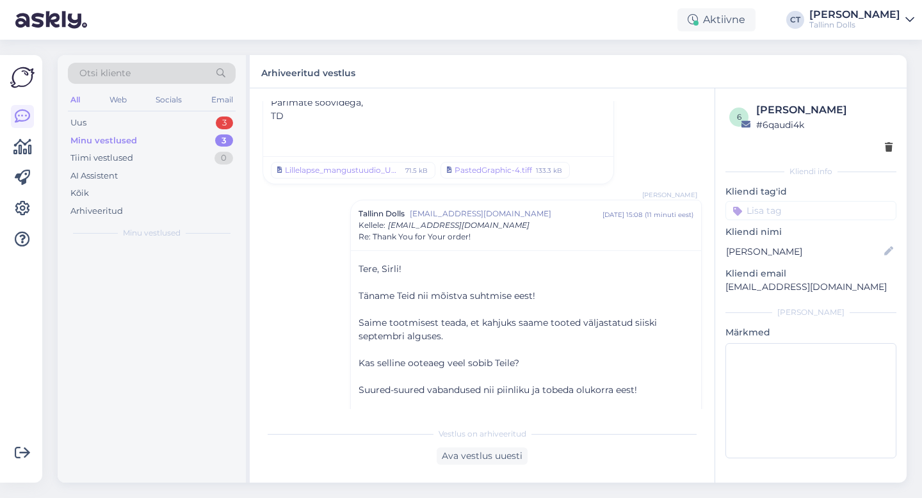
scroll to position [784, 0]
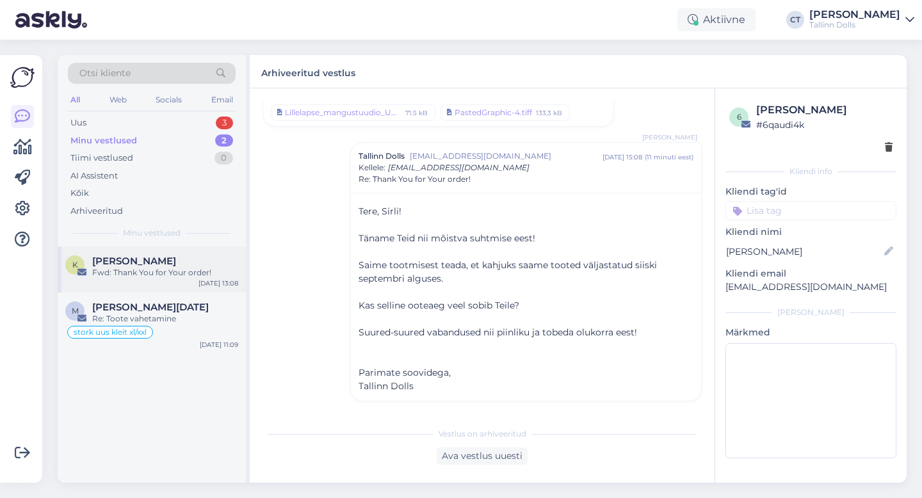
click at [169, 271] on div "Fwd: Thank You for Your order!" at bounding box center [165, 273] width 146 height 12
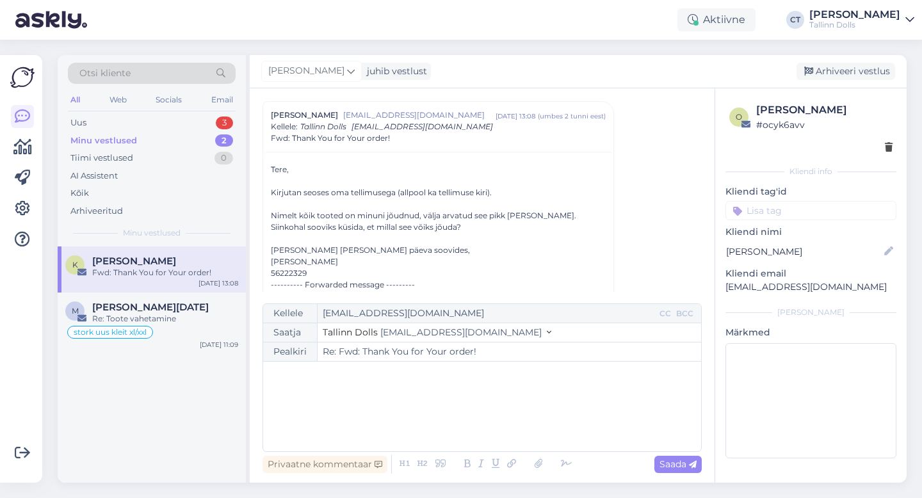
scroll to position [56, 0]
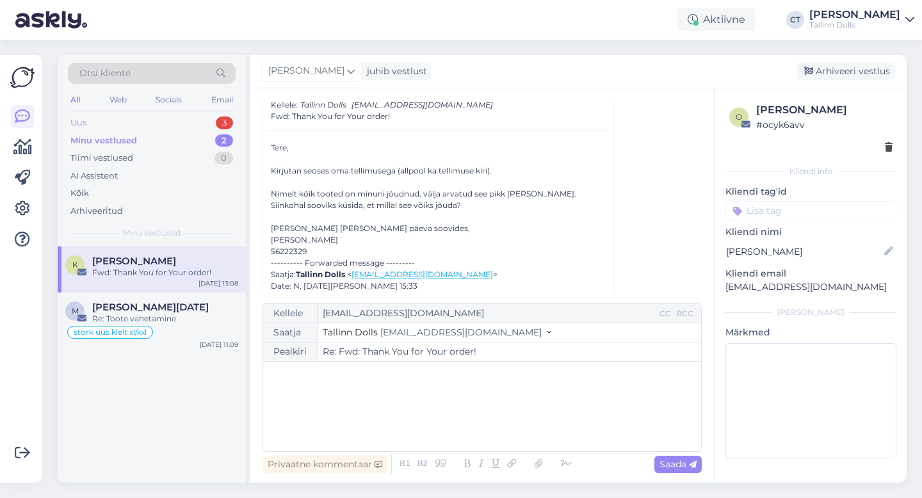
click at [94, 127] on div "Uus 3" at bounding box center [152, 123] width 168 height 18
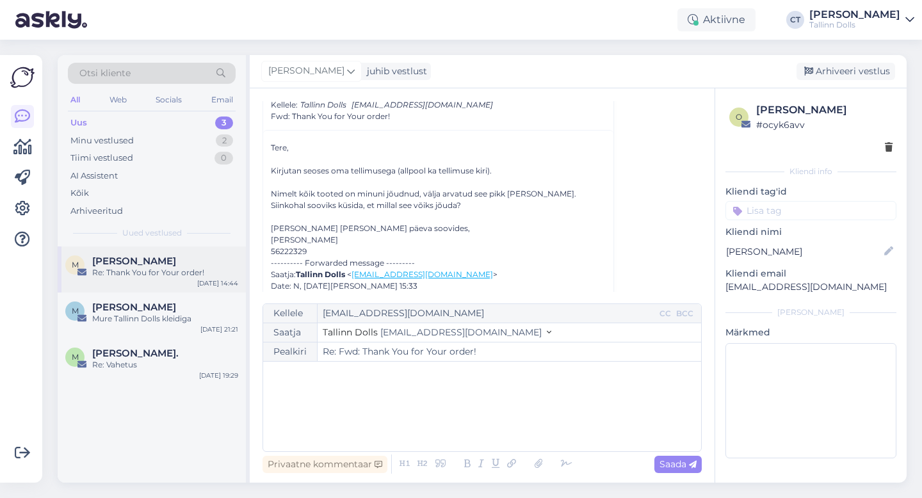
click at [140, 271] on div "Re: Thank You for Your order!" at bounding box center [165, 273] width 146 height 12
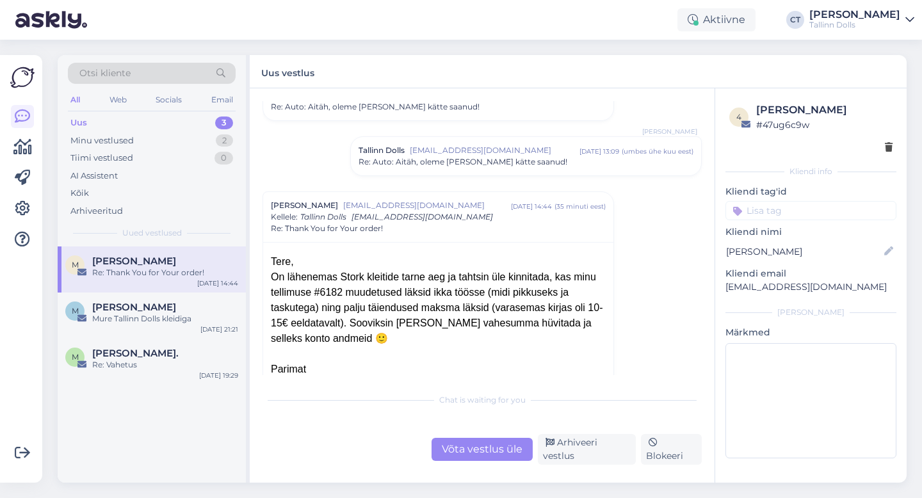
scroll to position [1643, 0]
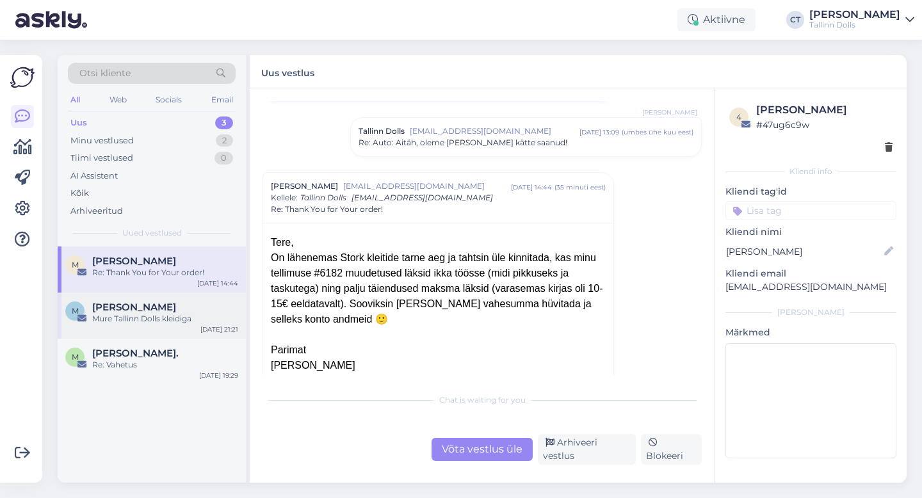
click at [172, 321] on div "Mure Tallinn Dolls kleidiga" at bounding box center [165, 319] width 146 height 12
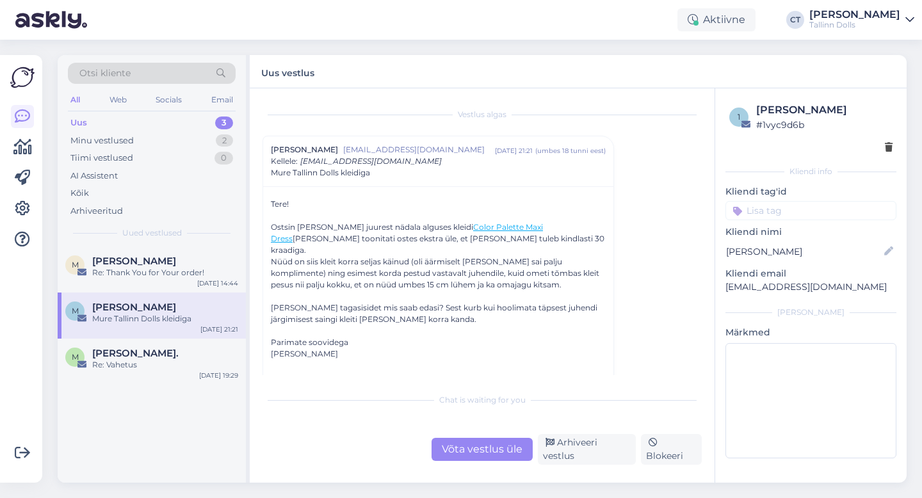
scroll to position [4, 0]
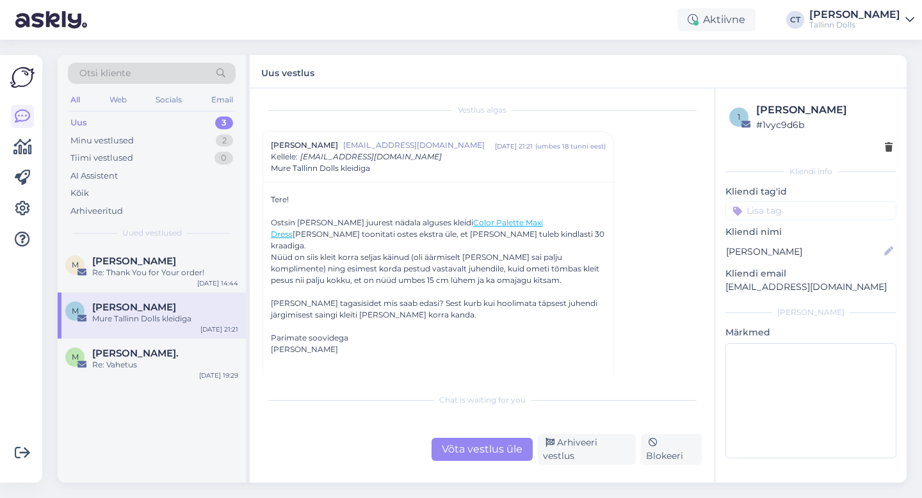
click at [488, 451] on div "Võta vestlus üle" at bounding box center [482, 449] width 101 height 23
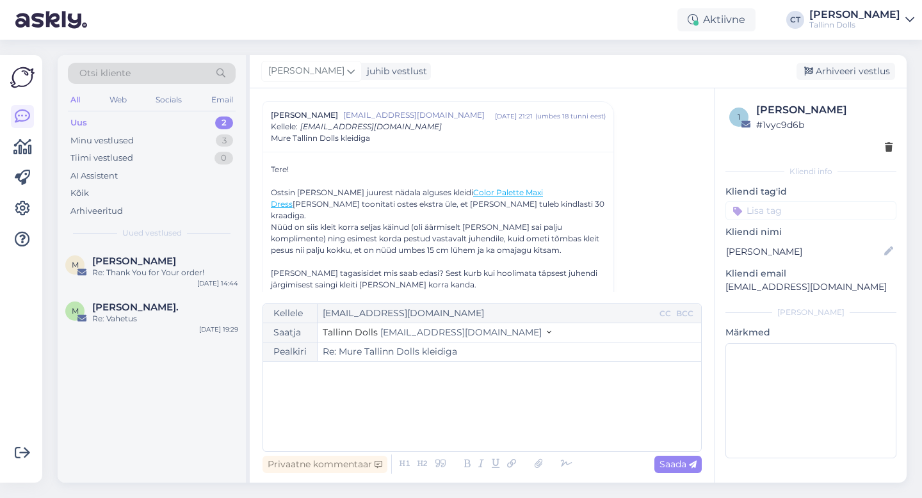
click at [490, 435] on div "﻿" at bounding box center [482, 406] width 425 height 77
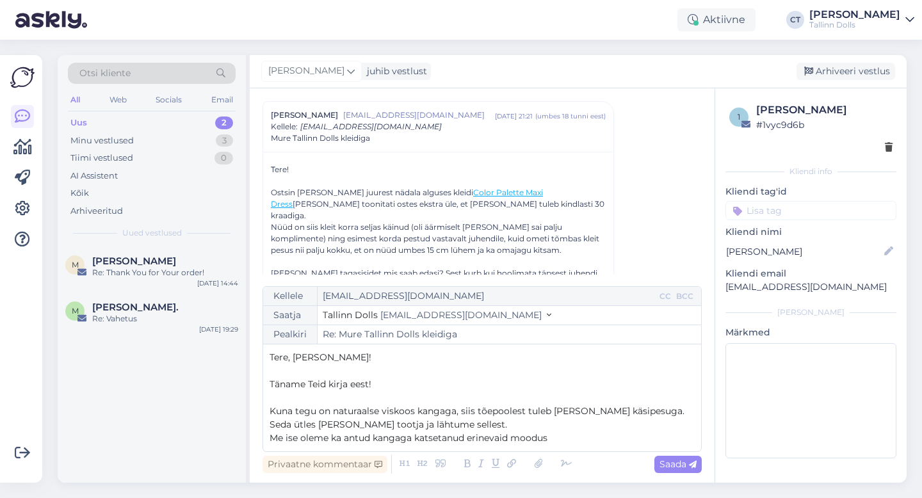
click at [576, 438] on p "Me ise oleme ka antud kangaga katsetanud erinevaid moodus" at bounding box center [482, 438] width 425 height 13
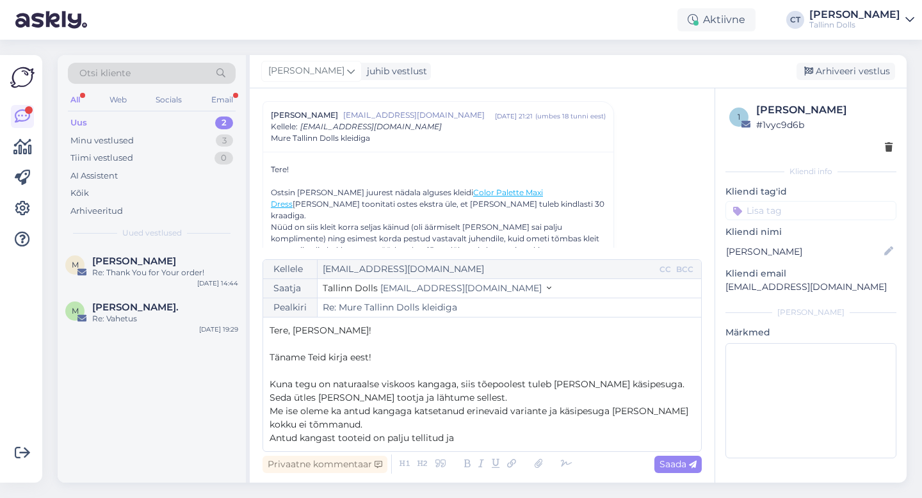
click at [213, 119] on div "Uus 2" at bounding box center [152, 123] width 168 height 18
click at [478, 440] on p "Antud kangast tooteid on palju tellitud ja" at bounding box center [482, 438] width 425 height 13
drag, startPoint x: 268, startPoint y: 328, endPoint x: 480, endPoint y: 450, distance: 243.8
click at [480, 450] on div "Kellele [EMAIL_ADDRESS][DOMAIN_NAME] CC BCC Saatja Tallinn Dolls [EMAIL_ADDRESS…" at bounding box center [482, 355] width 439 height 193
copy div "Tere, [PERSON_NAME]! ﻿ Täname Teid kirja eest! ﻿ Kuna tegu on naturaalse viskoo…"
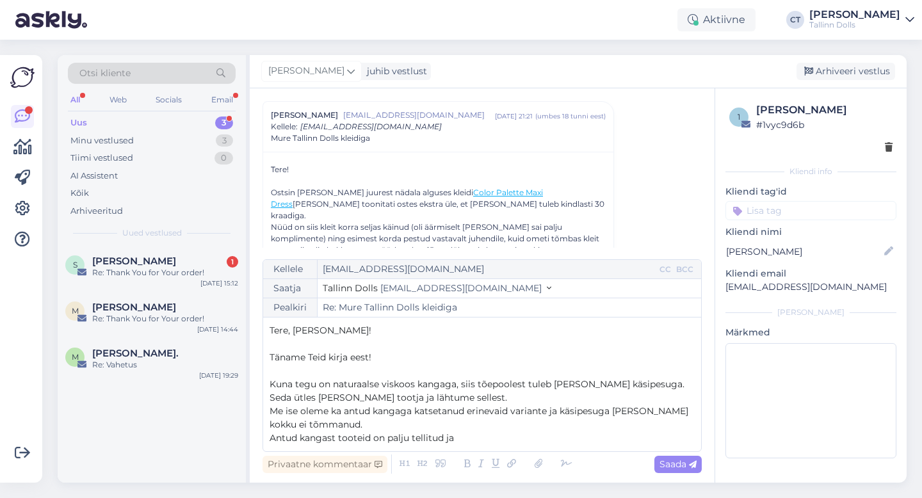
click at [592, 161] on div "Tere! Ostsin Teie juurest nädala alguses kleidi Color Palette Maxi Dress [PERSO…" at bounding box center [438, 254] width 350 height 204
click at [647, 153] on div "Vestlus [PERSON_NAME] Ustav [EMAIL_ADDRESS][DOMAIN_NAME] [DATE] 21:21 ( umbes 1…" at bounding box center [488, 174] width 451 height 147
click at [120, 275] on div "Re: Thank You for Your order!" at bounding box center [165, 273] width 146 height 12
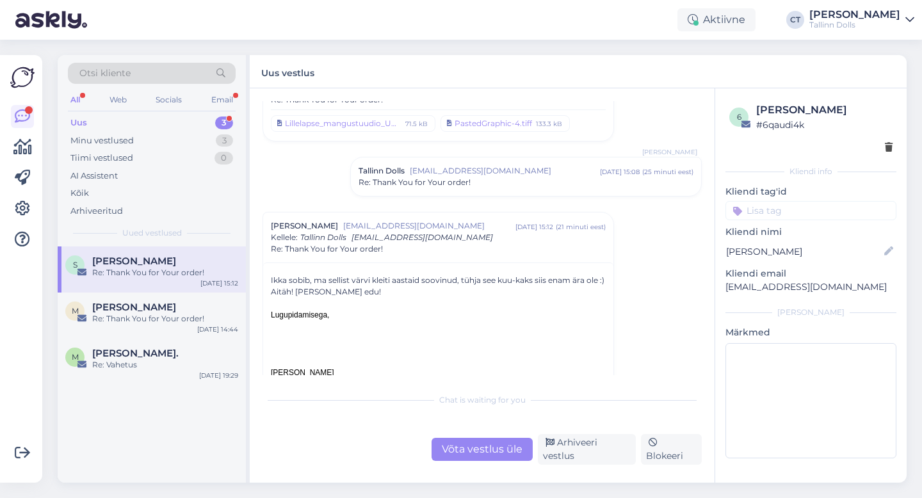
scroll to position [176, 0]
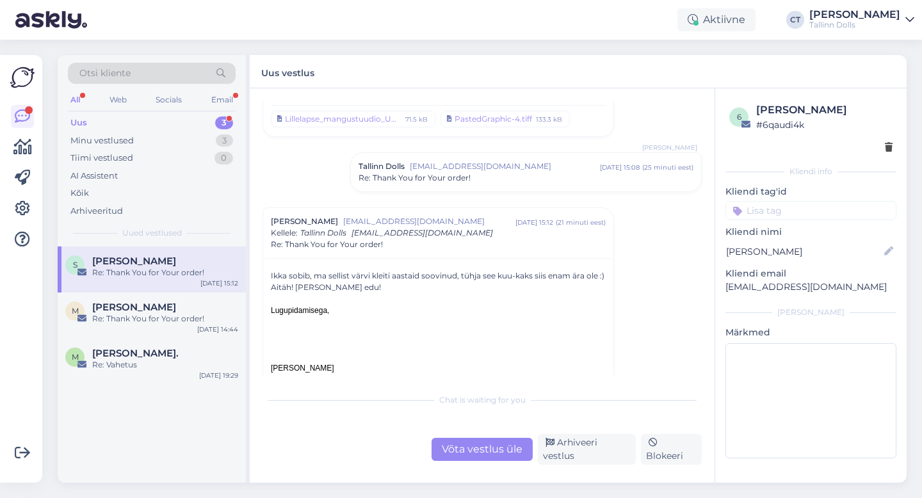
click at [490, 448] on div "Võta vestlus üle" at bounding box center [482, 449] width 101 height 23
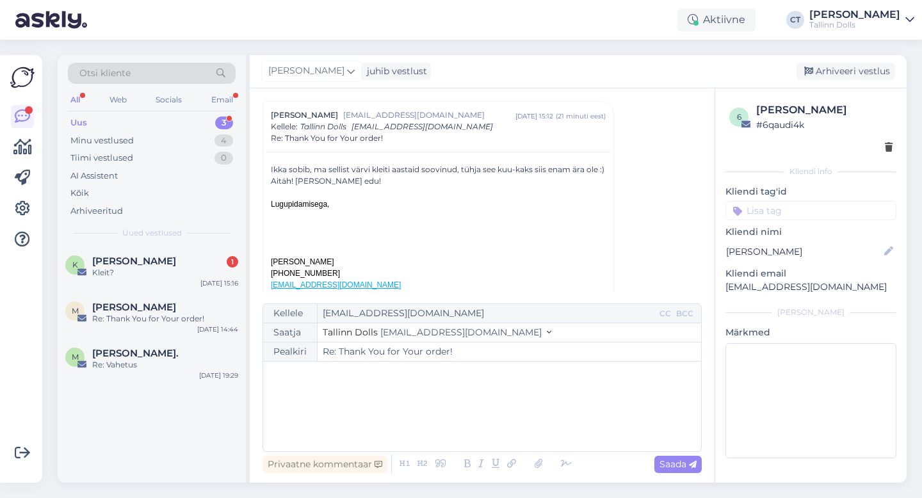
click at [494, 426] on div "﻿" at bounding box center [482, 406] width 425 height 77
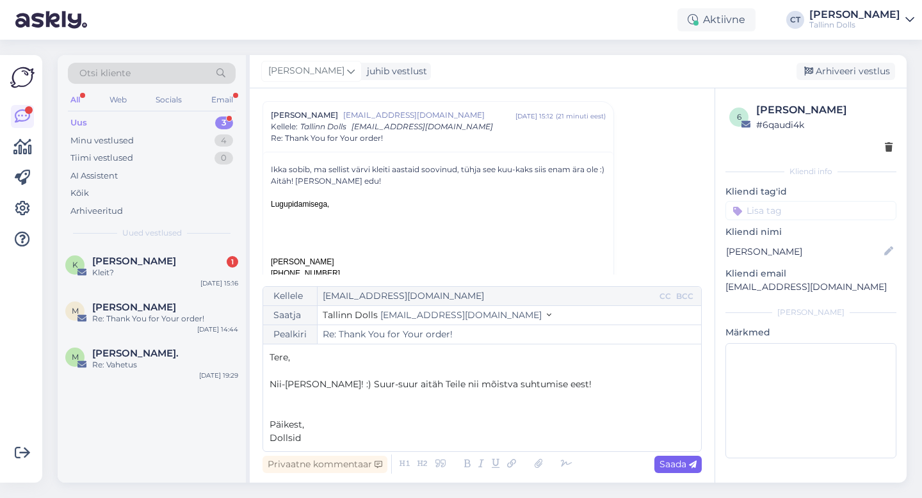
click at [679, 464] on span "Saada" at bounding box center [677, 464] width 37 height 12
type input "Re: Re: Thank You for Your order!"
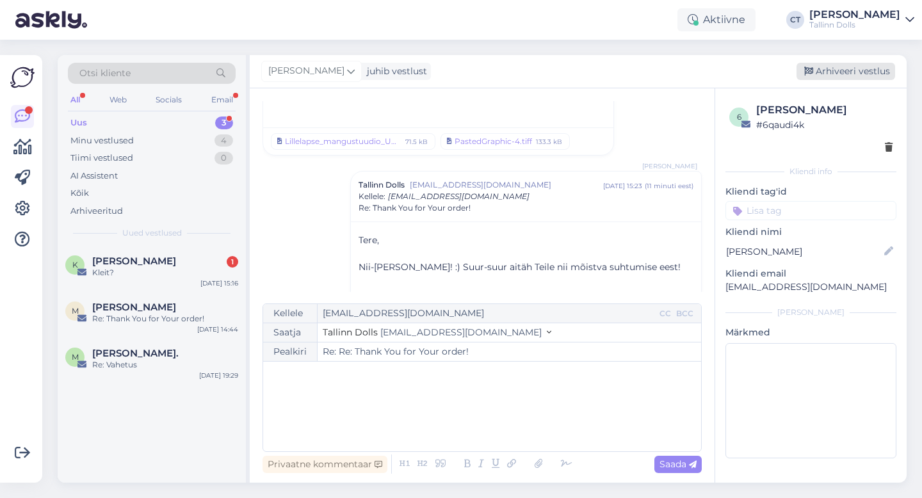
click at [863, 72] on div "Arhiveeri vestlus" at bounding box center [846, 71] width 99 height 17
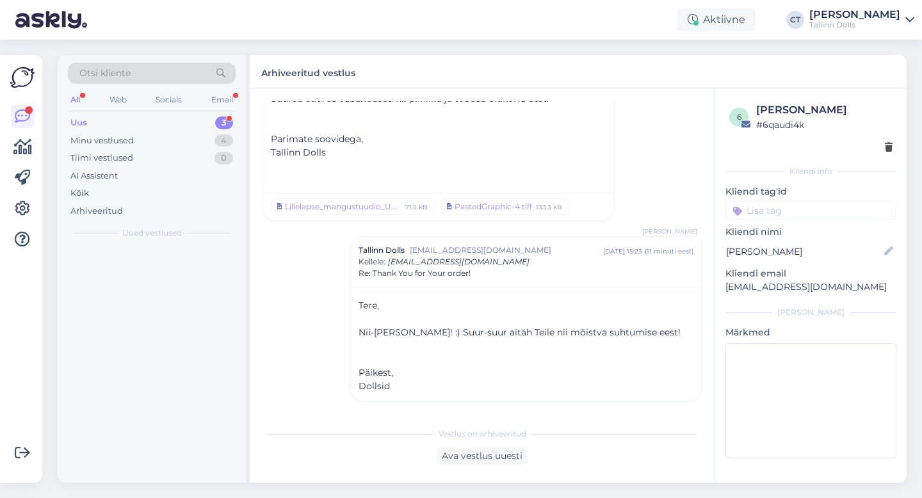
scroll to position [791, 0]
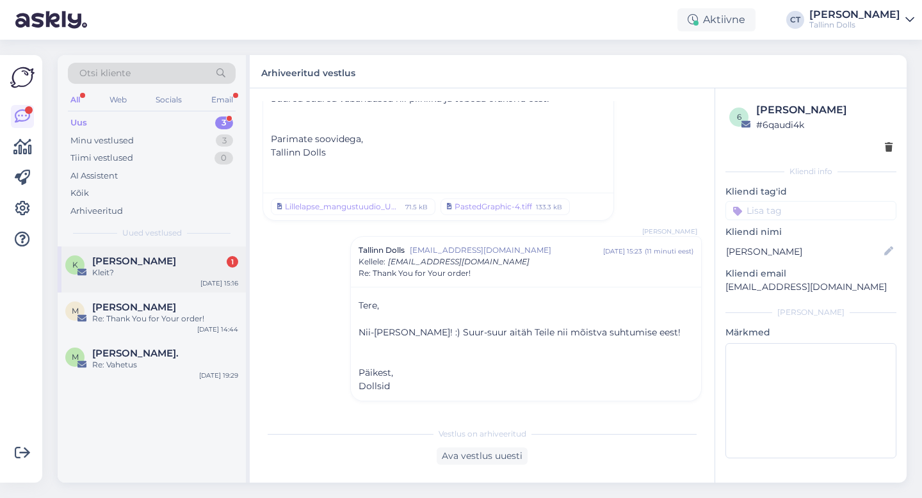
click at [152, 290] on div "K [PERSON_NAME] 1 [PERSON_NAME]? [DATE] 15:16" at bounding box center [152, 270] width 188 height 46
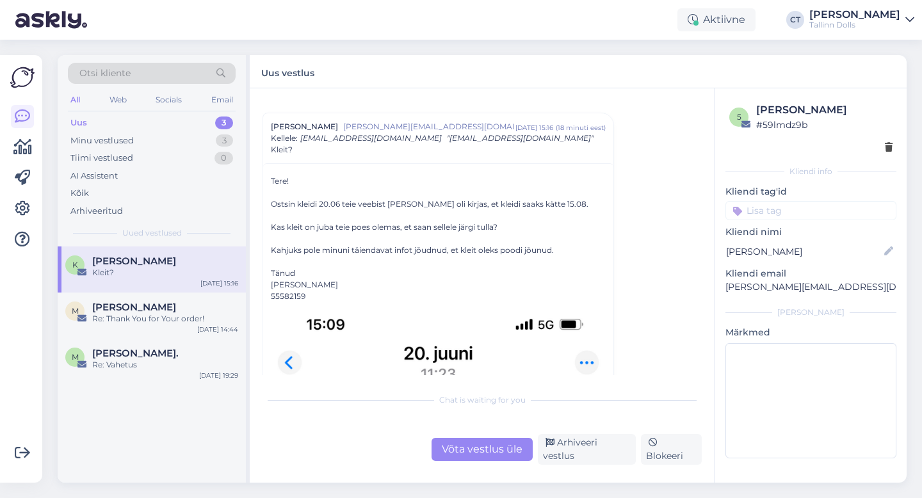
scroll to position [24, 0]
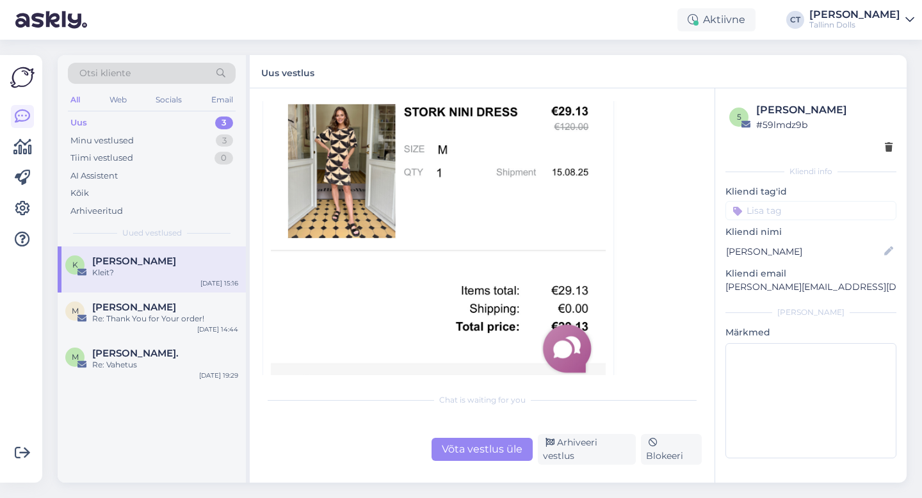
click at [496, 449] on div "Võta vestlus üle" at bounding box center [482, 449] width 101 height 23
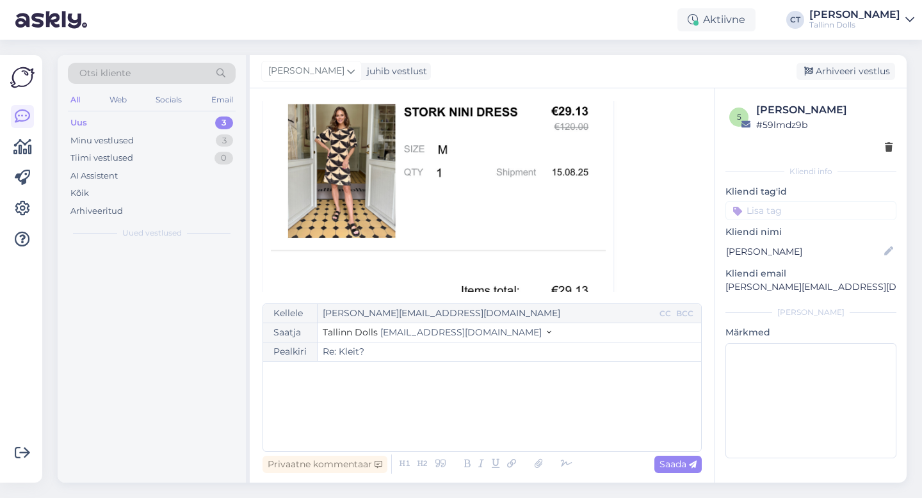
scroll to position [35, 0]
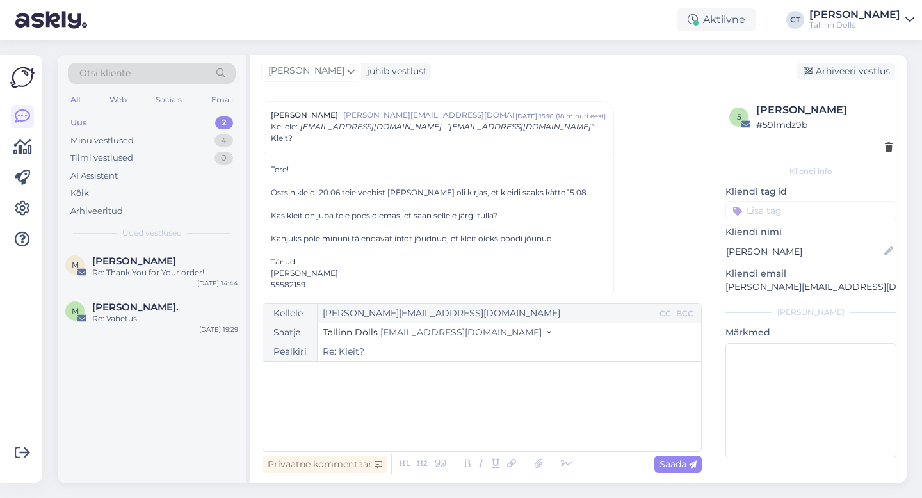
click at [501, 426] on div "﻿" at bounding box center [482, 406] width 425 height 77
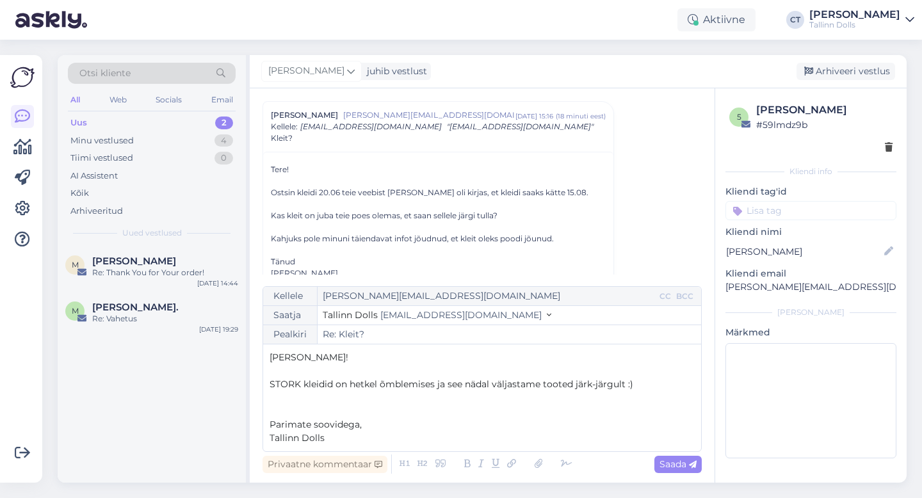
click at [385, 370] on p "﻿" at bounding box center [482, 370] width 425 height 13
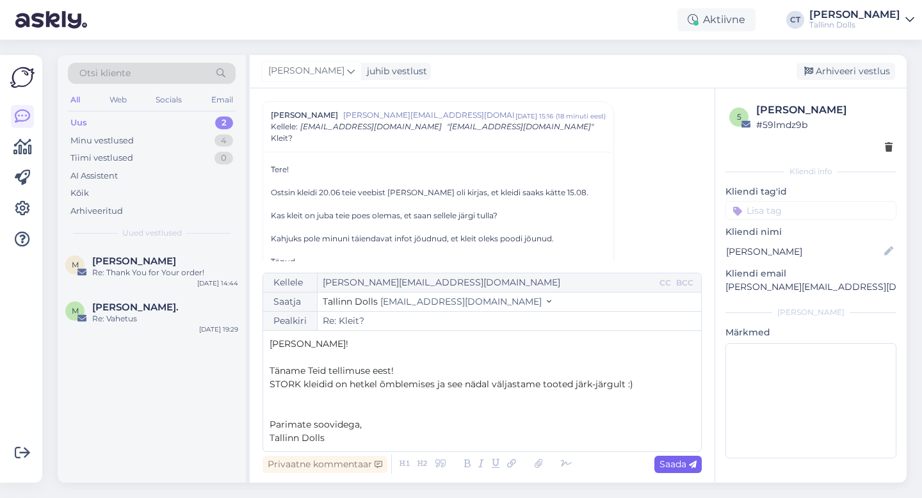
click at [675, 459] on span "Saada" at bounding box center [677, 464] width 37 height 12
type input "Re: Re: Kleit?"
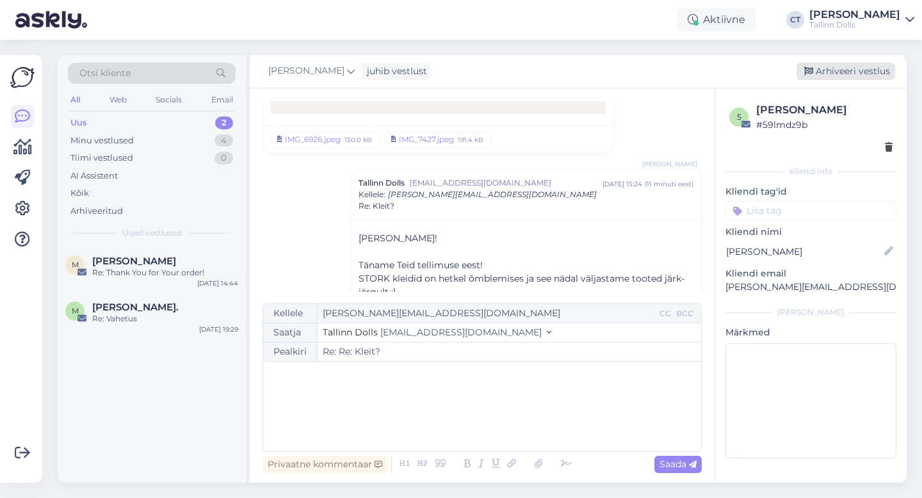
click at [848, 73] on div "Arhiveeri vestlus" at bounding box center [846, 71] width 99 height 17
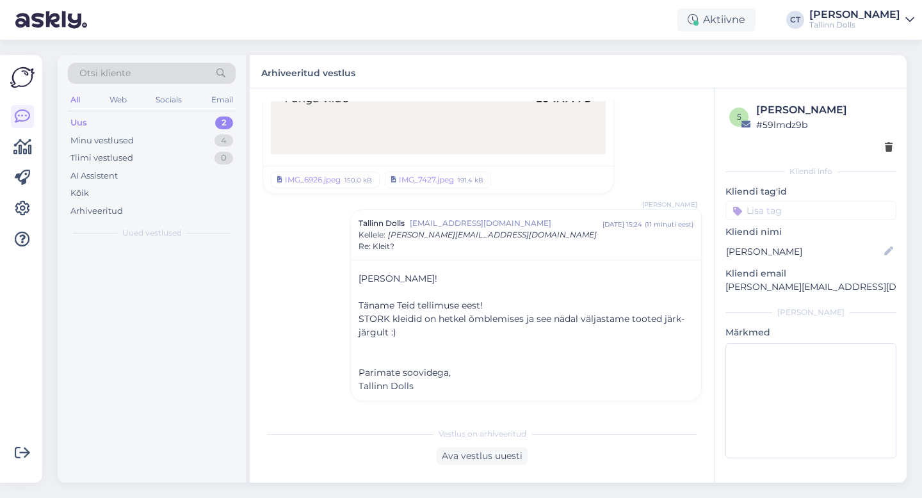
scroll to position [1277, 0]
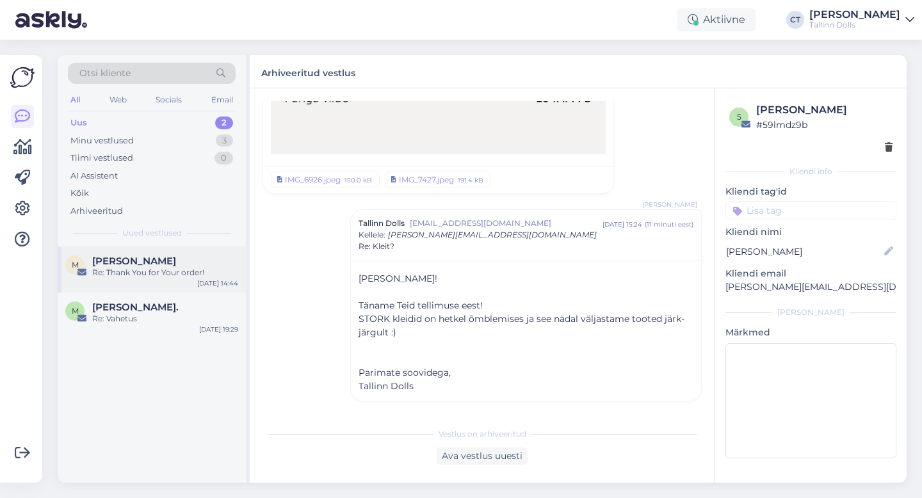
click at [147, 273] on div "Re: Thank You for Your order!" at bounding box center [165, 273] width 146 height 12
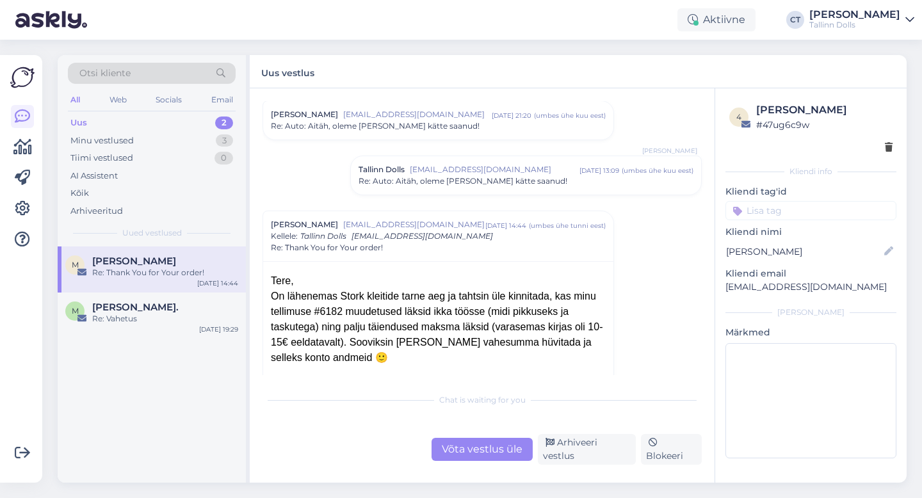
scroll to position [1608, 0]
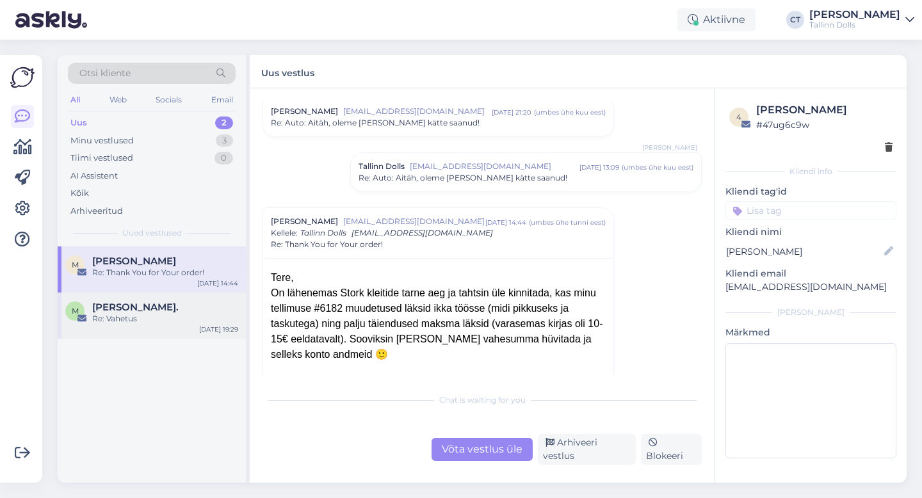
click at [143, 314] on div "Re: Vahetus" at bounding box center [165, 319] width 146 height 12
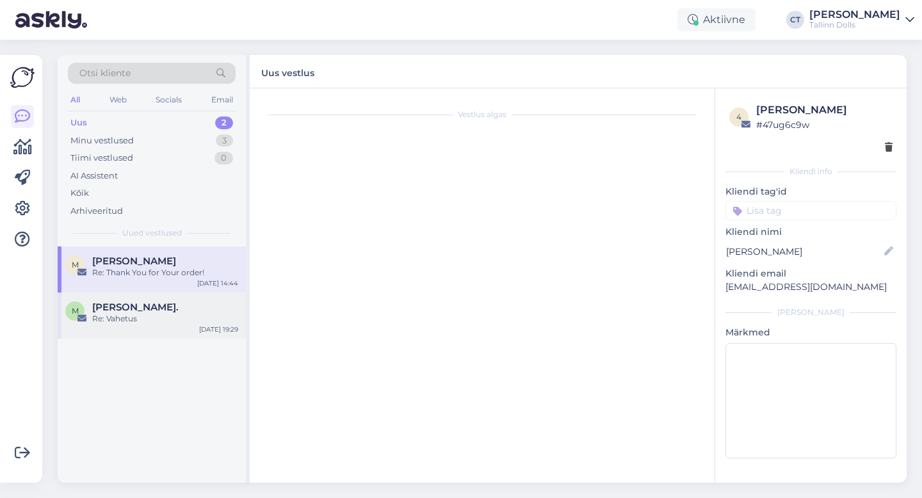
scroll to position [341, 0]
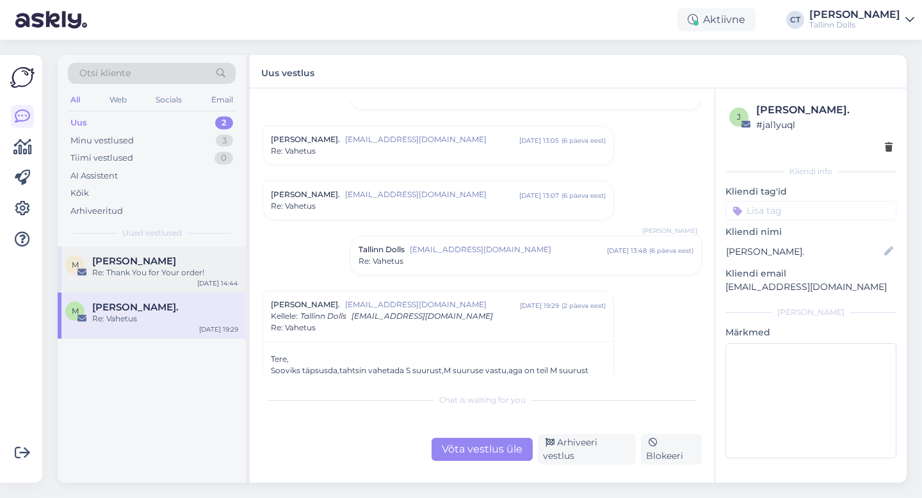
click at [131, 279] on div "M [PERSON_NAME] Re: Thank You for Your order! [DATE] 14:44" at bounding box center [152, 270] width 188 height 46
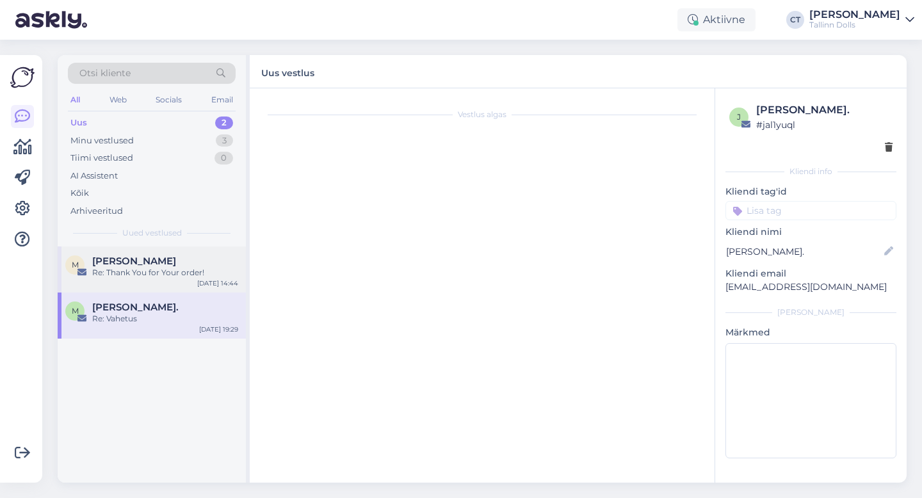
scroll to position [1714, 0]
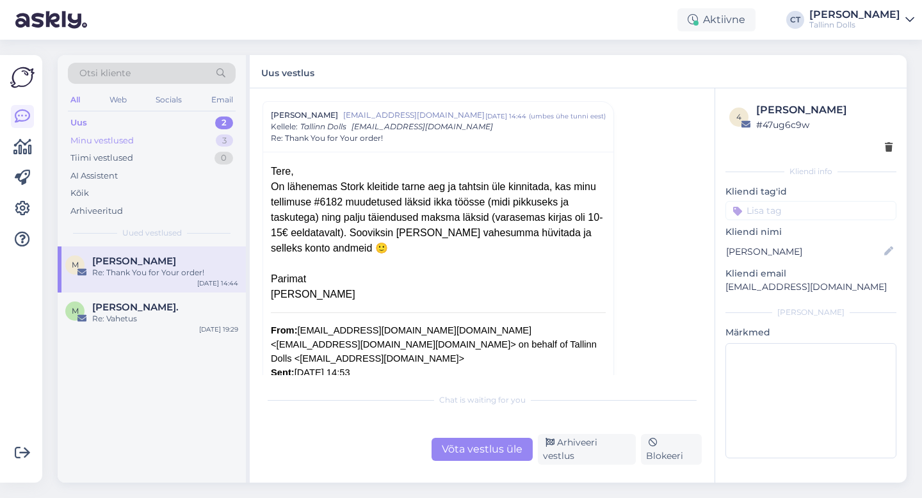
click at [139, 148] on div "Minu vestlused 3" at bounding box center [152, 141] width 168 height 18
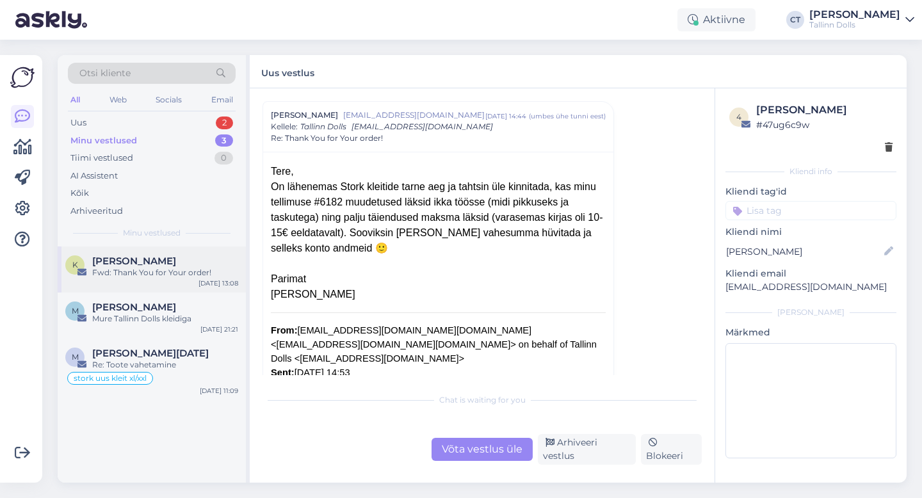
click at [142, 264] on span "[PERSON_NAME]" at bounding box center [134, 261] width 84 height 12
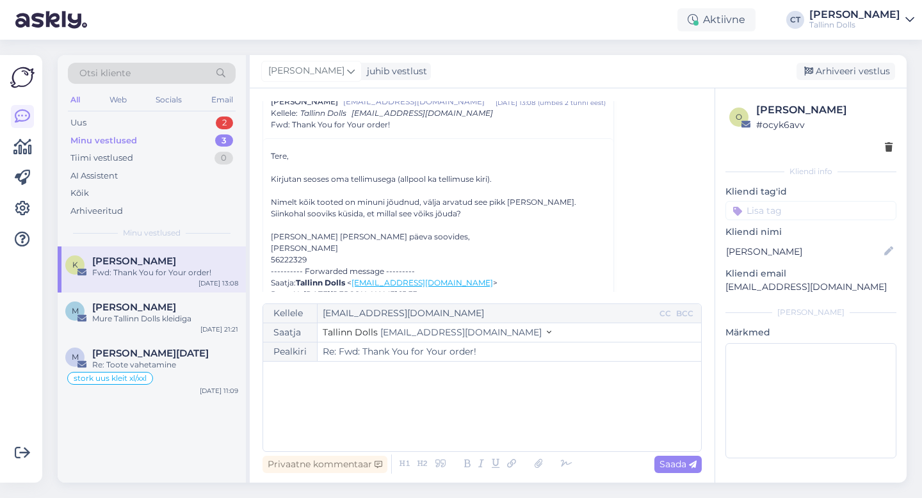
scroll to position [67, 0]
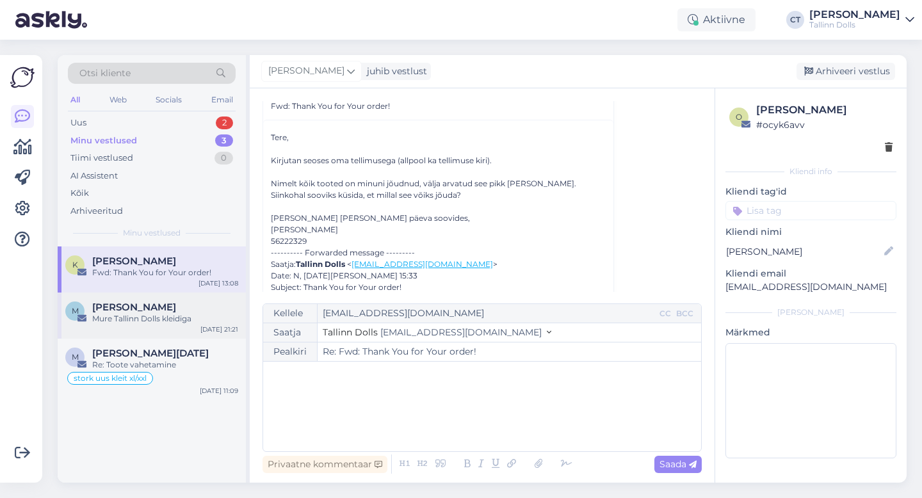
click at [162, 320] on div "Mure Tallinn Dolls kleidiga" at bounding box center [165, 319] width 146 height 12
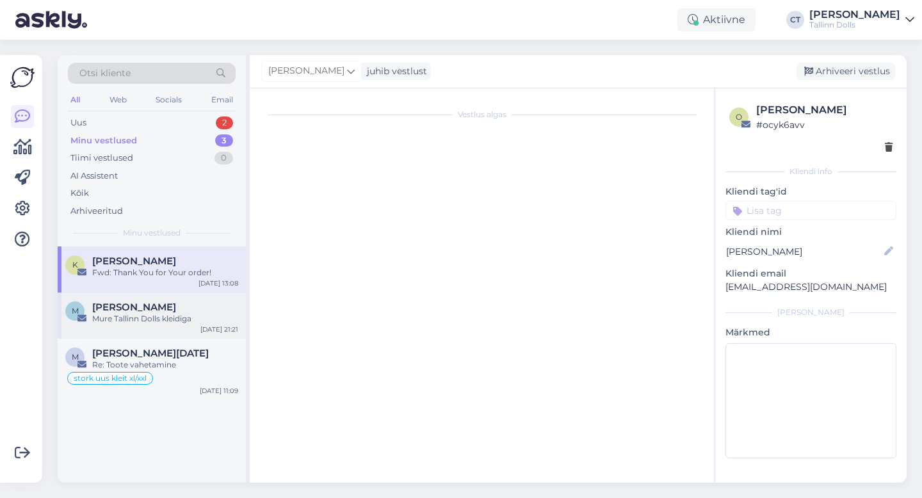
scroll to position [0, 0]
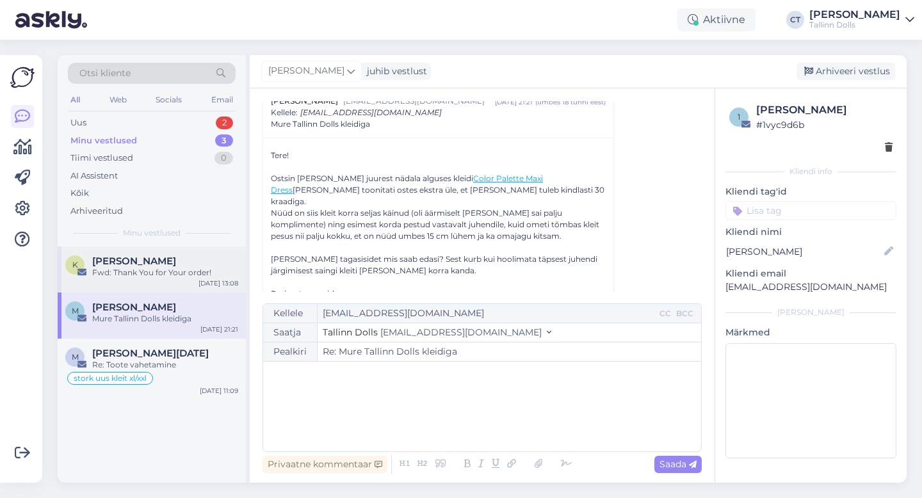
click at [174, 284] on div "K [PERSON_NAME] Fwd: Thank You for Your order! [DATE] 13:08" at bounding box center [152, 270] width 188 height 46
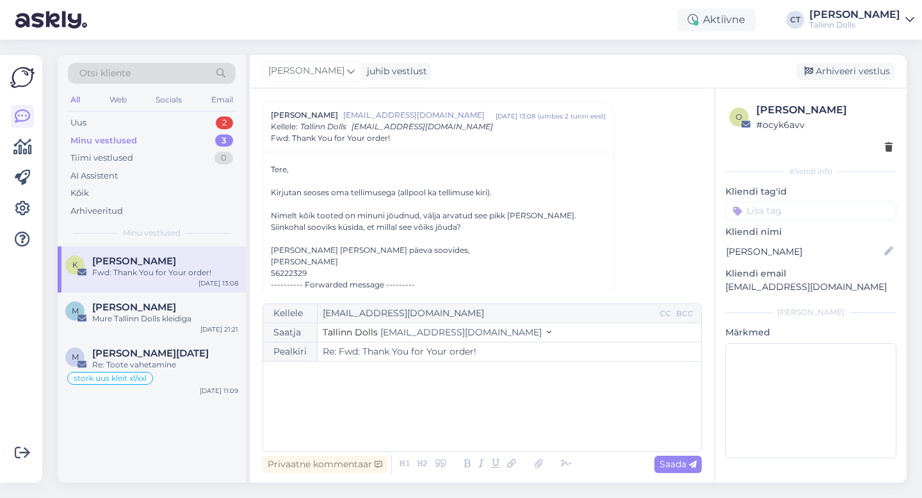
scroll to position [50, 0]
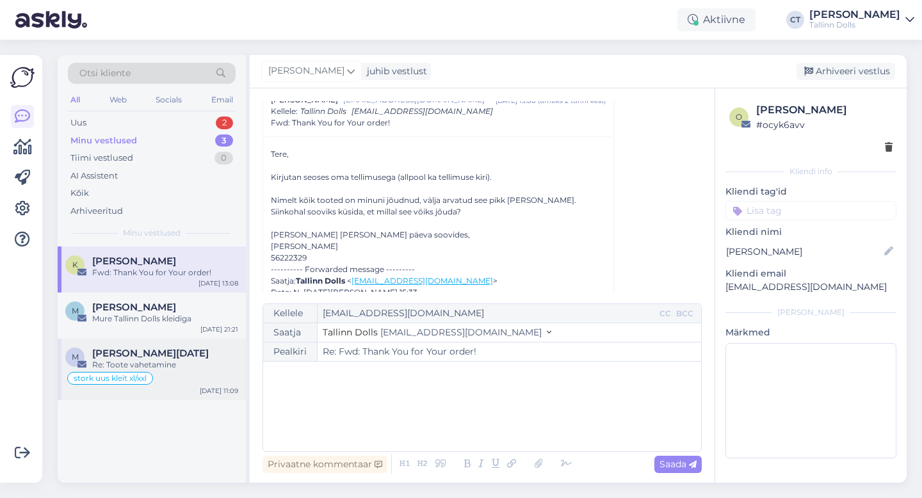
click at [168, 350] on div "[PERSON_NAME][DATE]" at bounding box center [165, 354] width 146 height 12
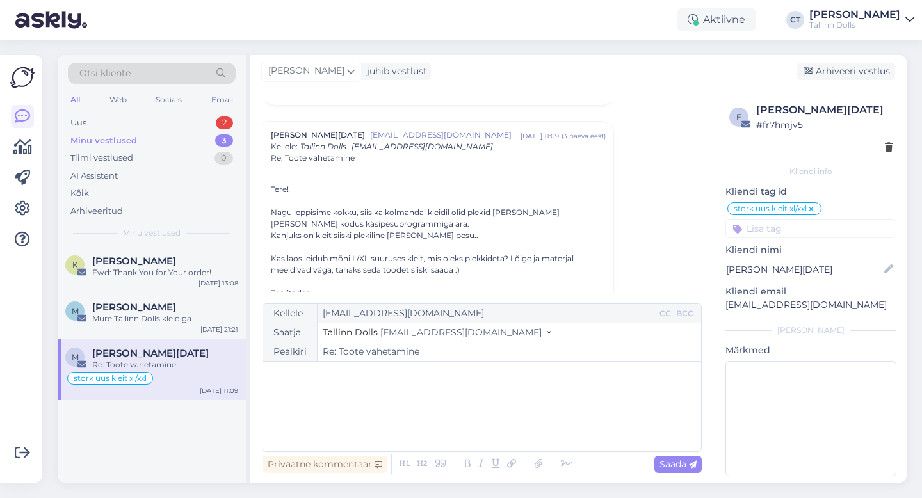
scroll to position [208, 0]
click at [364, 416] on div "﻿" at bounding box center [482, 406] width 425 height 77
